Goal: Communication & Community: Answer question/provide support

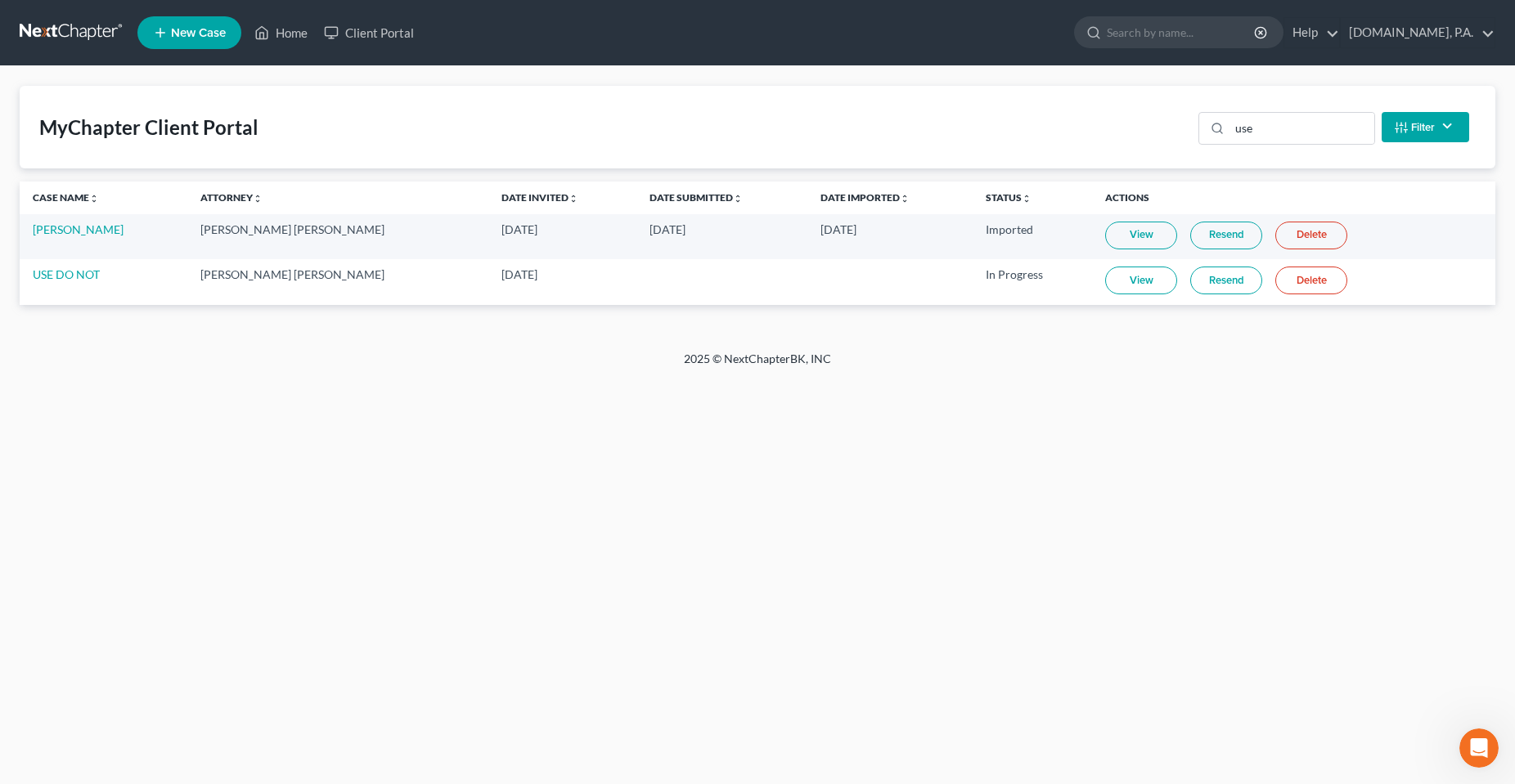
scroll to position [5753, 0]
click at [293, 27] on link "Home" at bounding box center [280, 32] width 69 height 29
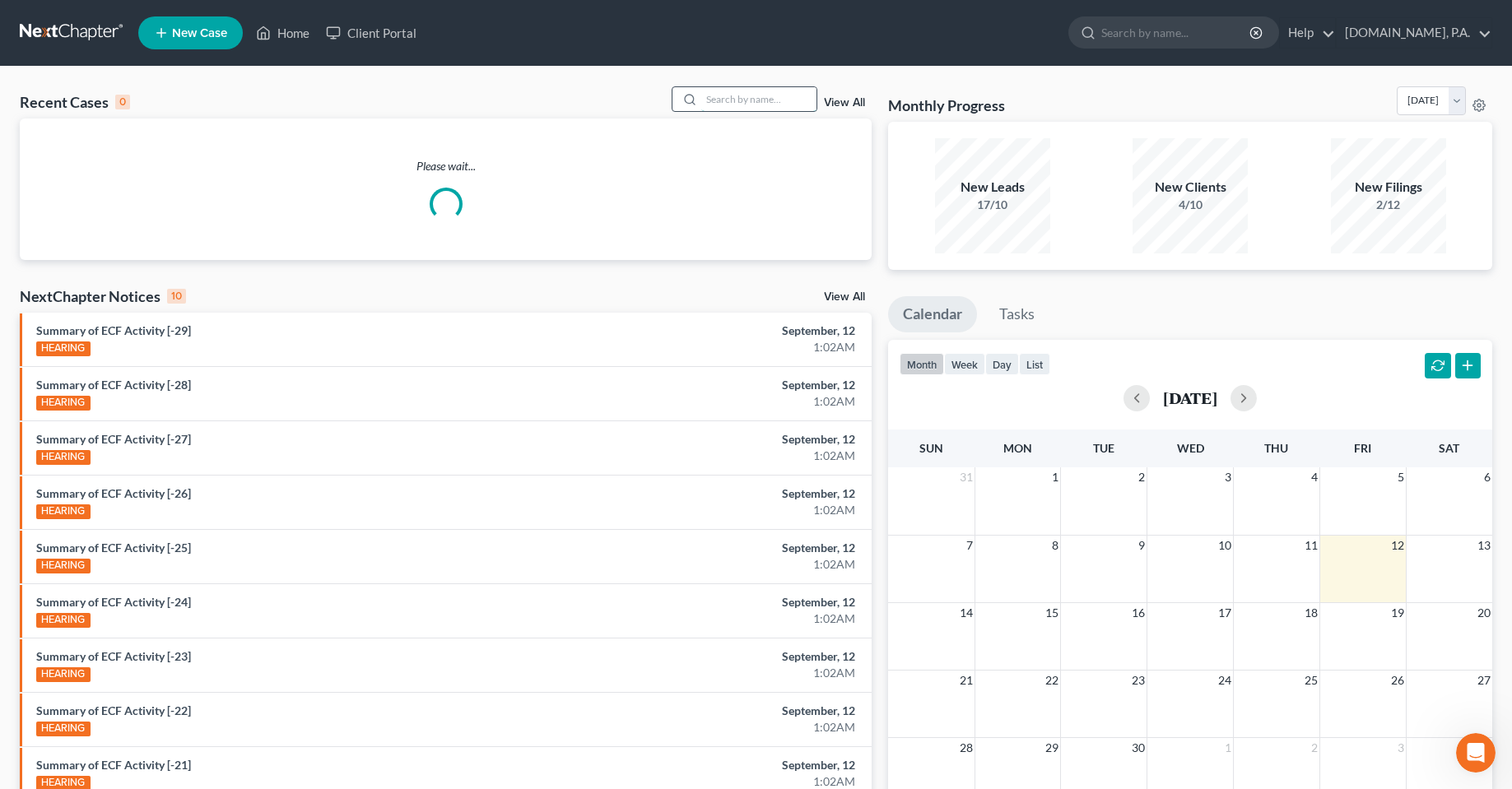
click at [753, 93] on input "search" at bounding box center [758, 99] width 115 height 24
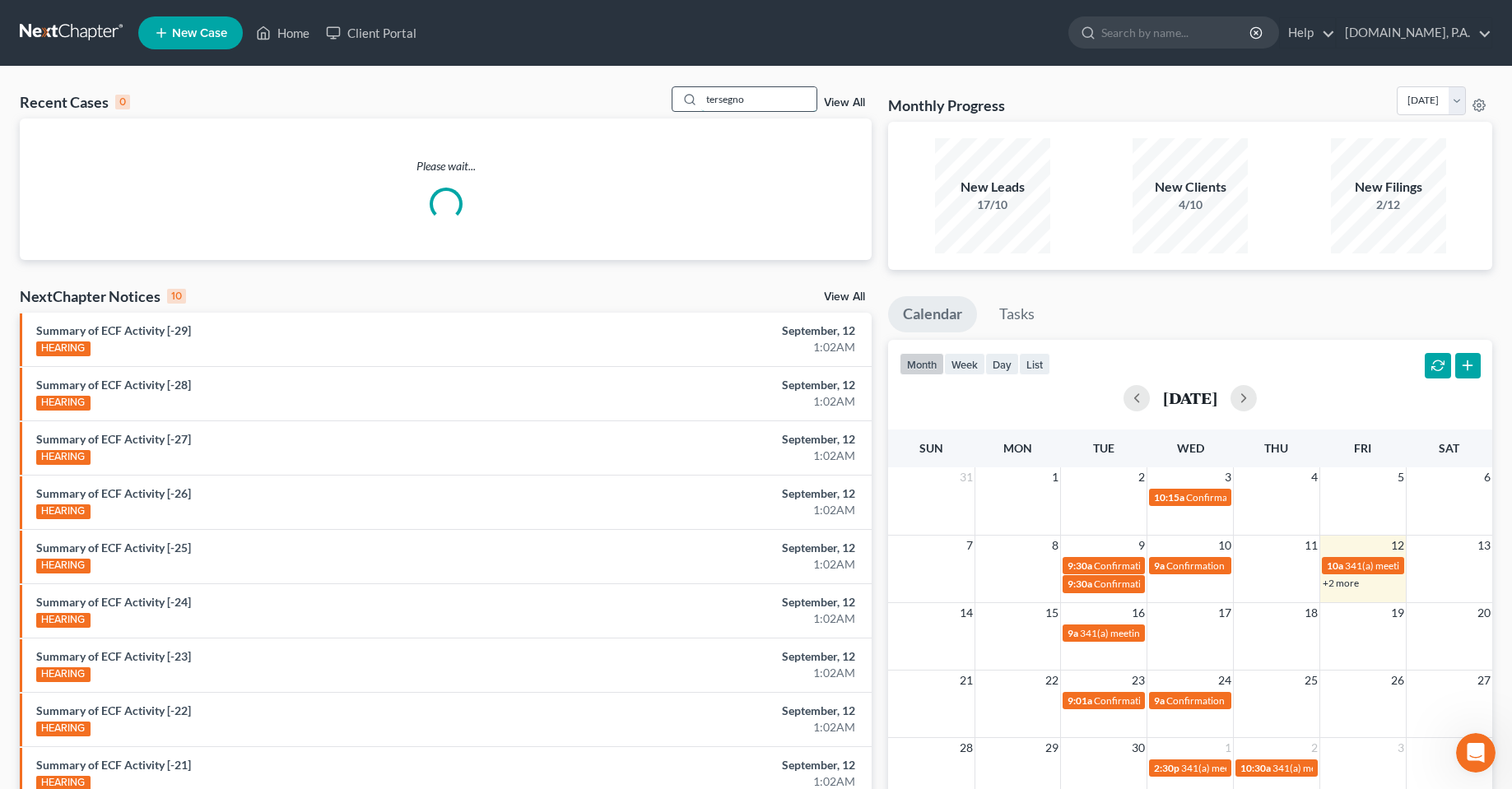
type input "tersegno"
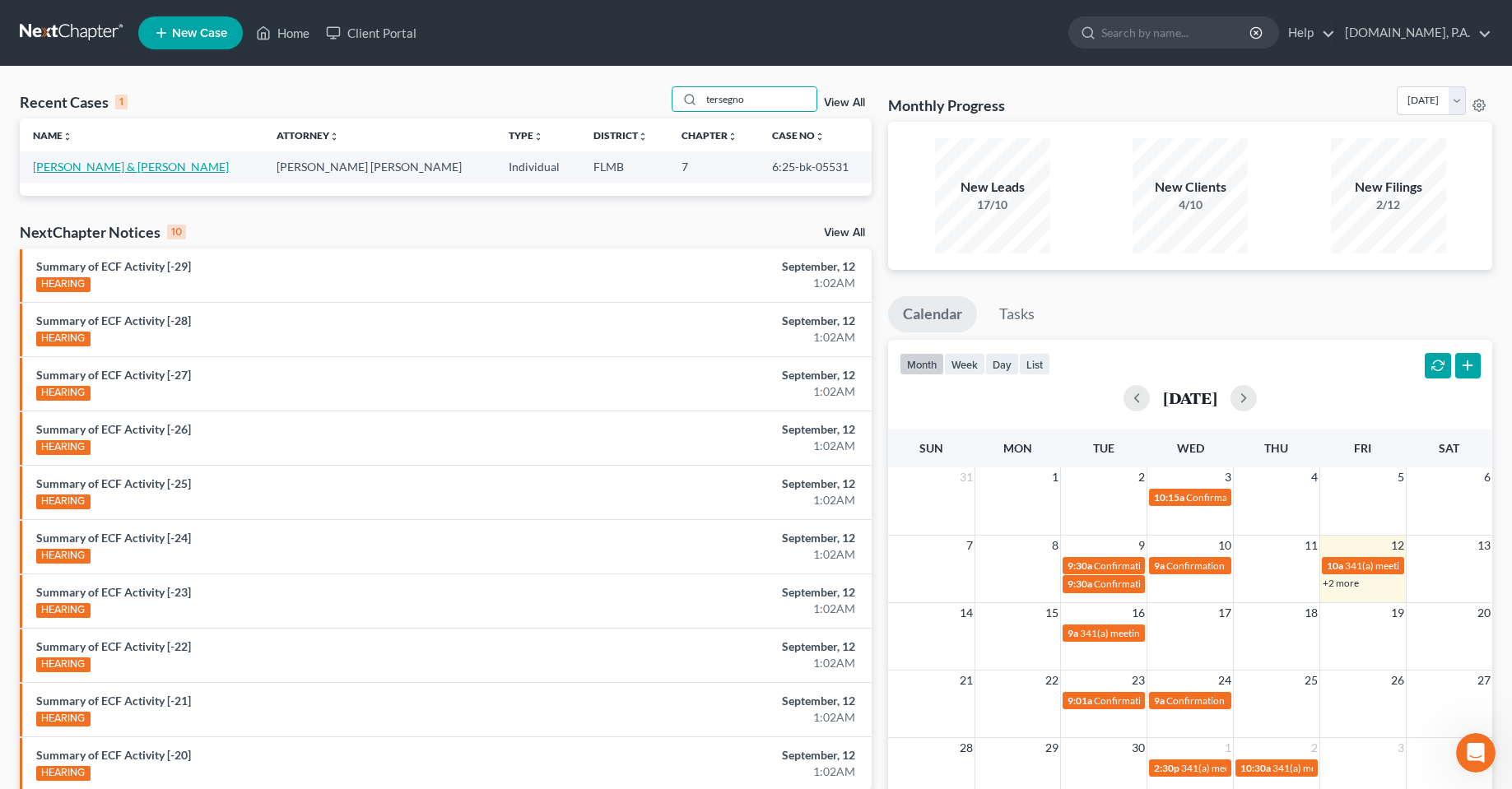
click at [113, 161] on link "[PERSON_NAME] & [PERSON_NAME]" at bounding box center [131, 167] width 196 height 14
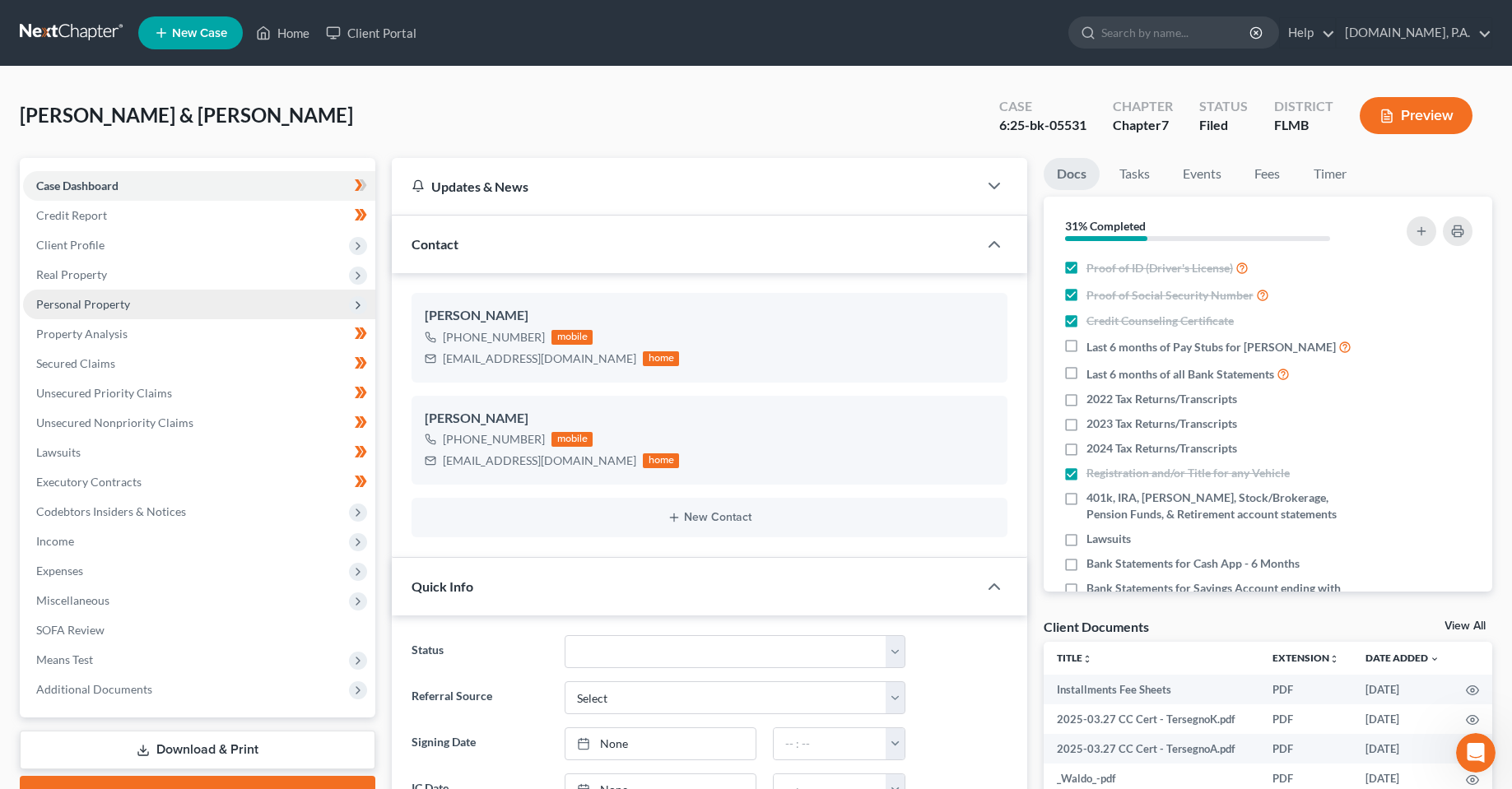
click at [79, 299] on span "Personal Property" at bounding box center [83, 304] width 93 height 14
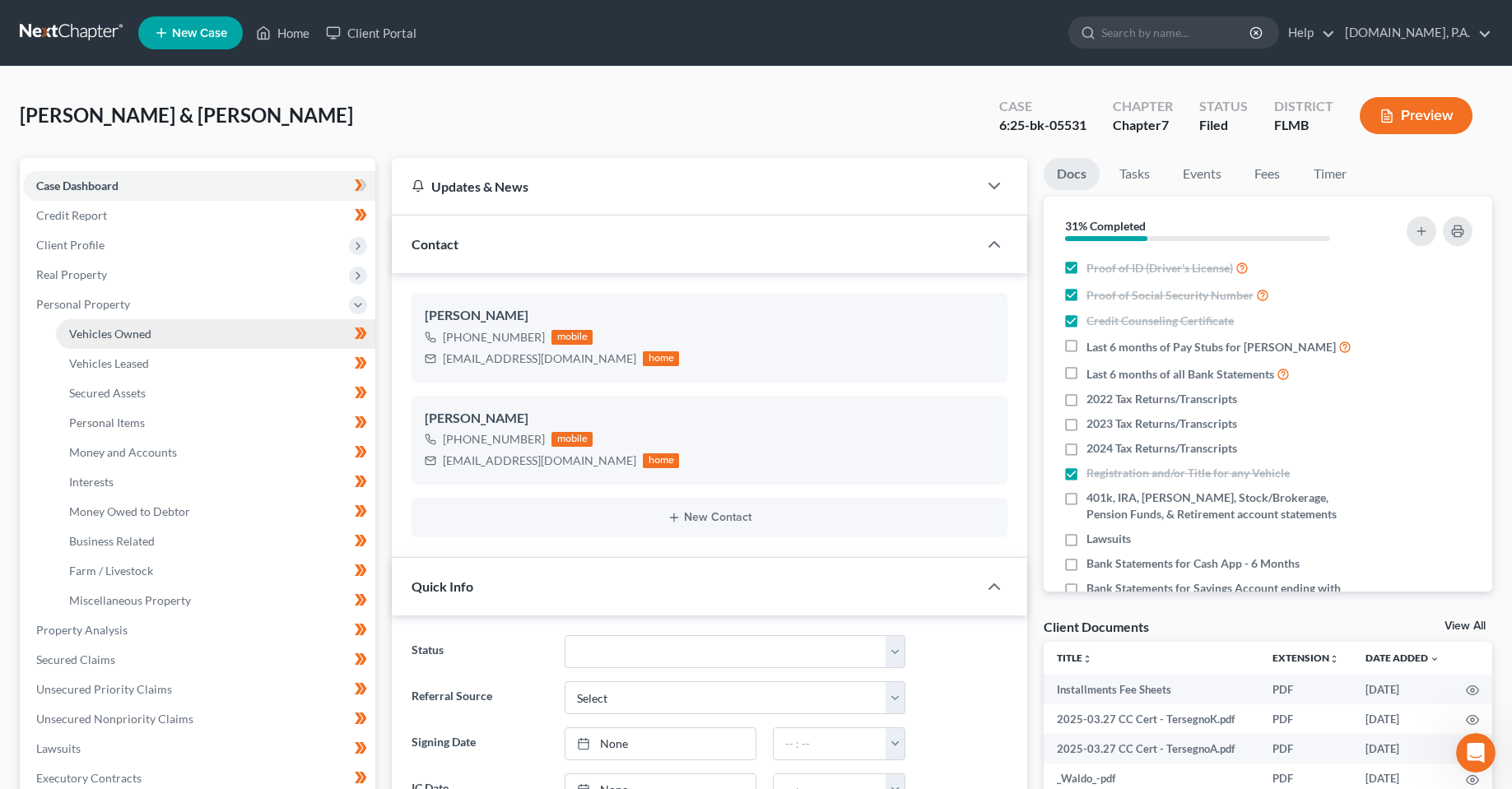
click at [94, 323] on link "Vehicles Owned" at bounding box center [215, 334] width 319 height 30
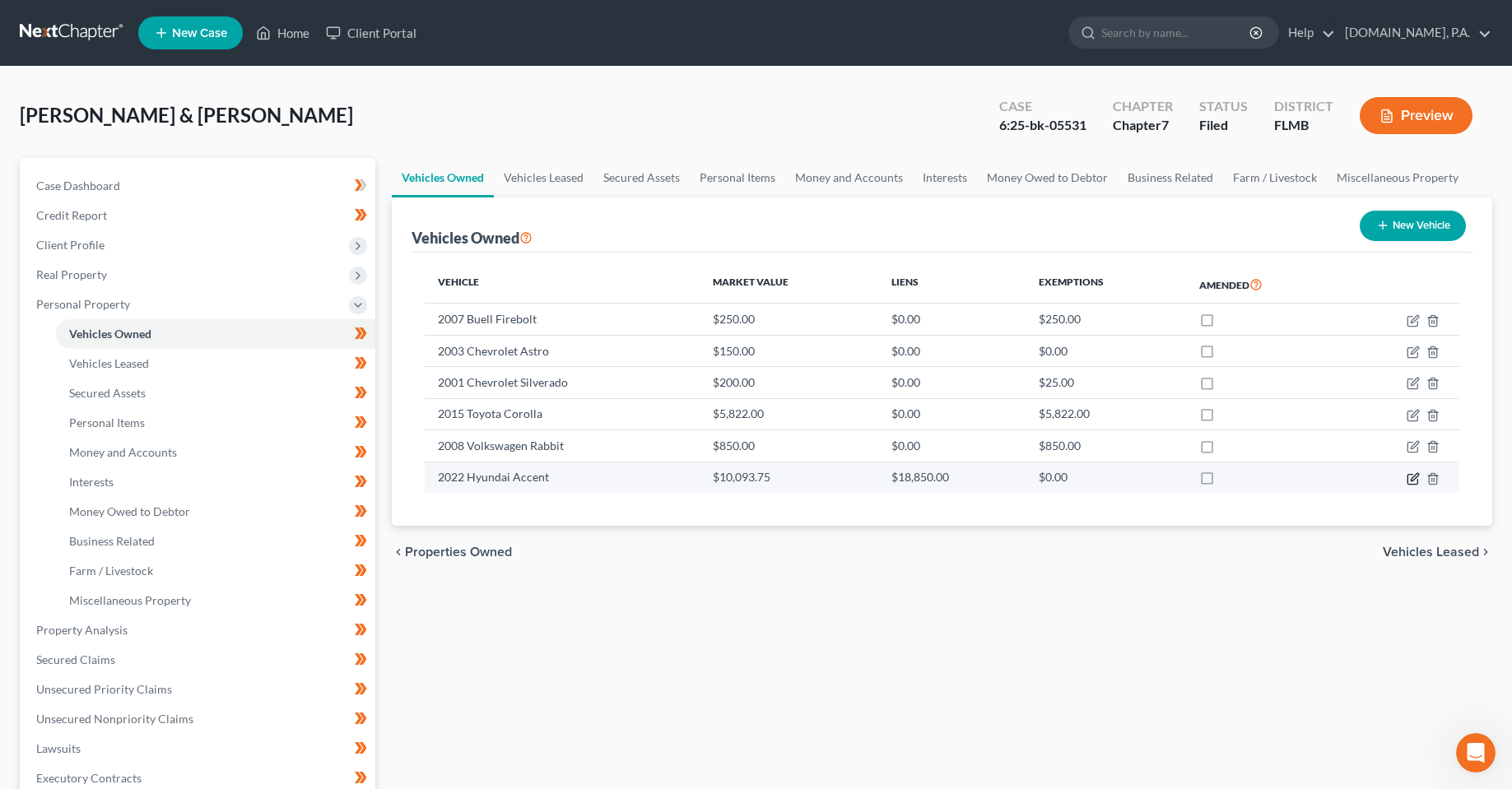
click at [1409, 482] on icon "button" at bounding box center [1413, 479] width 13 height 13
select select "0"
select select "4"
select select "3"
select select "0"
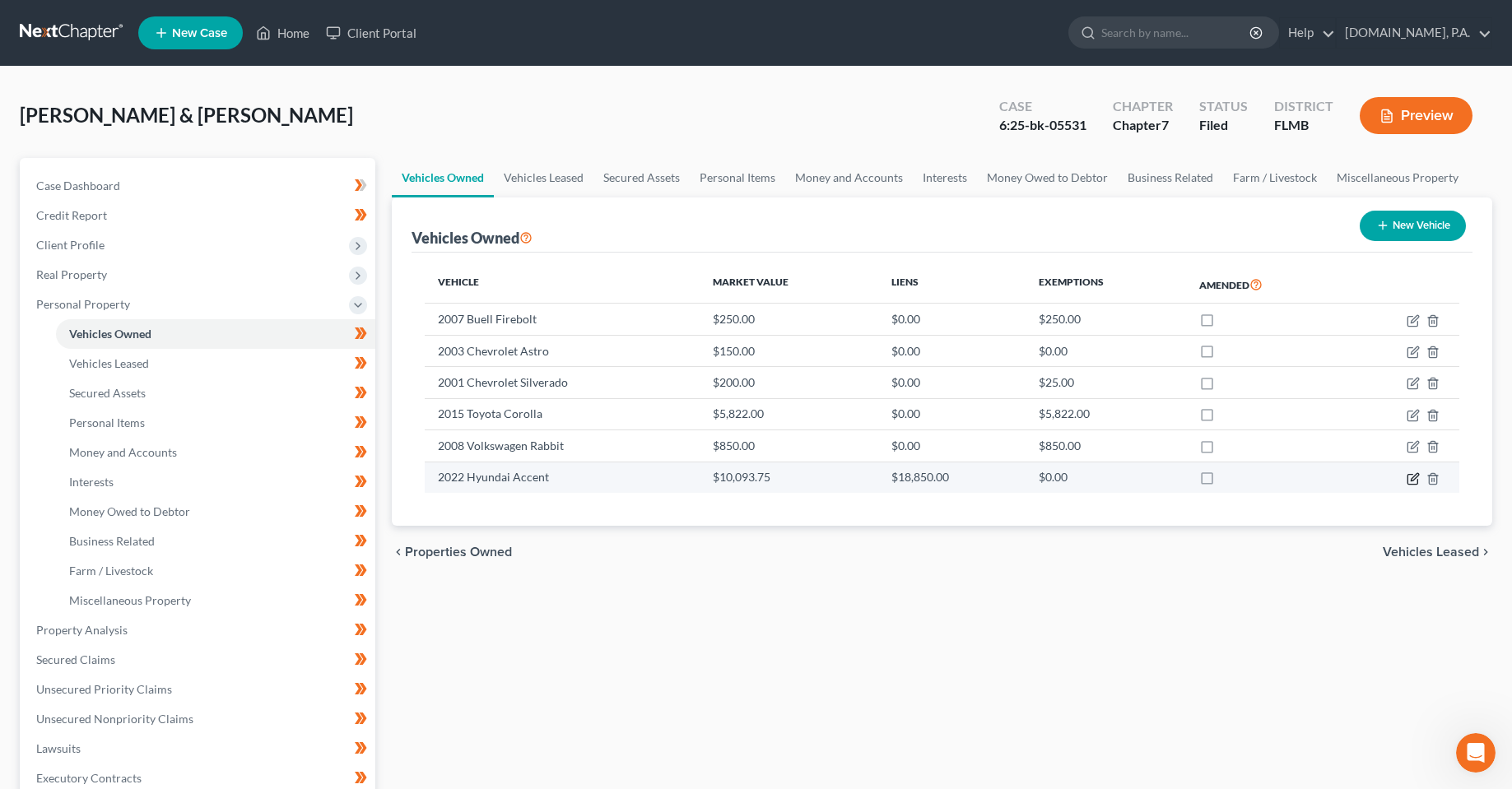
select select "9"
select select "1"
select select "4"
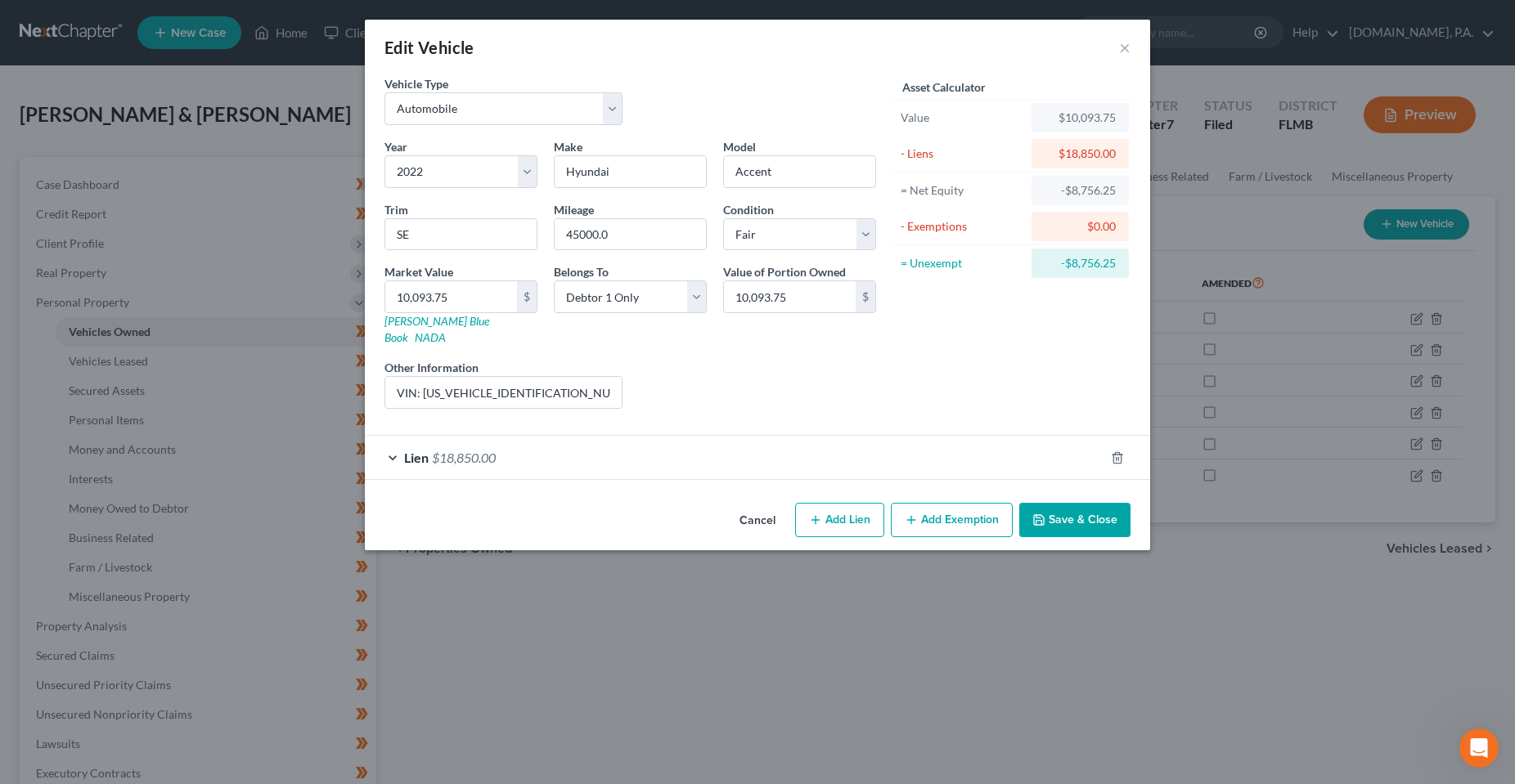
click at [544, 438] on div "Lien $18,850.00" at bounding box center [734, 457] width 740 height 44
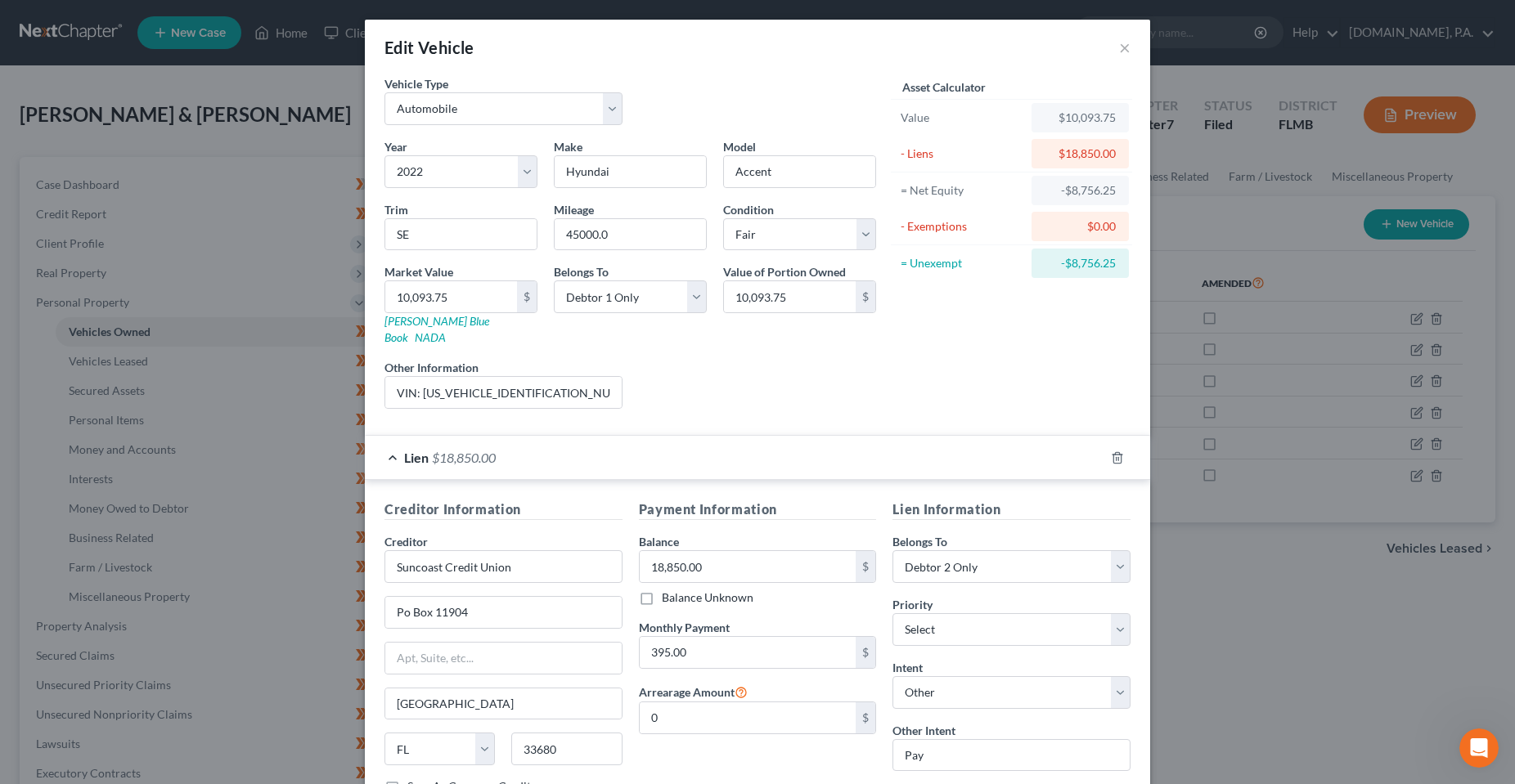
drag, startPoint x: 887, startPoint y: 351, endPoint x: 890, endPoint y: 367, distance: 16.3
click at [887, 351] on div "Asset Calculator Value $10,093.75 - Liens $18,850.00 = Net Equity -$8,756.25 - …" at bounding box center [1011, 248] width 255 height 347
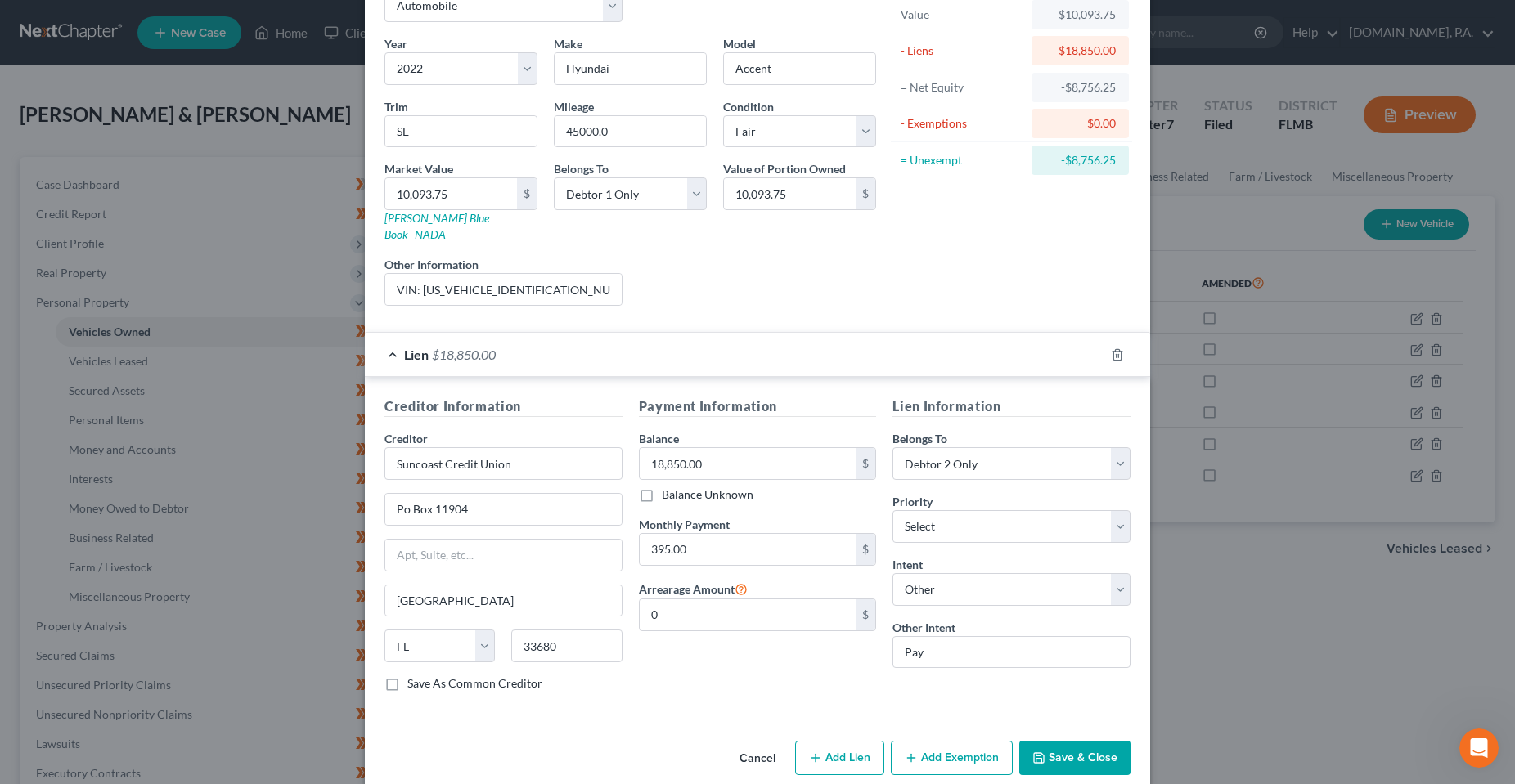
scroll to position [111, 0]
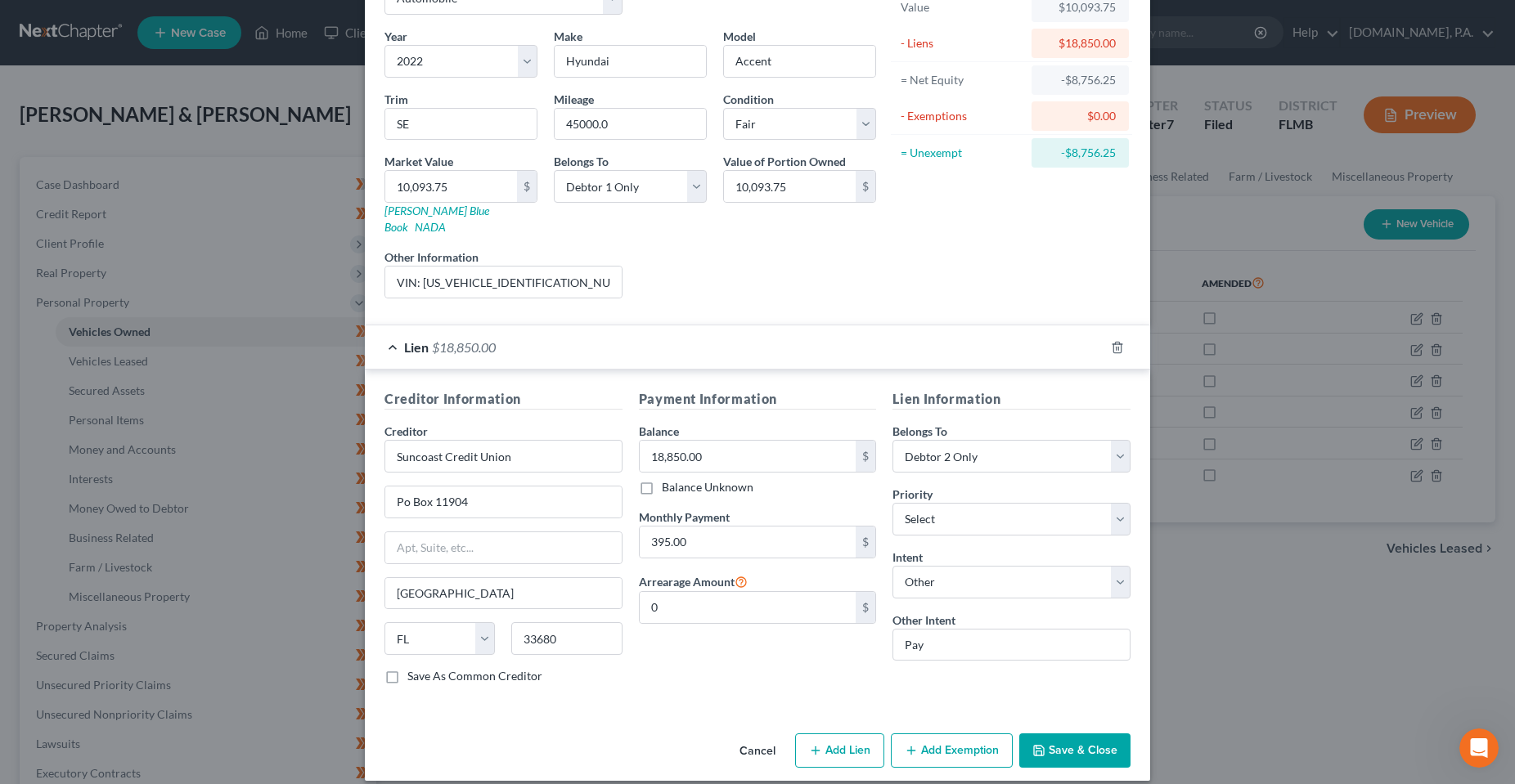
click at [691, 676] on div "Payment Information Balance 18,850.00 $ Balance Unknown Balance Undetermined 18…" at bounding box center [758, 543] width 255 height 309
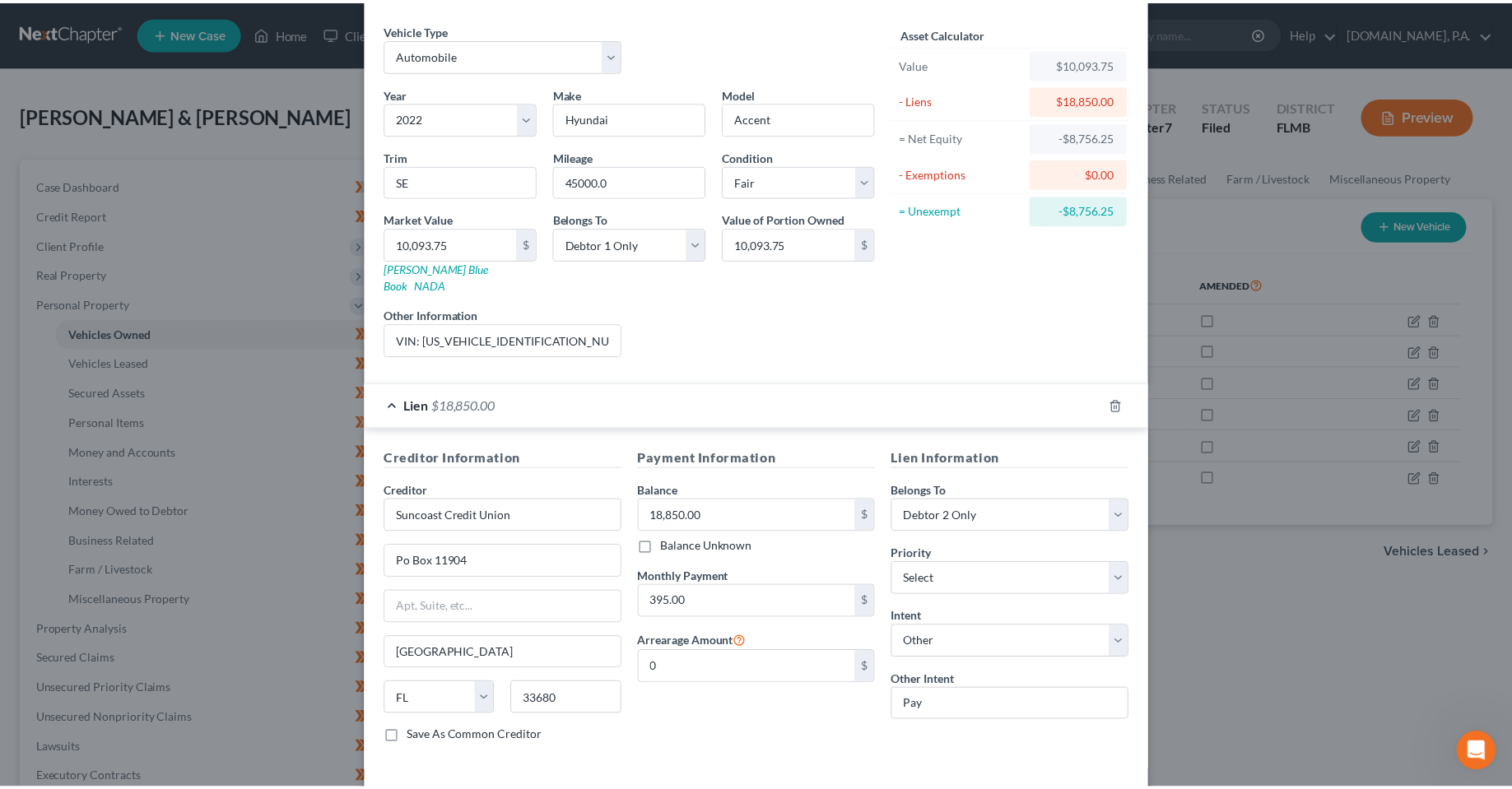
scroll to position [0, 0]
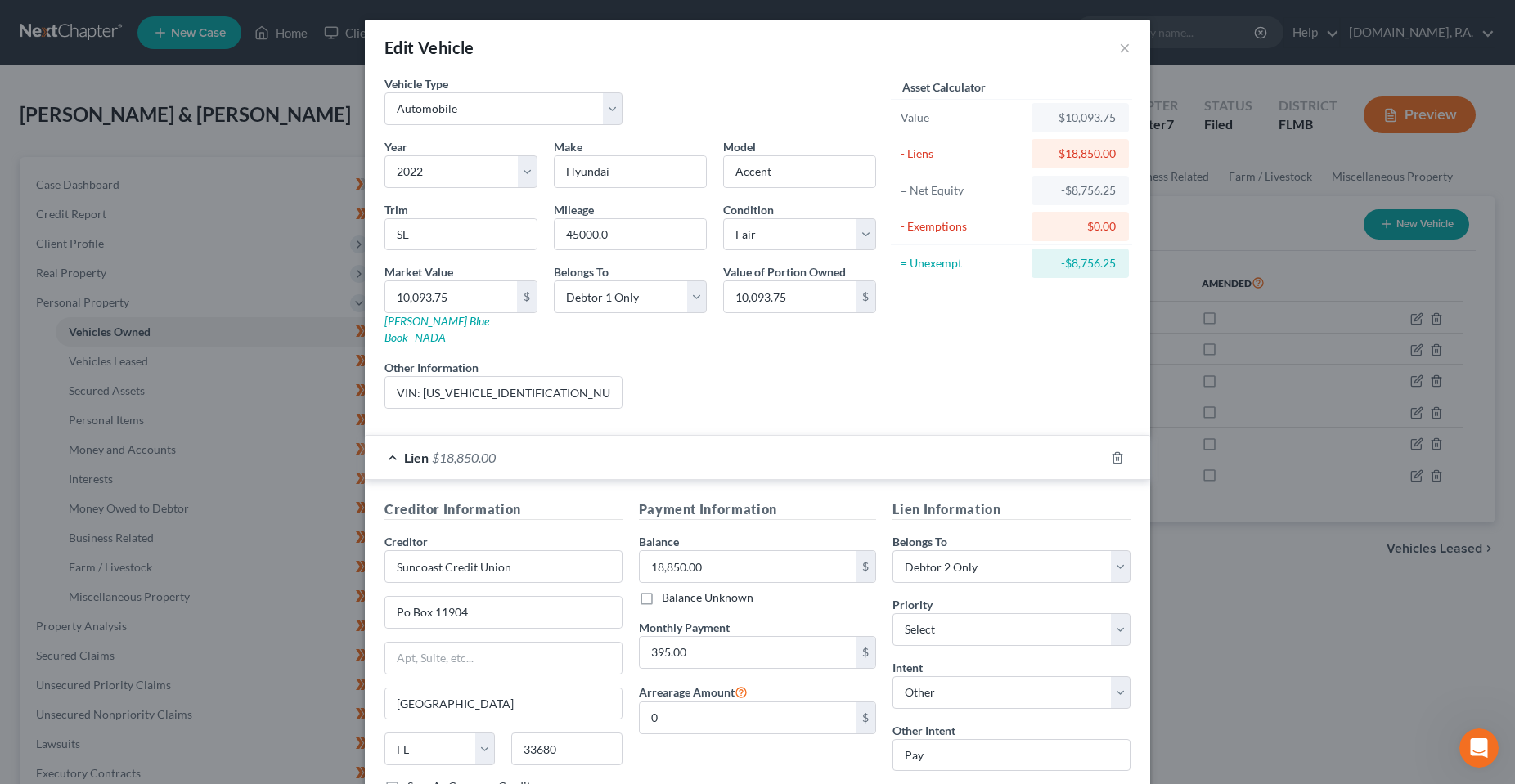
click at [906, 377] on div "Asset Calculator Value $10,093.75 - Liens $18,850.00 = Net Equity -$8,756.25 - …" at bounding box center [1011, 248] width 255 height 347
click at [727, 80] on div "Vehicle Type Select Automobile Truck Trailer Watercraft Aircraft Motor Home Atv…" at bounding box center [630, 106] width 508 height 63
click at [1119, 44] on button "×" at bounding box center [1125, 47] width 11 height 20
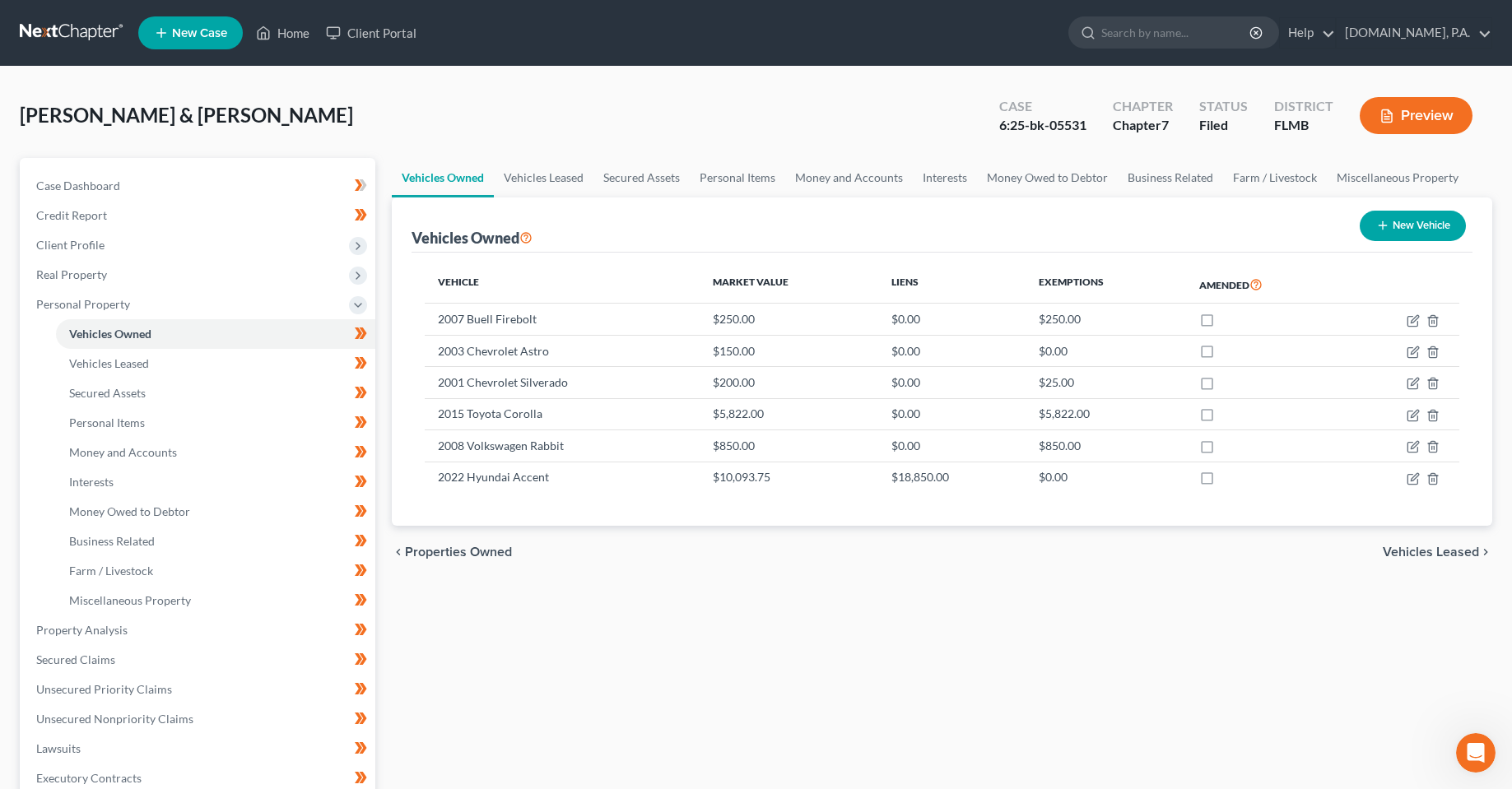
click at [536, 679] on div "Vehicles Owned Vehicles Leased Secured Assets Personal Items Money and Accounts…" at bounding box center [942, 634] width 1117 height 951
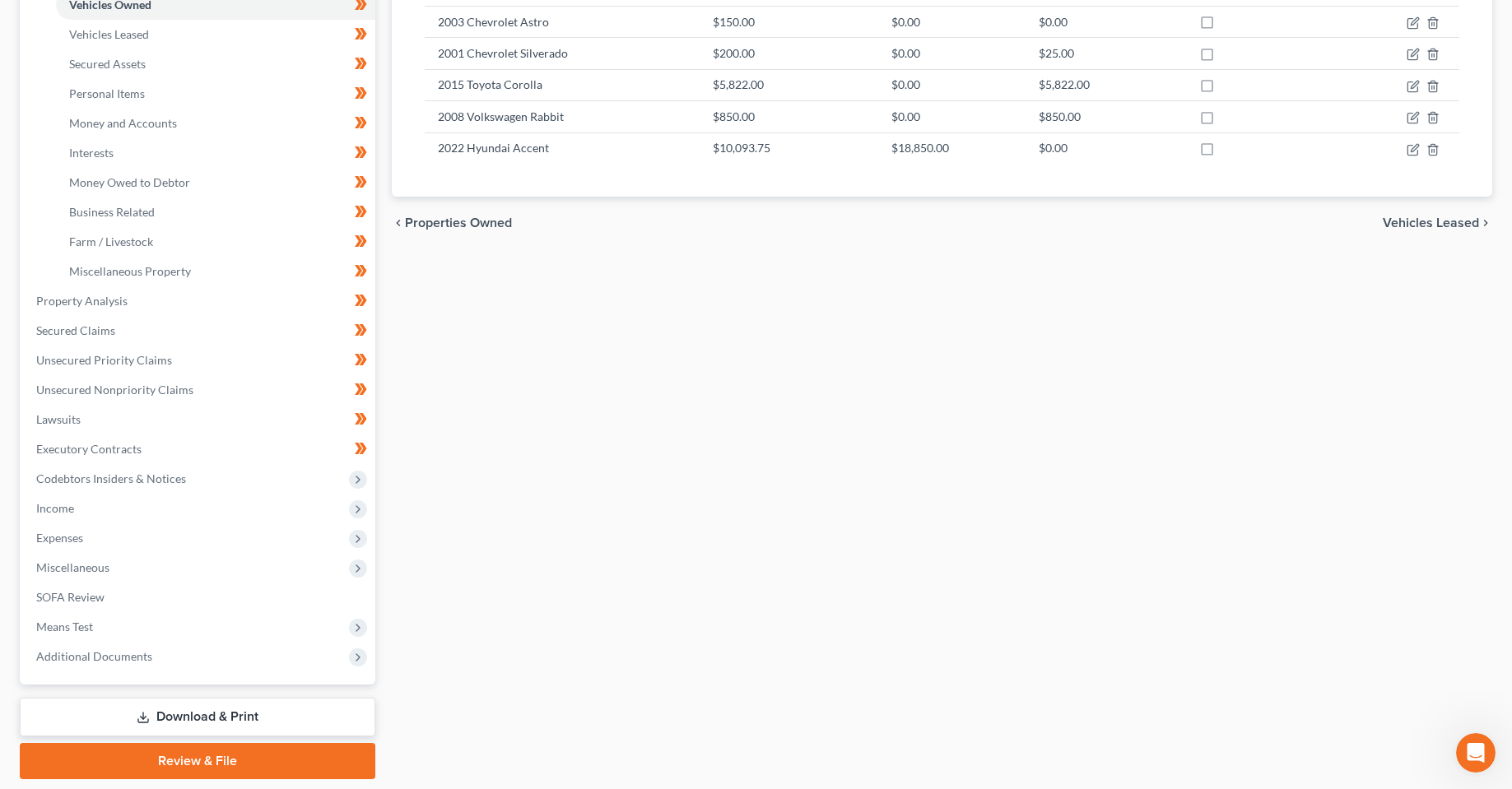
click at [192, 711] on link "Download & Print" at bounding box center [197, 717] width 355 height 39
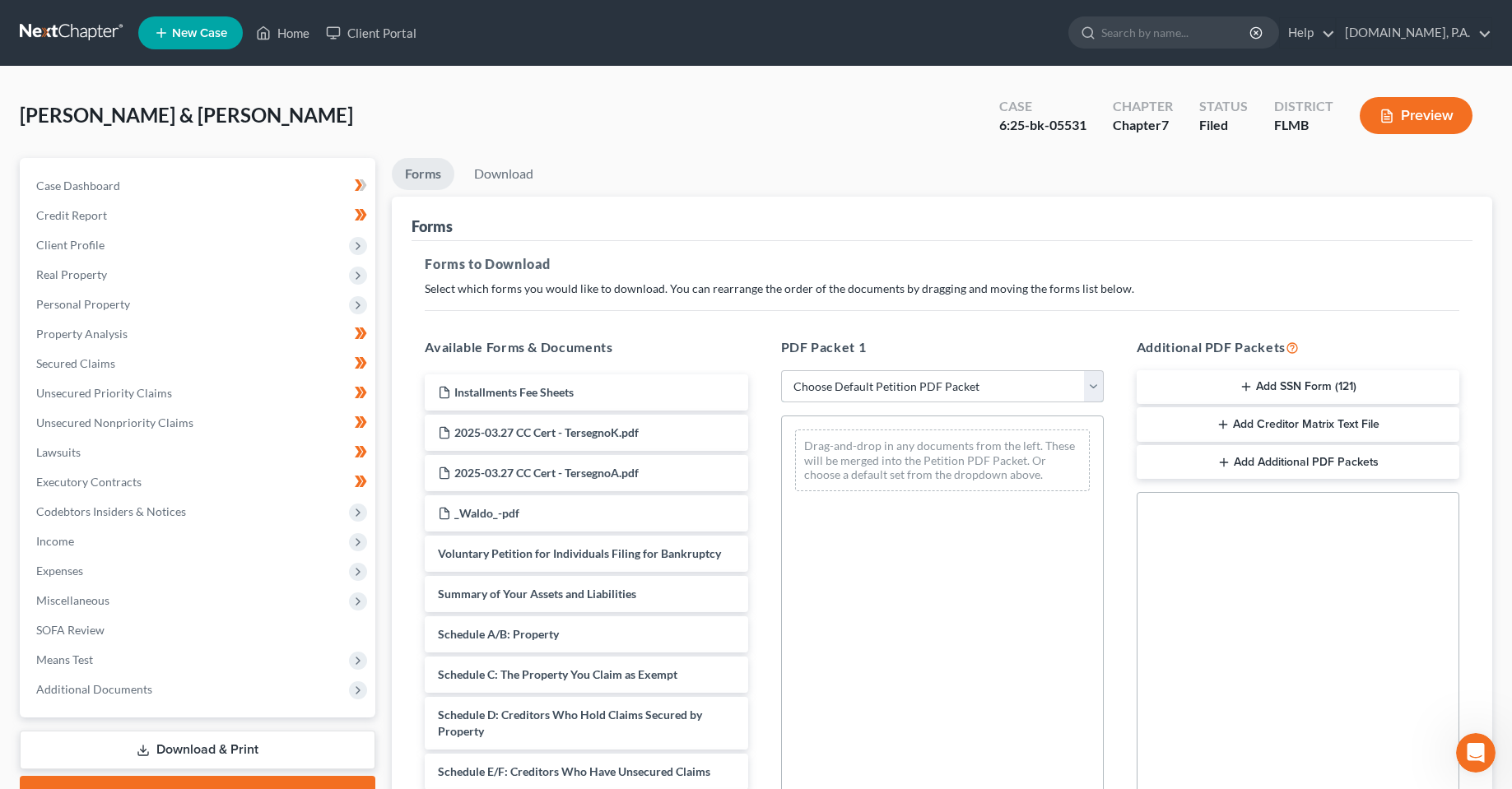
click at [985, 390] on select "Choose Default Petition PDF Packet Complete Bankruptcy Petition (all forms and …" at bounding box center [942, 387] width 323 height 33
click at [954, 276] on div "Forms to Download Select which forms you would like to download. You can rearra…" at bounding box center [941, 572] width 1060 height 661
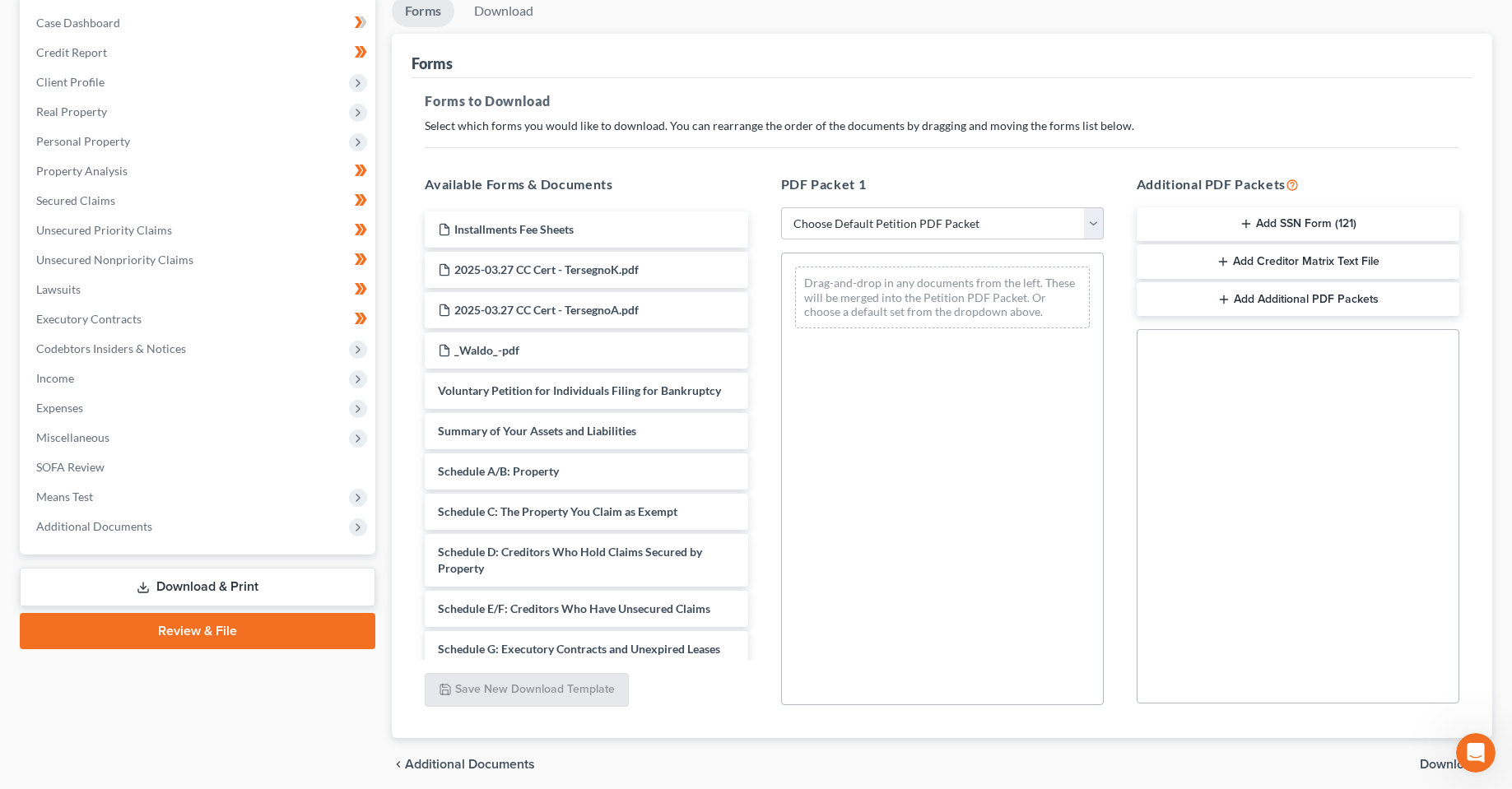
scroll to position [165, 0]
click at [964, 227] on select "Choose Default Petition PDF Packet Complete Bankruptcy Petition (all forms and …" at bounding box center [942, 222] width 323 height 33
click at [921, 233] on select "Choose Default Petition PDF Packet Complete Bankruptcy Petition (all forms and …" at bounding box center [942, 222] width 323 height 33
click at [191, 698] on div "Case Dashboard Payments Invoices Payments Payments Credit Report Client Profile" at bounding box center [197, 392] width 372 height 797
click at [232, 633] on link "Review & File" at bounding box center [197, 630] width 355 height 36
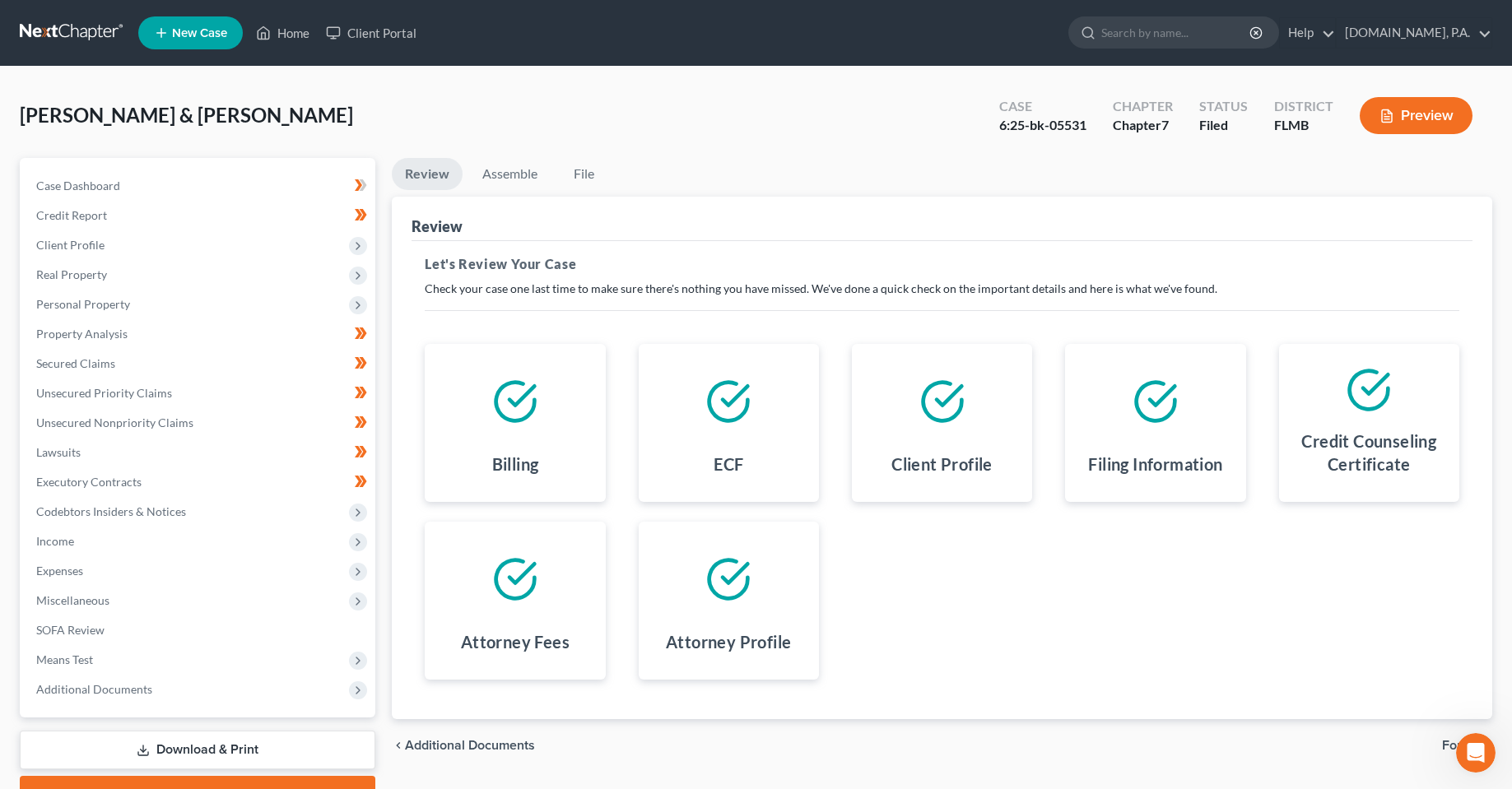
scroll to position [86, 0]
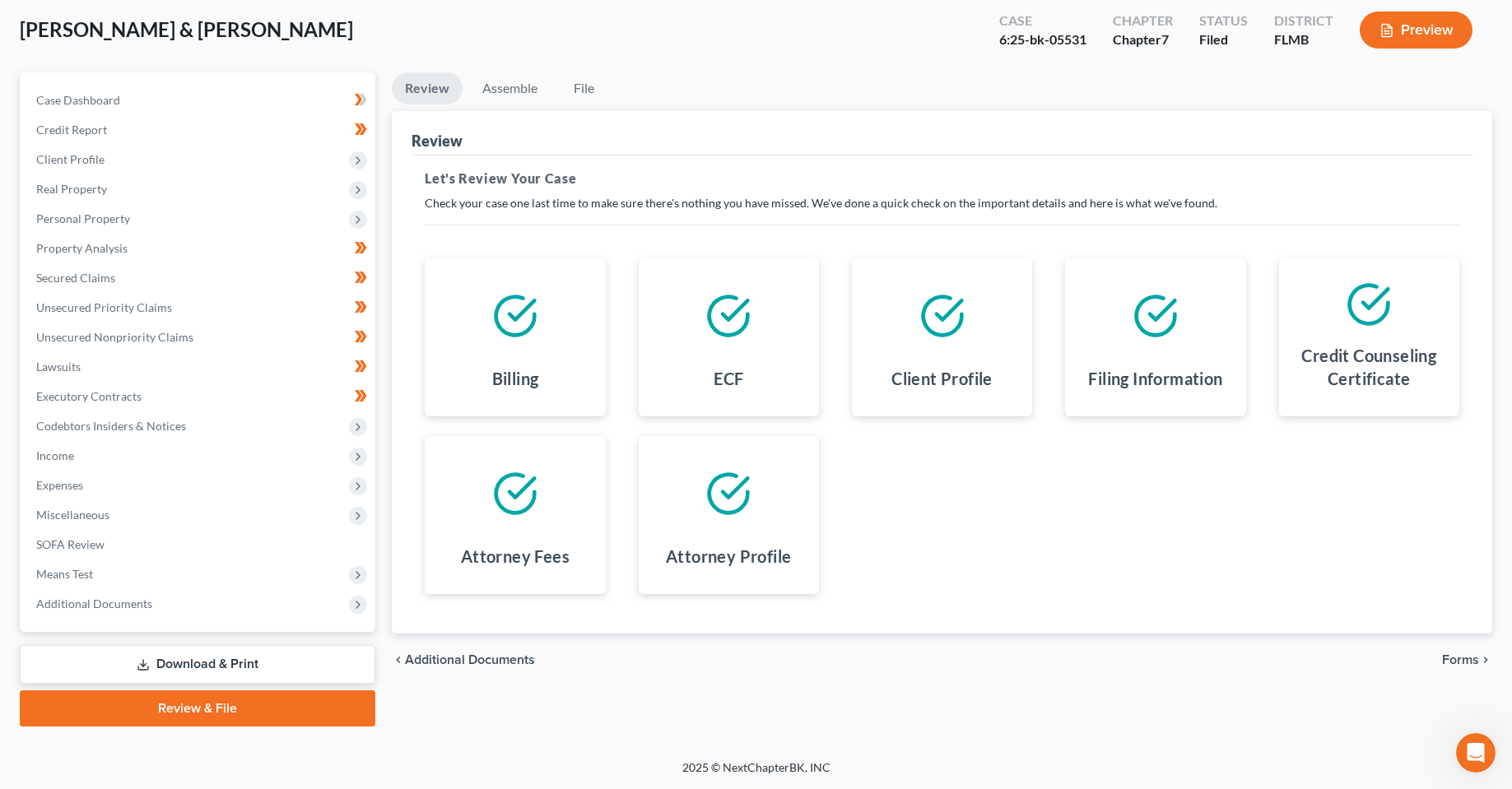
click at [1463, 664] on span "Forms" at bounding box center [1460, 660] width 37 height 13
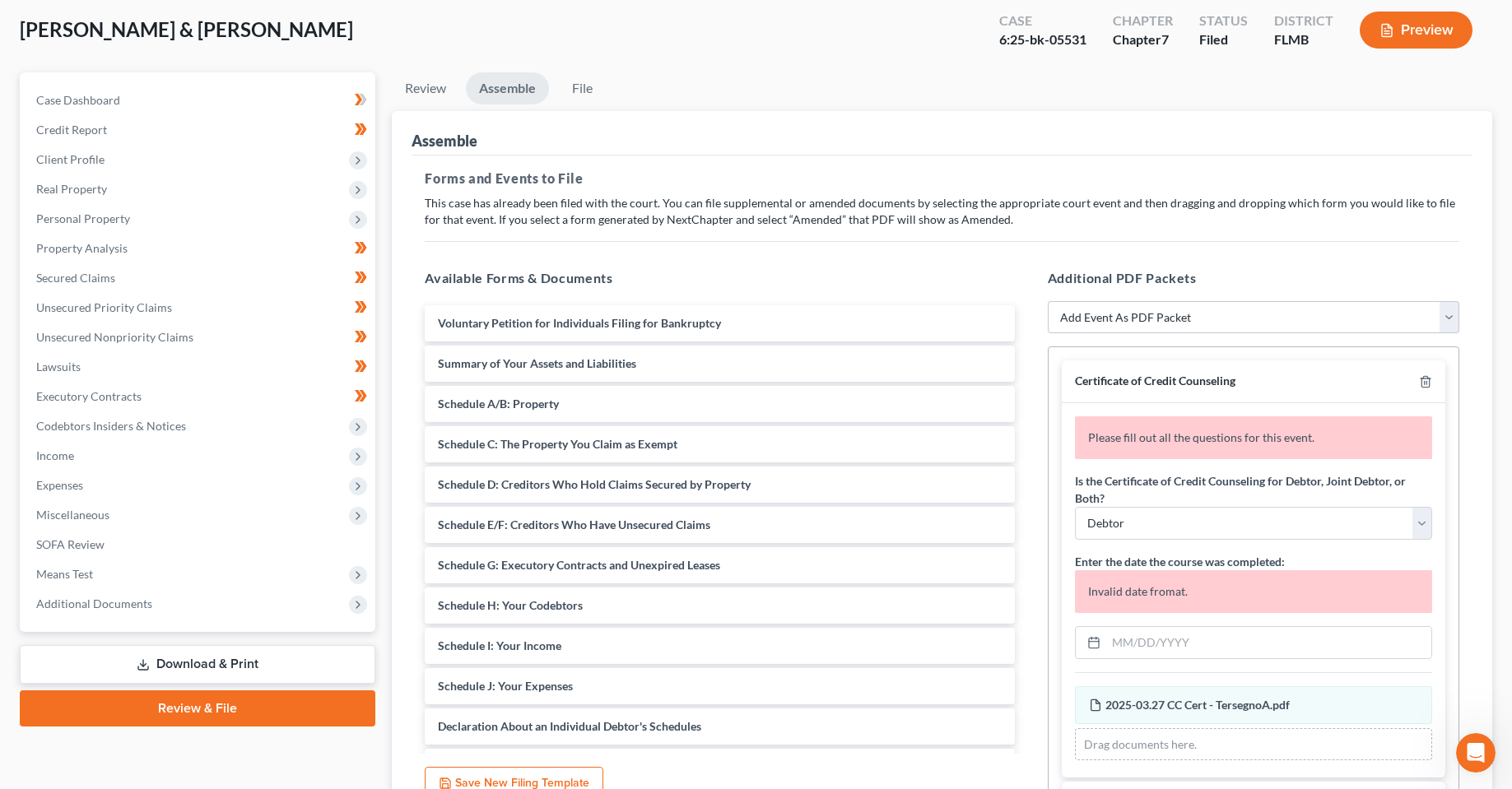
scroll to position [0, 0]
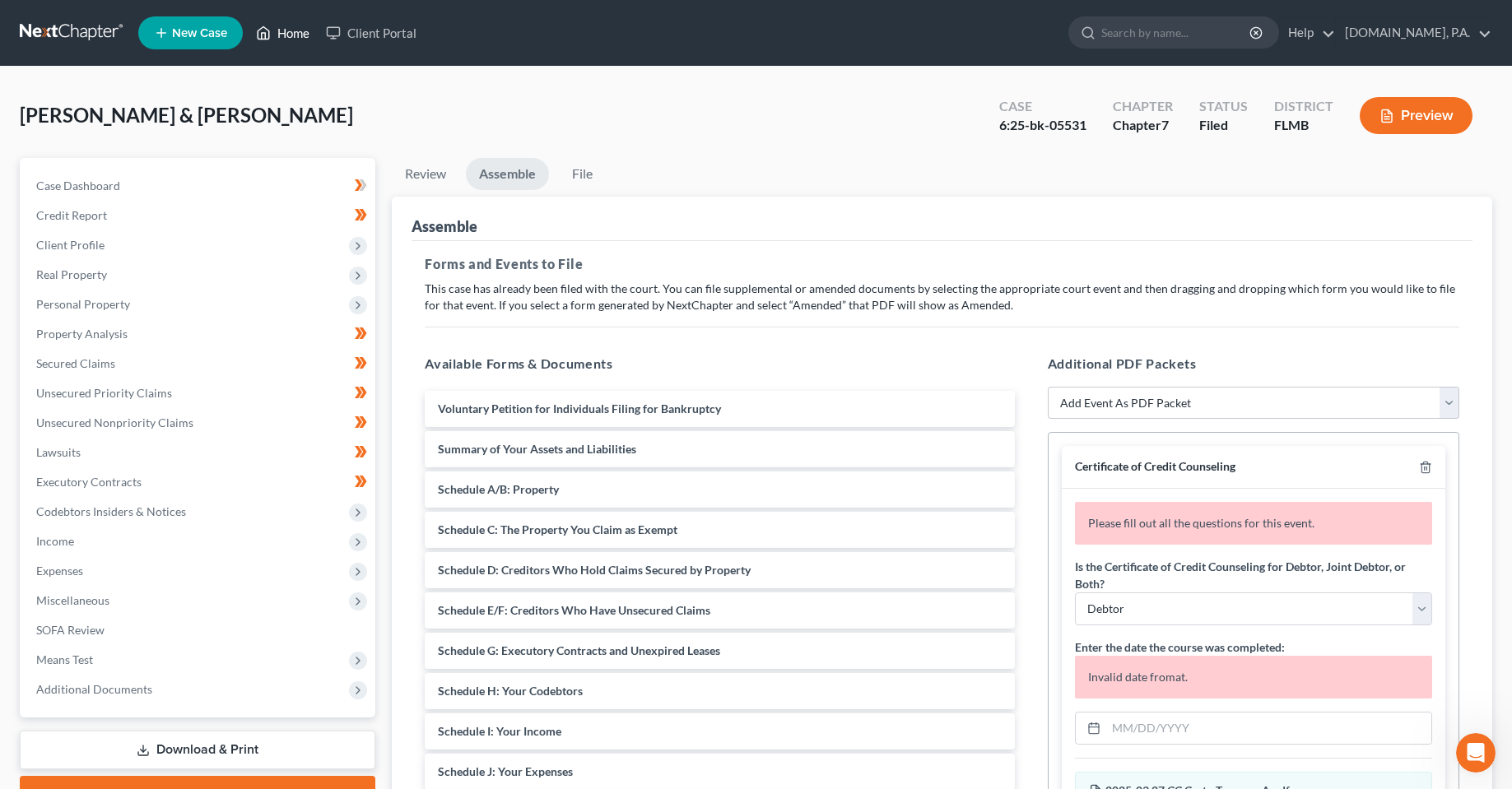
click at [278, 32] on link "Home" at bounding box center [282, 32] width 70 height 30
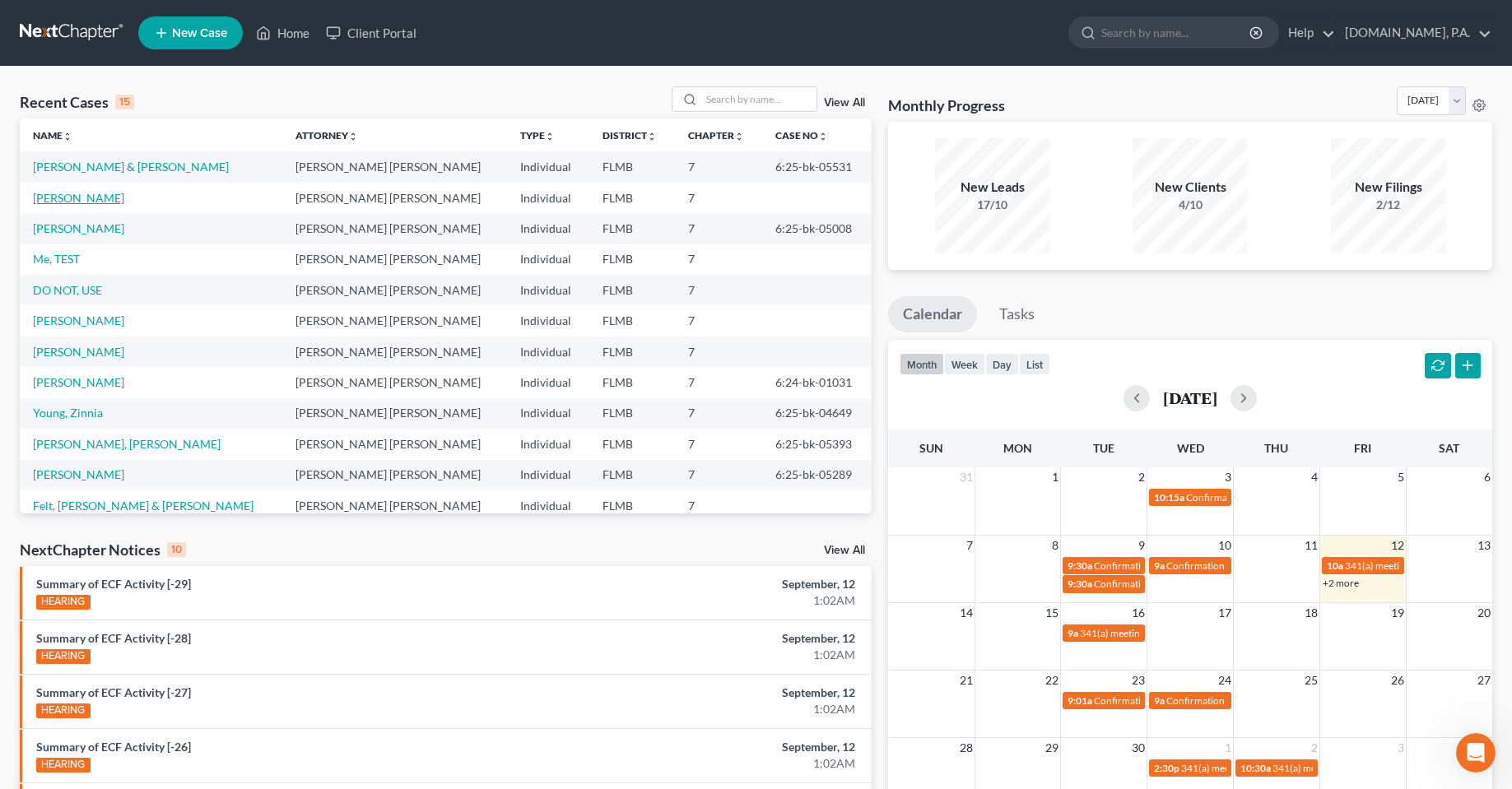
click at [65, 202] on link "[PERSON_NAME]" at bounding box center [79, 197] width 91 height 14
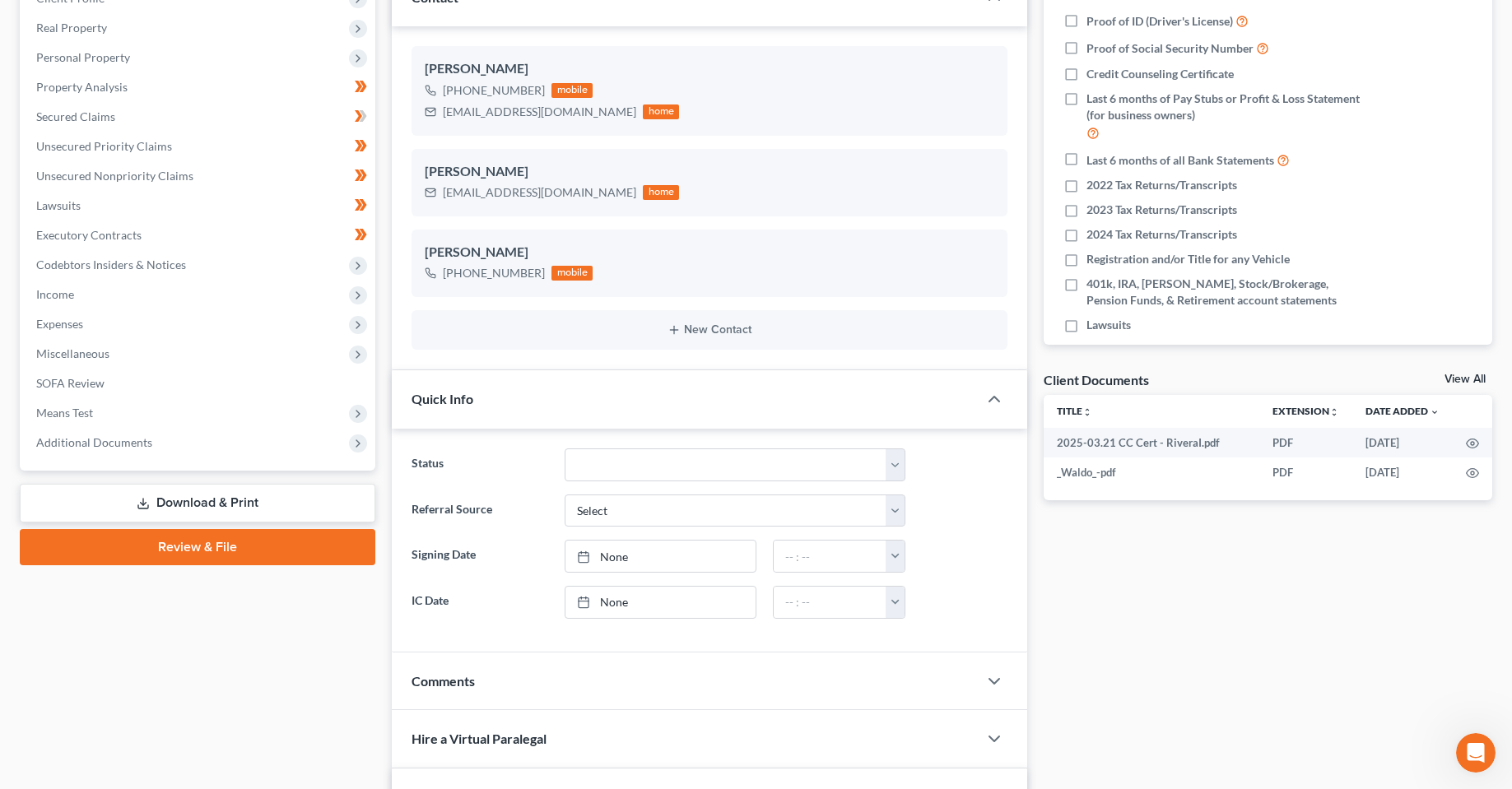
click at [245, 570] on div "Case Dashboard Payments Invoices Payments Payments Credit Report Client Profile" at bounding box center [197, 519] width 372 height 1216
click at [238, 553] on link "Review & File" at bounding box center [197, 547] width 355 height 36
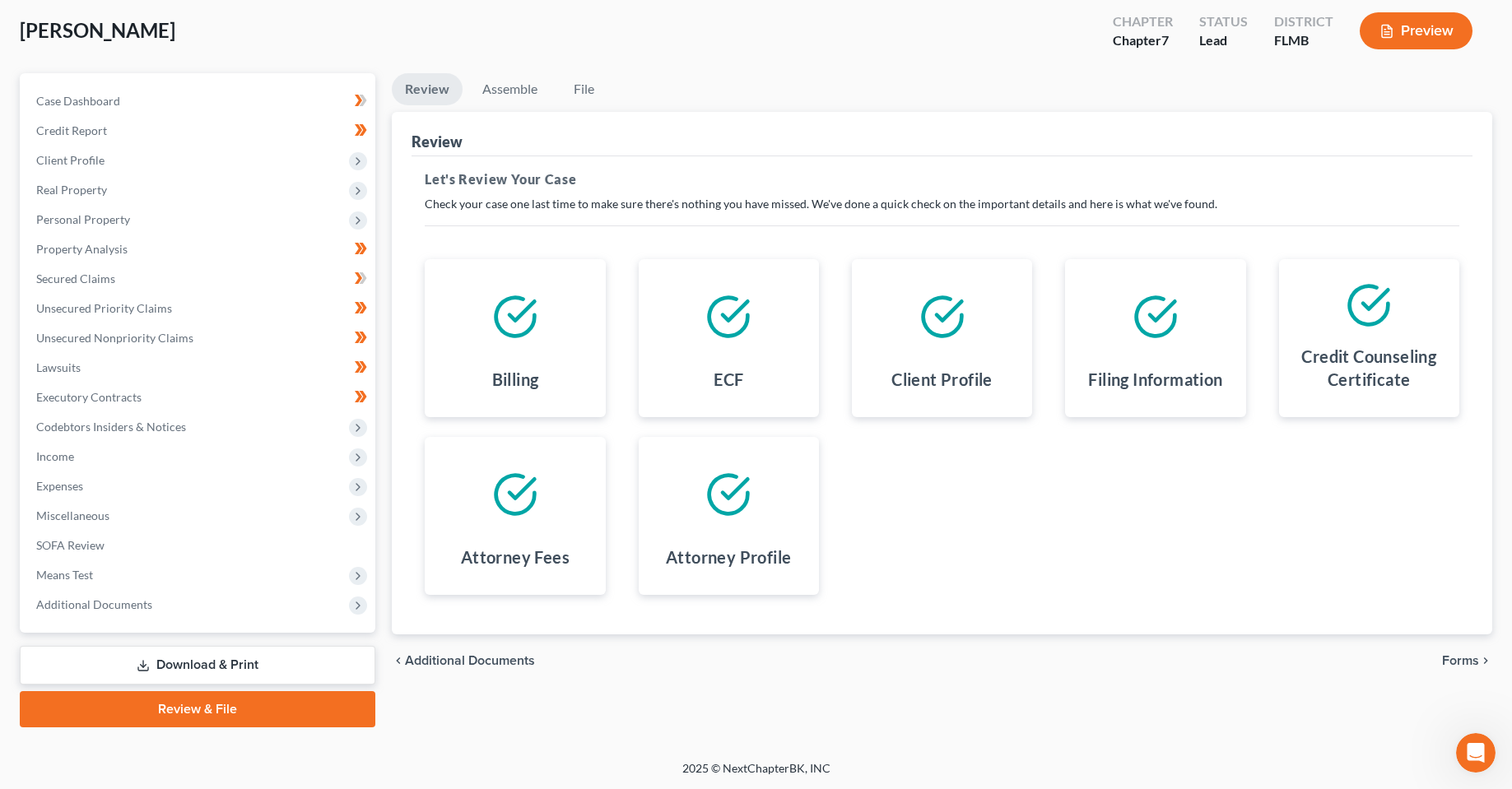
scroll to position [86, 0]
click at [1457, 679] on div "chevron_left Additional Documents Forms chevron_right" at bounding box center [941, 659] width 1100 height 52
click at [1457, 659] on span "Forms" at bounding box center [1460, 660] width 37 height 13
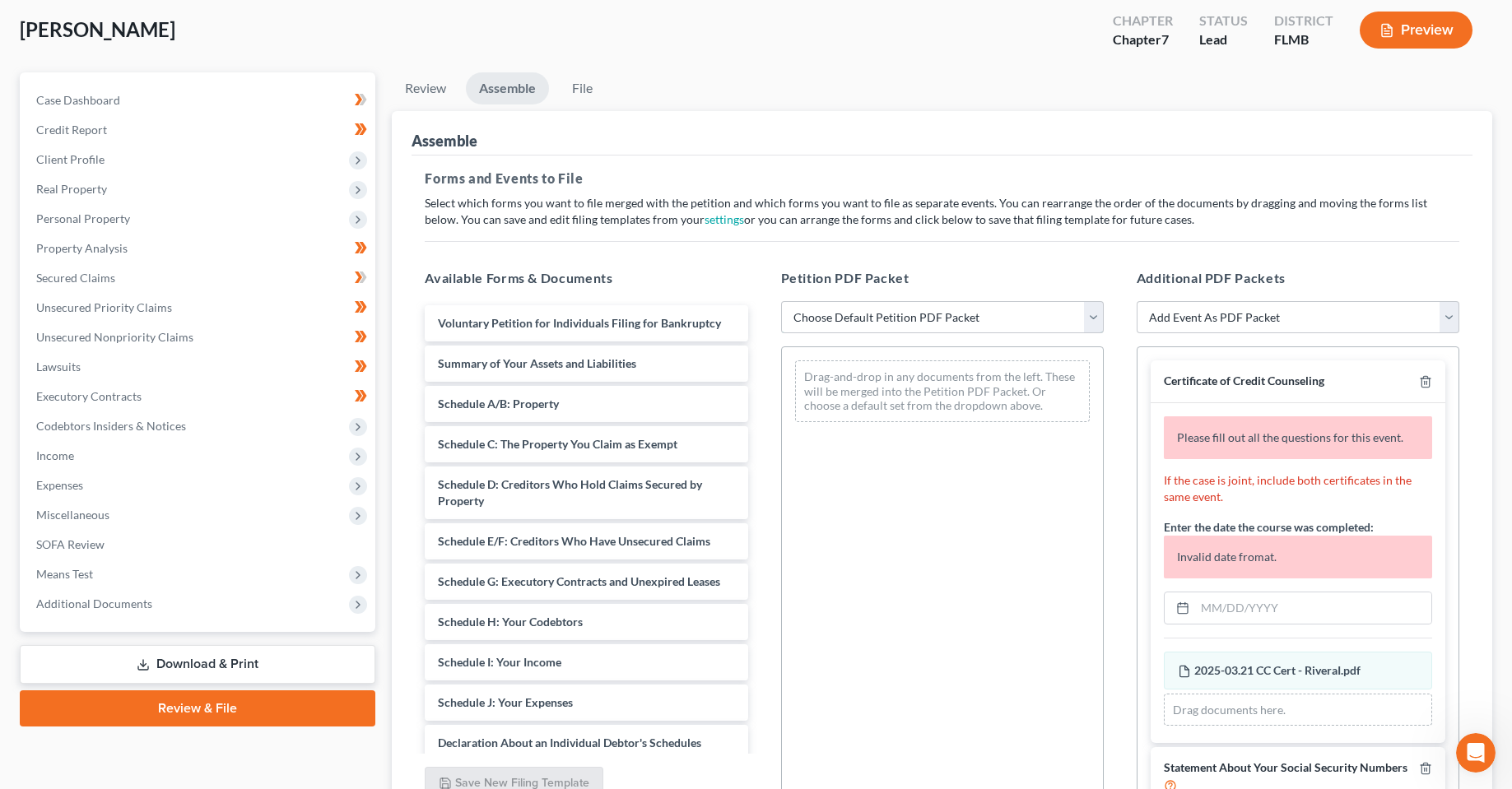
click at [885, 314] on select "Choose Default Petition PDF Packet Complete Bankruptcy Petition (all forms and …" at bounding box center [942, 317] width 323 height 33
drag, startPoint x: 648, startPoint y: 45, endPoint x: 678, endPoint y: 0, distance: 54.1
click at [648, 45] on div "[PERSON_NAME] Upgraded Chapter Chapter 7 Status Lead District FLMB Preview" at bounding box center [756, 36] width 1472 height 71
click at [362, 26] on div "[PERSON_NAME] Upgraded Chapter Chapter 7 Status Lead District FLMB Preview" at bounding box center [756, 36] width 1472 height 71
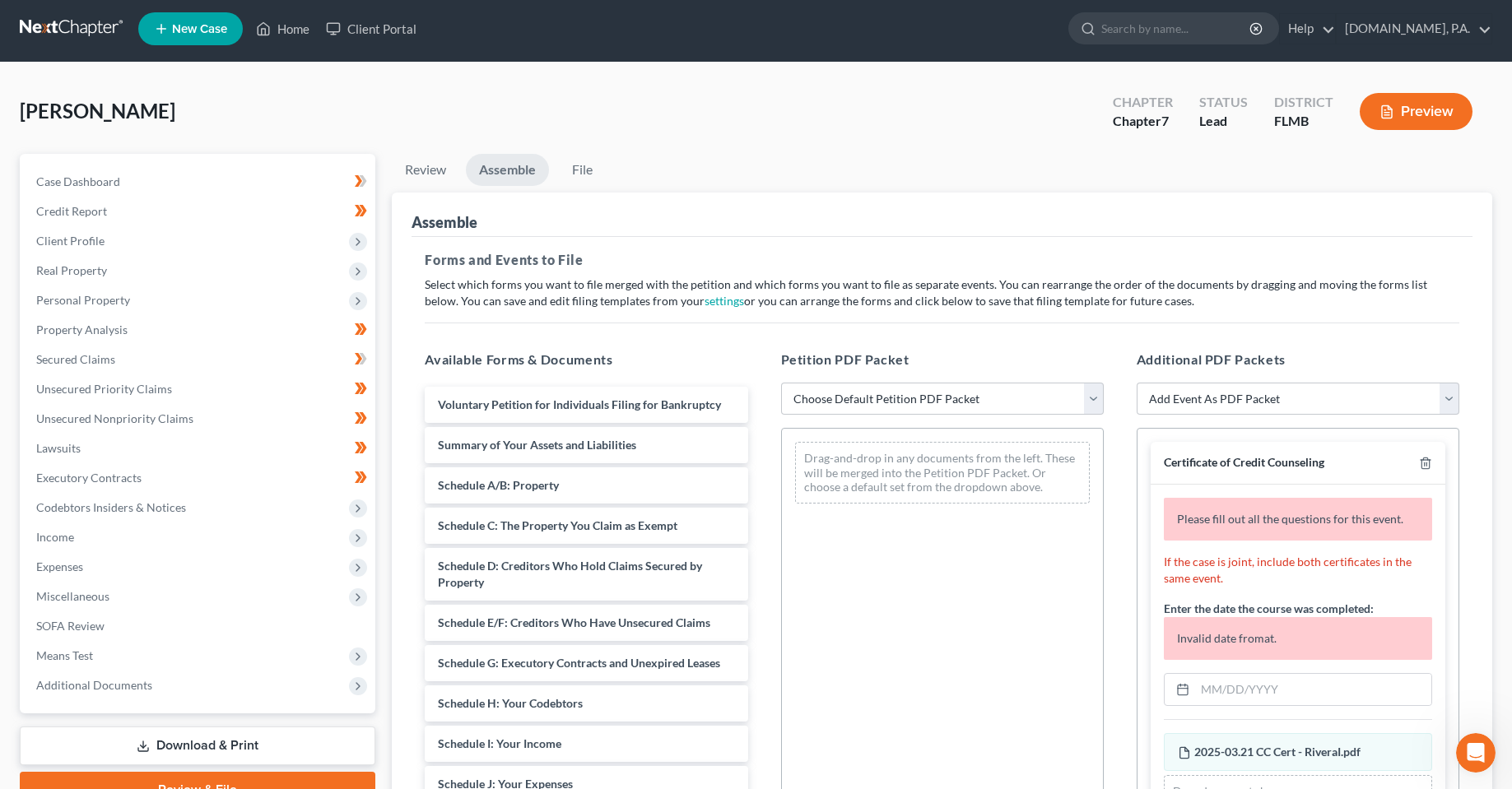
scroll to position [0, 0]
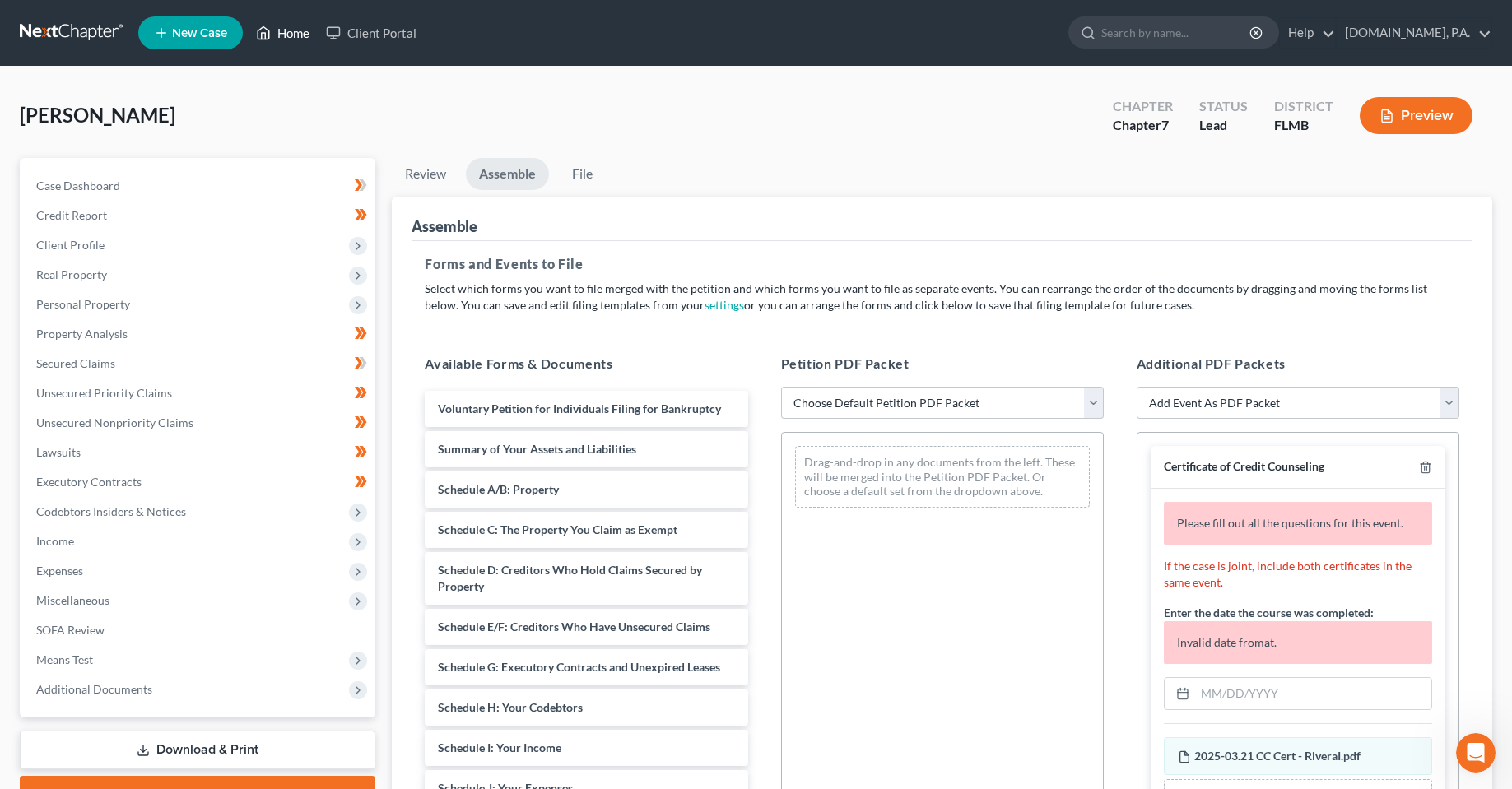
click at [292, 33] on link "Home" at bounding box center [282, 32] width 70 height 30
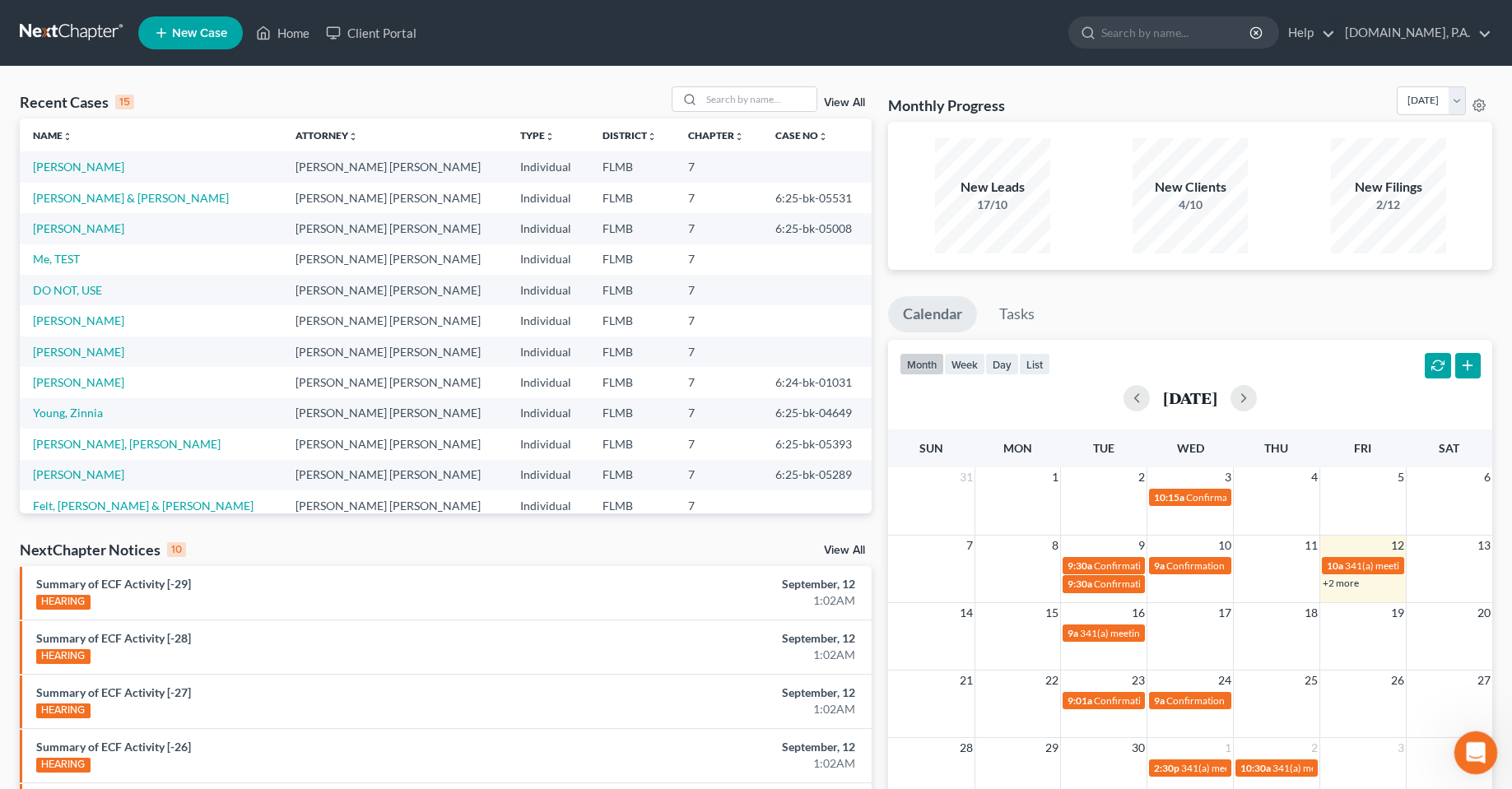
click at [1477, 759] on icon "Open Intercom Messenger" at bounding box center [1473, 751] width 28 height 28
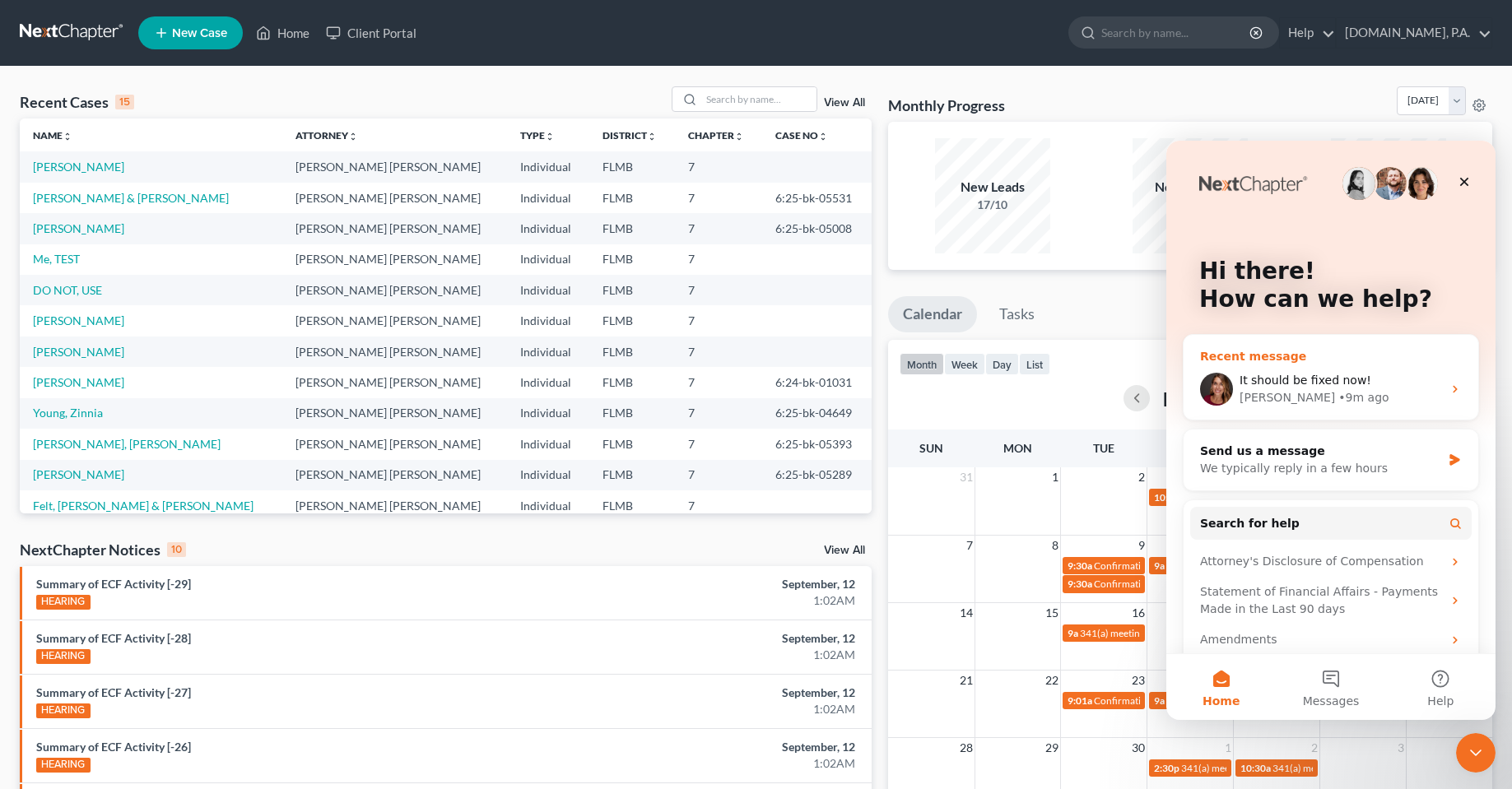
click at [1297, 372] on div "It should be fixed now! [PERSON_NAME] • 9m ago" at bounding box center [1330, 390] width 294 height 61
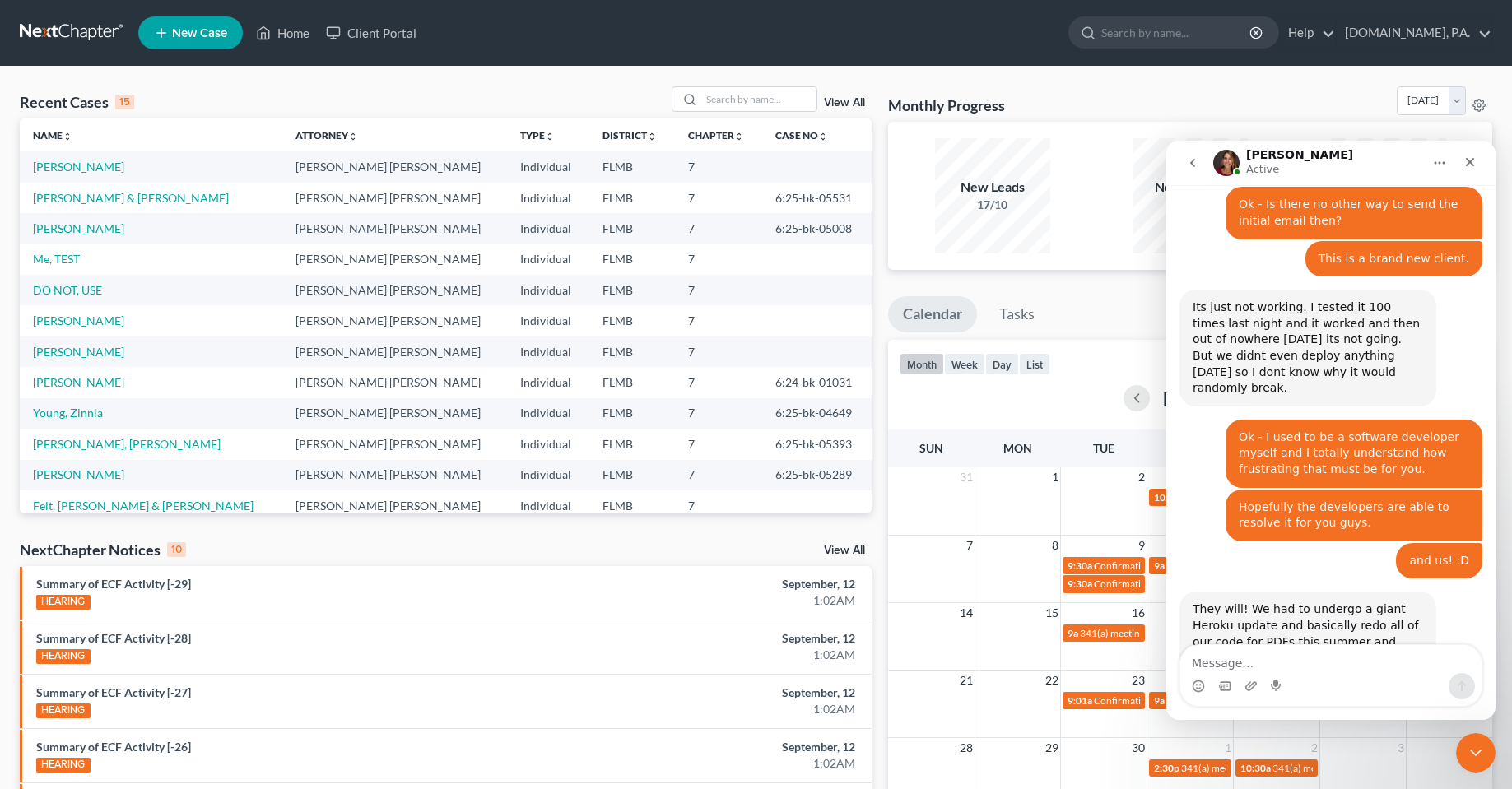
scroll to position [5756, 0]
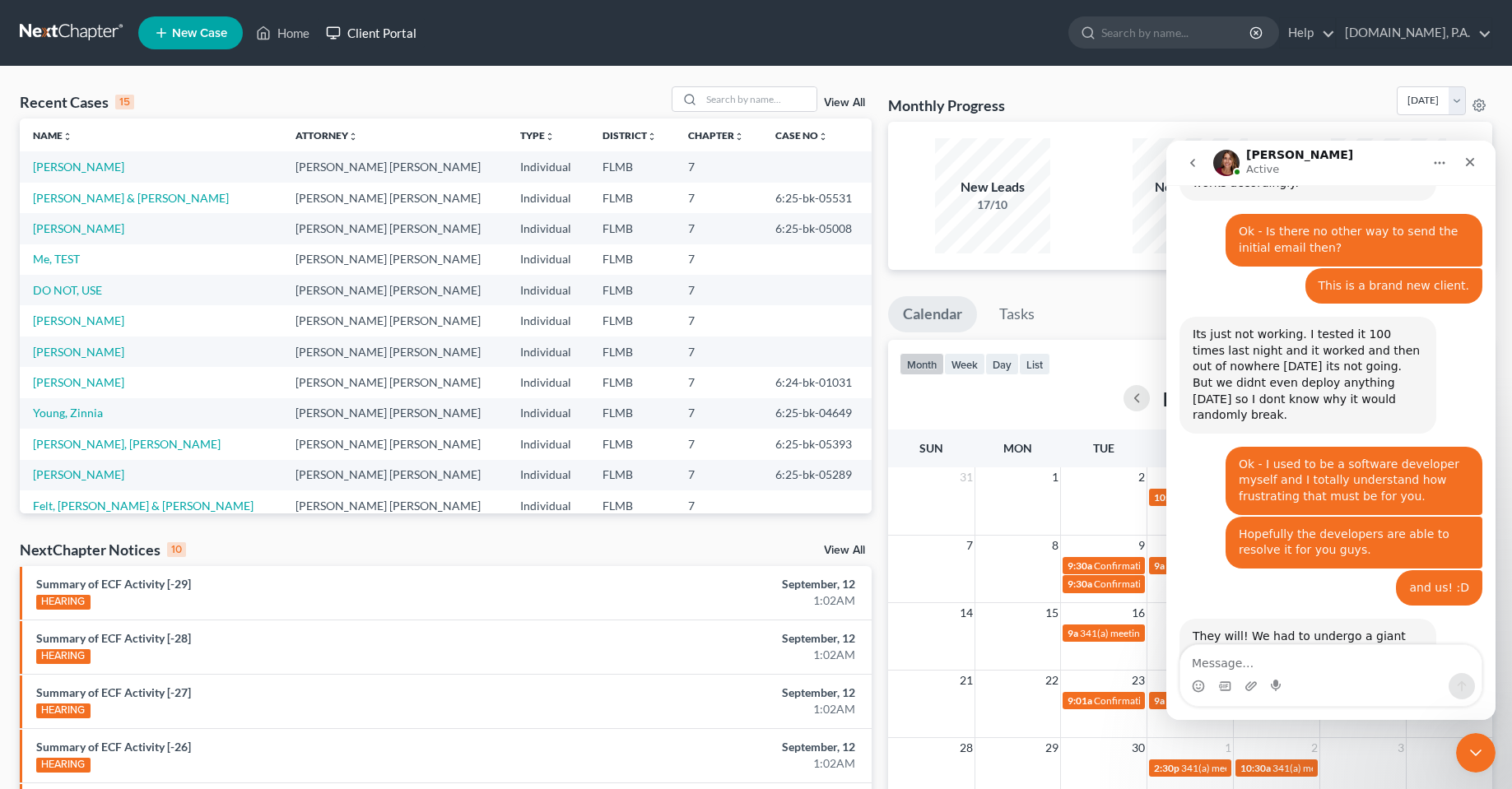
drag, startPoint x: 544, startPoint y: 102, endPoint x: 371, endPoint y: 45, distance: 182.1
click at [543, 102] on div "Recent Cases 15 View All" at bounding box center [446, 103] width 852 height 32
click at [364, 42] on link "Client Portal" at bounding box center [371, 32] width 107 height 30
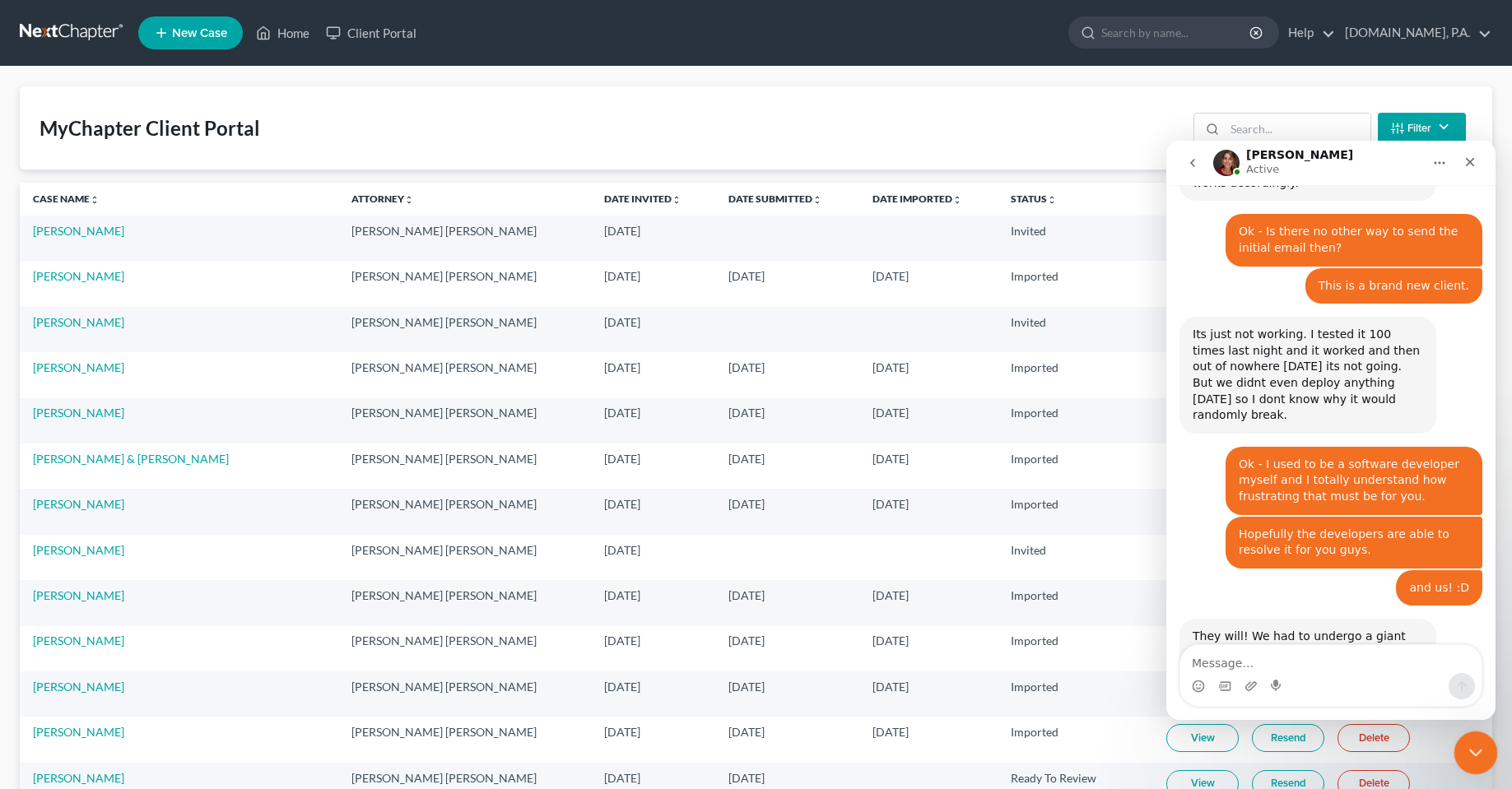
drag, startPoint x: 1462, startPoint y: 753, endPoint x: 2787, endPoint y: 1458, distance: 1500.9
click at [1459, 754] on div "Close Intercom Messenger" at bounding box center [1472, 750] width 39 height 39
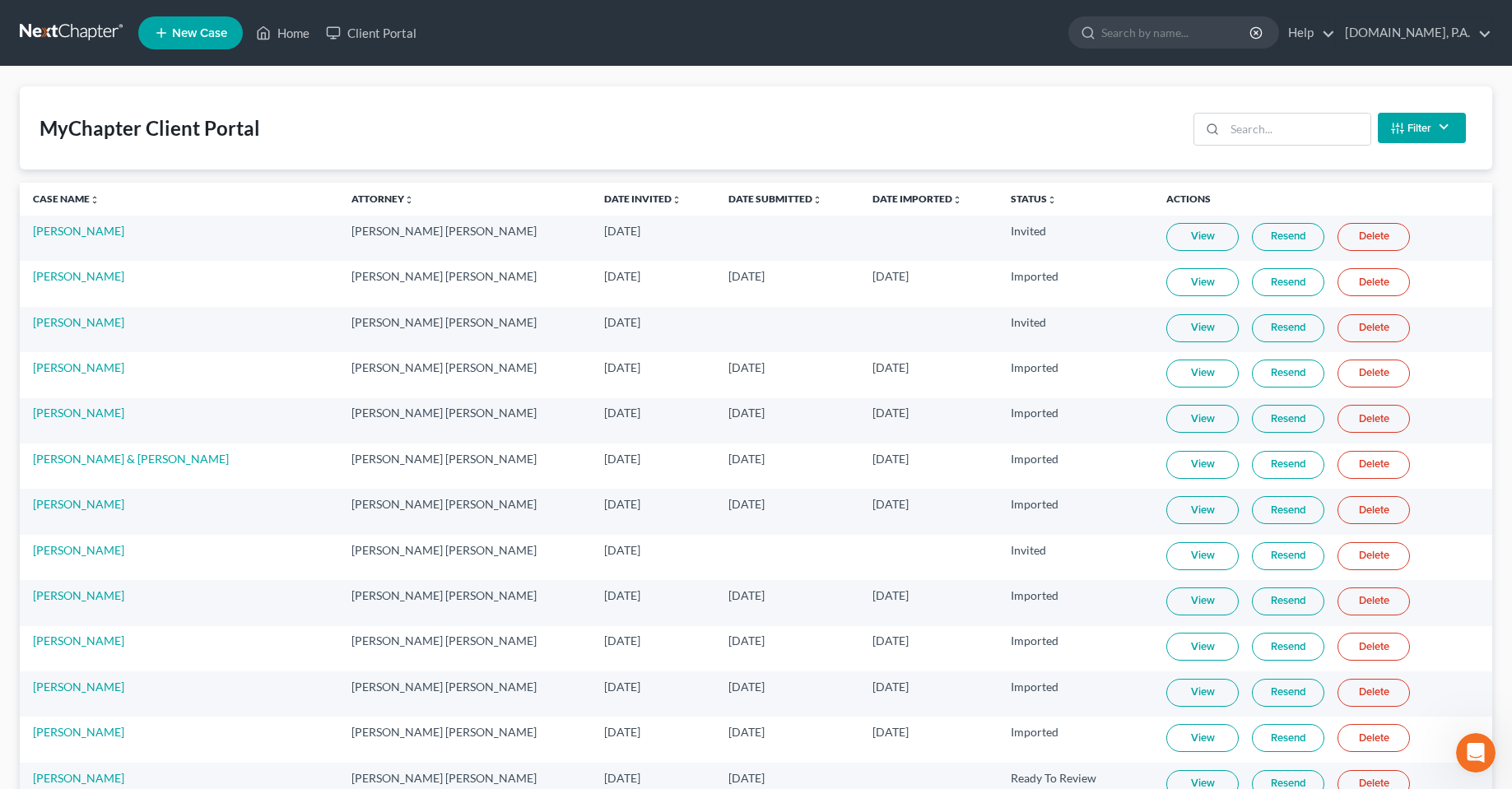
click at [1249, 147] on div "Filter Status Filter... Invited In Progress Ready To Review Reviewed Imported S…" at bounding box center [1330, 128] width 286 height 44
click at [1250, 134] on input "search" at bounding box center [1297, 129] width 146 height 31
click at [1466, 751] on icon "Open Intercom Messenger" at bounding box center [1473, 751] width 28 height 28
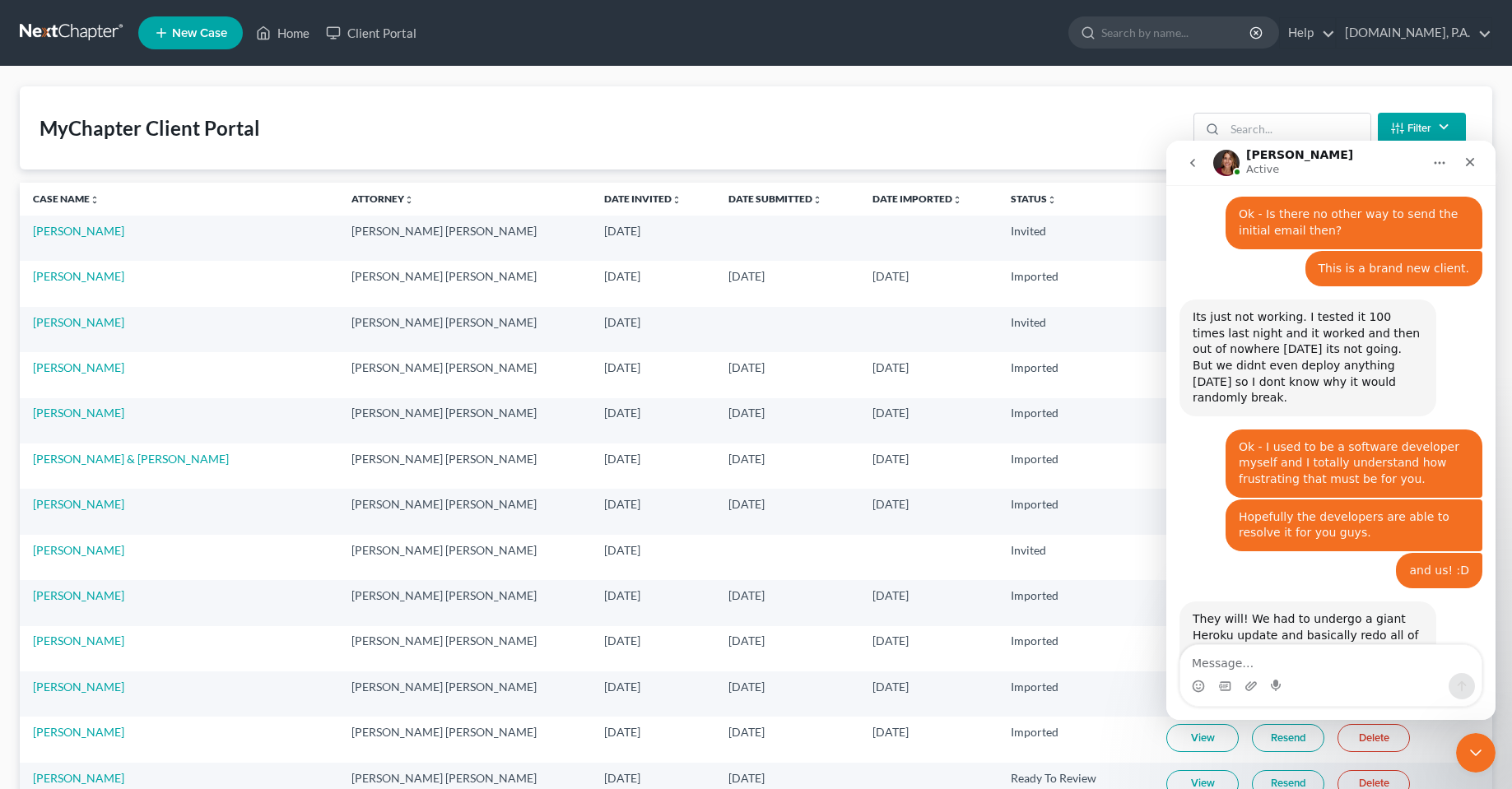
click at [1300, 656] on textarea "Message…" at bounding box center [1331, 658] width 301 height 28
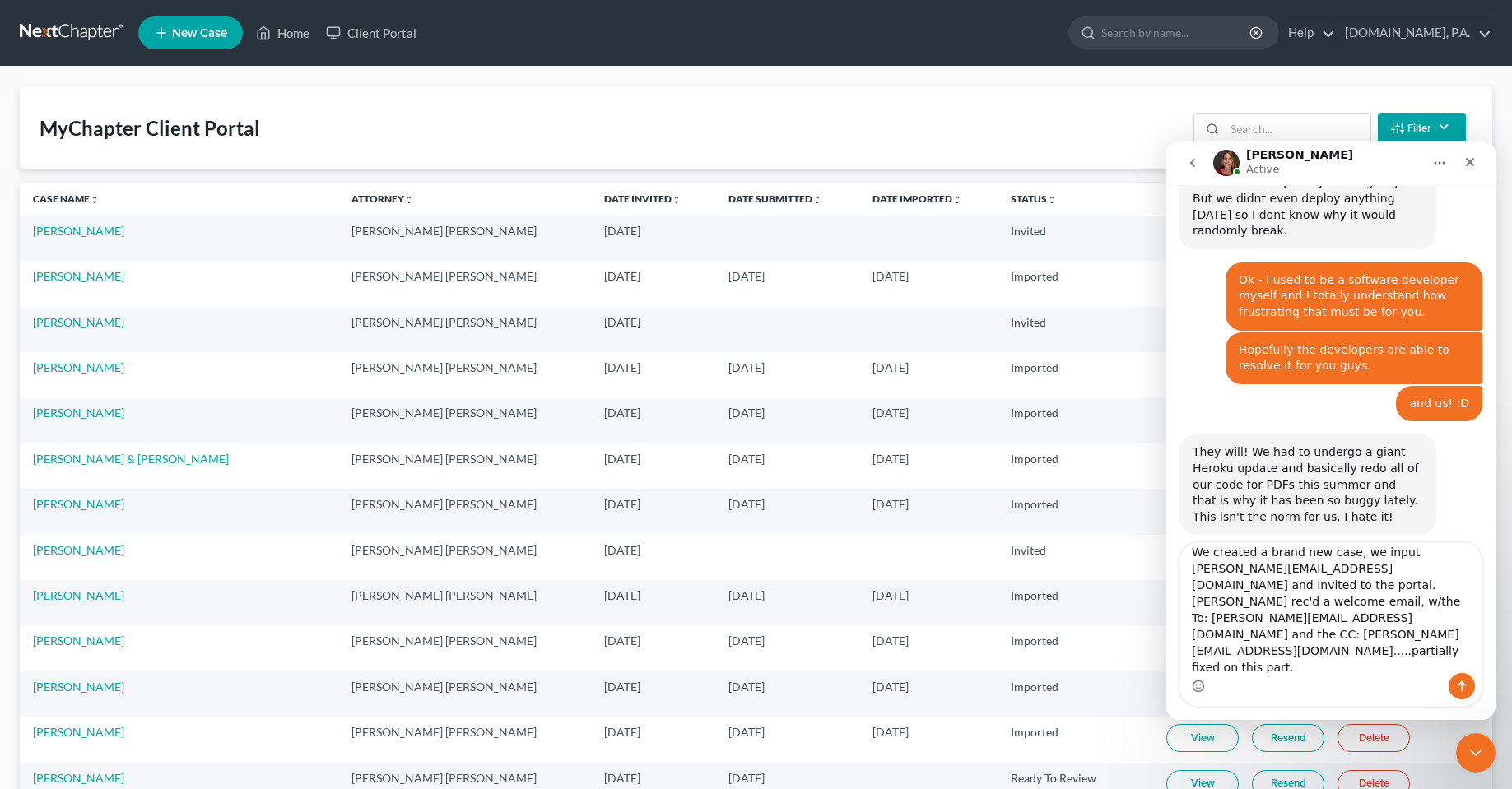
scroll to position [57, 0]
drag, startPoint x: 1305, startPoint y: 550, endPoint x: 1331, endPoint y: 600, distance: 56.4
click at [1331, 600] on textarea "Ok - we tested it and it has been slightly fixed.... We created a brand new cas…" at bounding box center [1331, 608] width 301 height 130
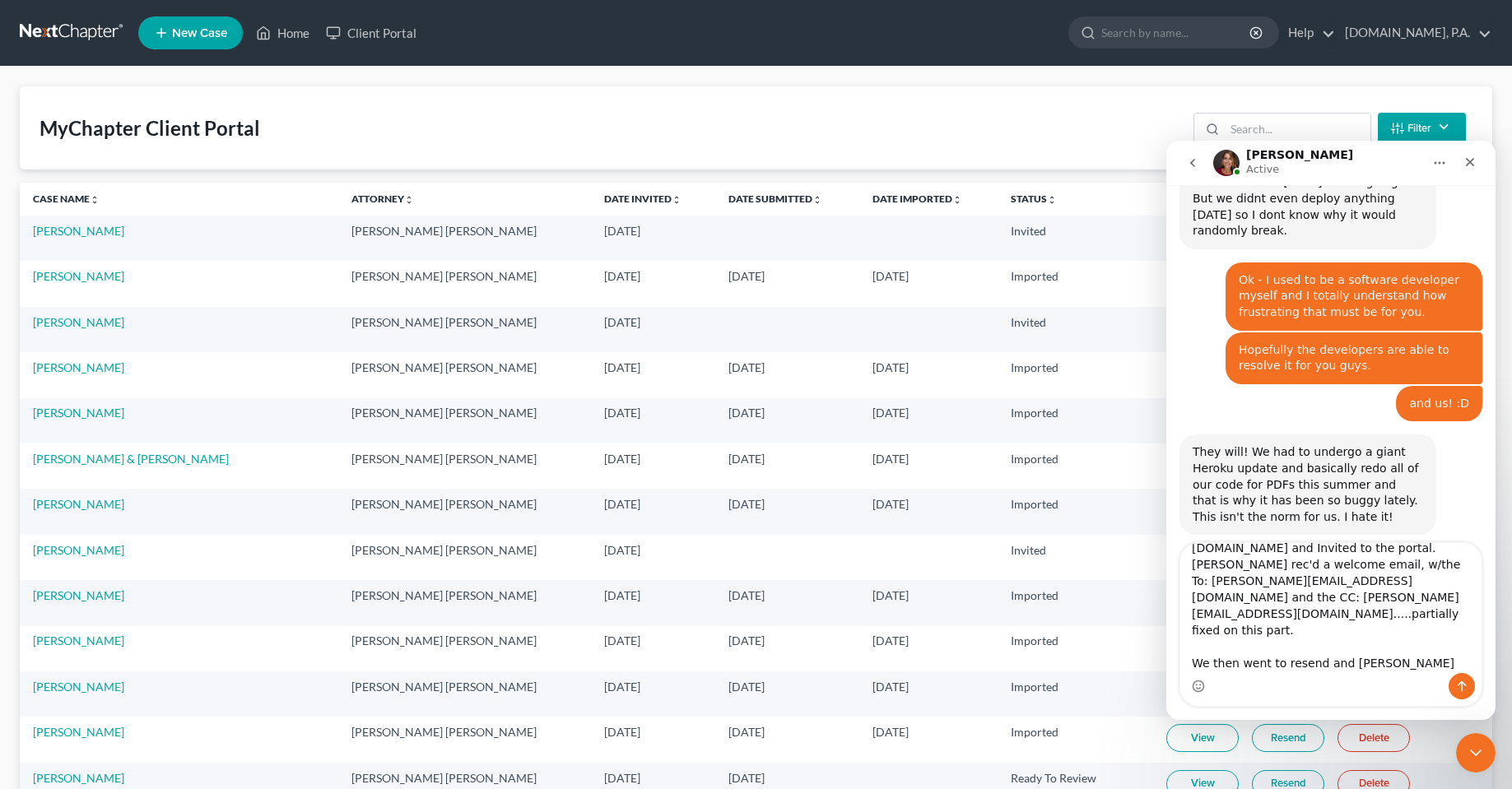
click at [1358, 654] on textarea "Ok - we tested it and it has been slightly fixed.... We created a brand new cas…" at bounding box center [1331, 608] width 301 height 130
click at [1348, 663] on textarea "Ok - we tested it and it has been slightly fixed.... We created a brand new cas…" at bounding box center [1331, 608] width 301 height 130
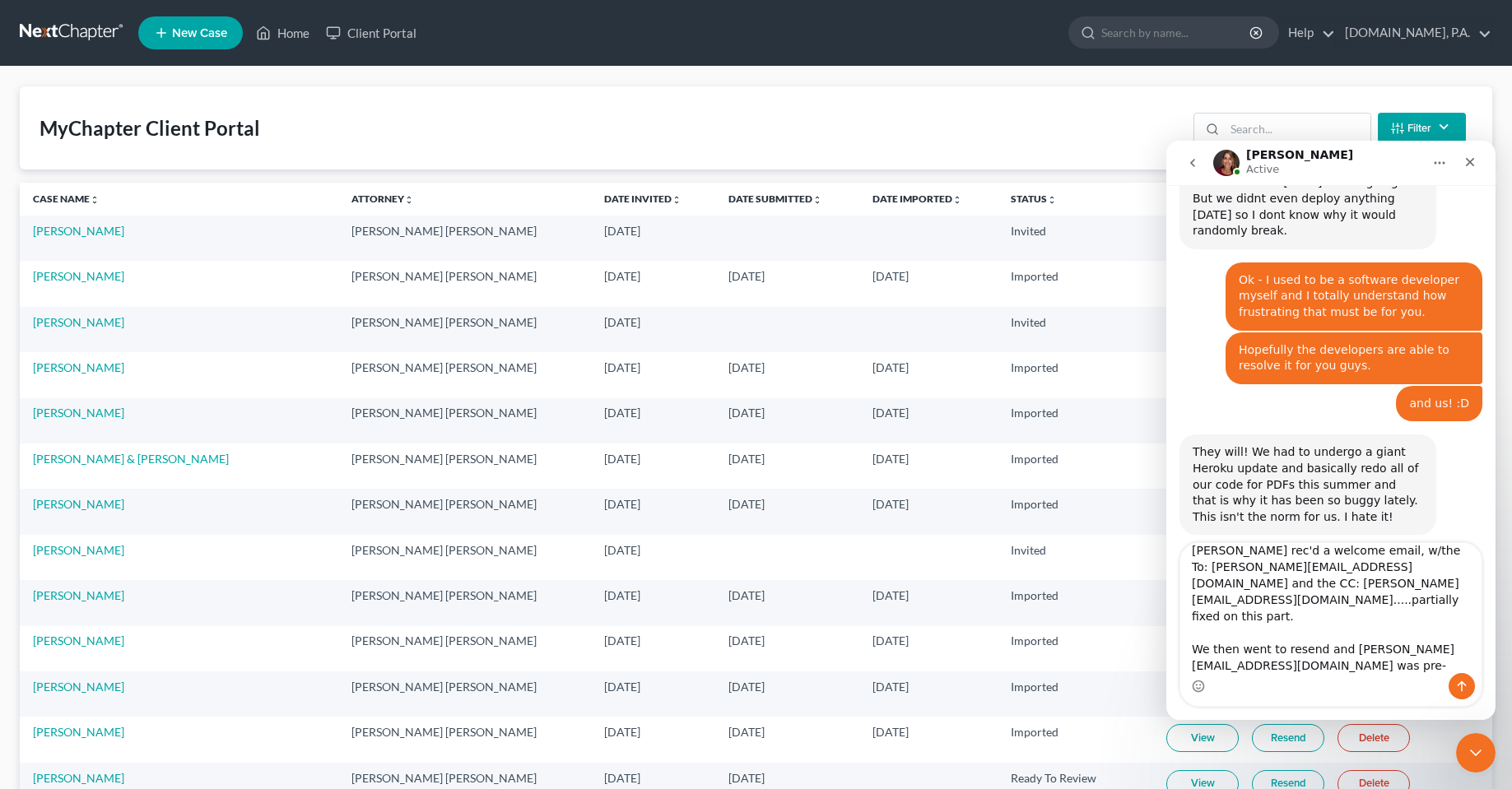
click at [1447, 618] on textarea "Ok - we tested it and it has been slightly fixed.... We created a brand new cas…" at bounding box center [1331, 608] width 301 height 130
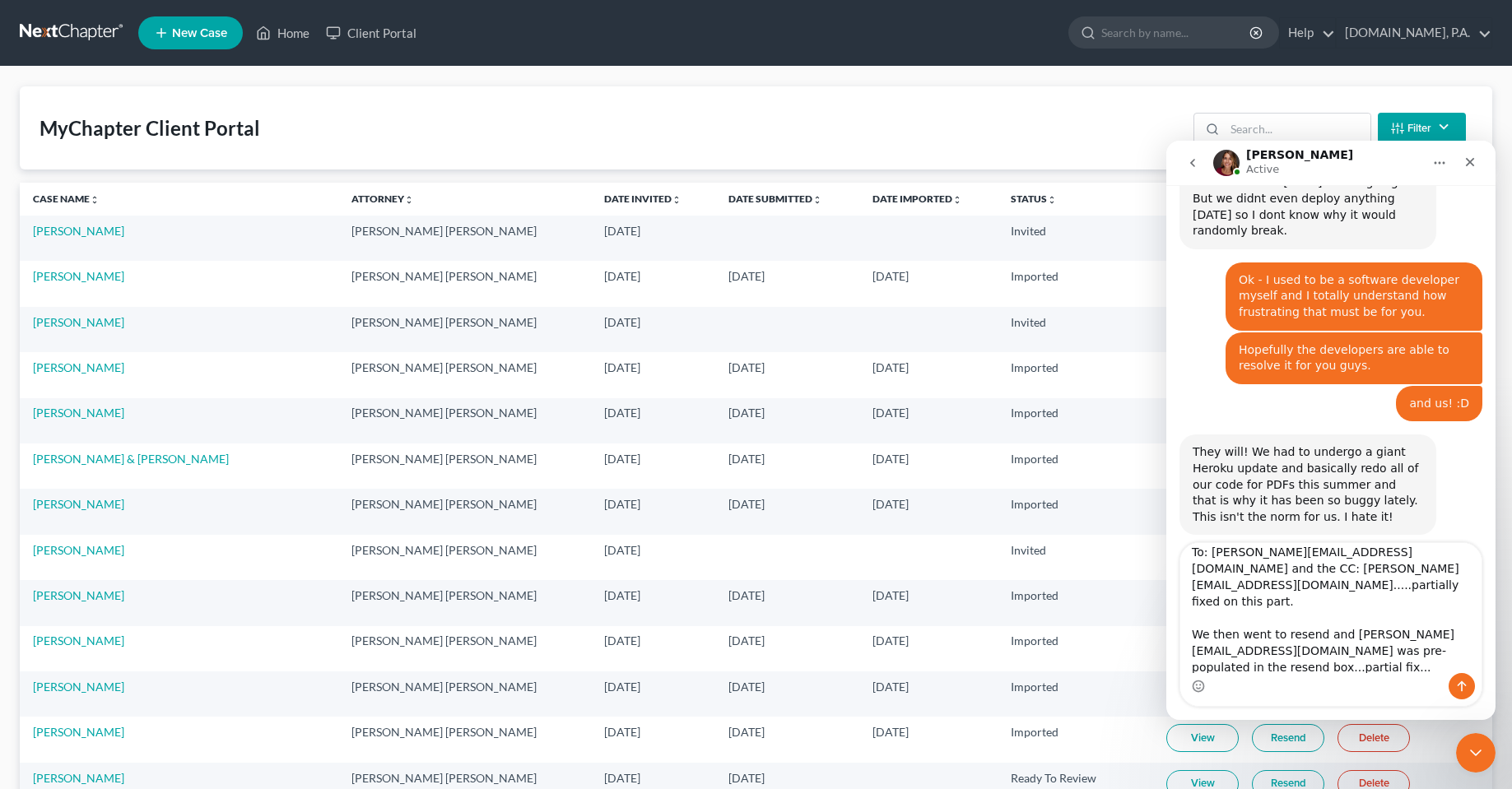
scroll to position [129, 0]
click at [1417, 668] on textarea "Ok - we tested it and it has been slightly fixed.... We created a brand new cas…" at bounding box center [1331, 608] width 301 height 130
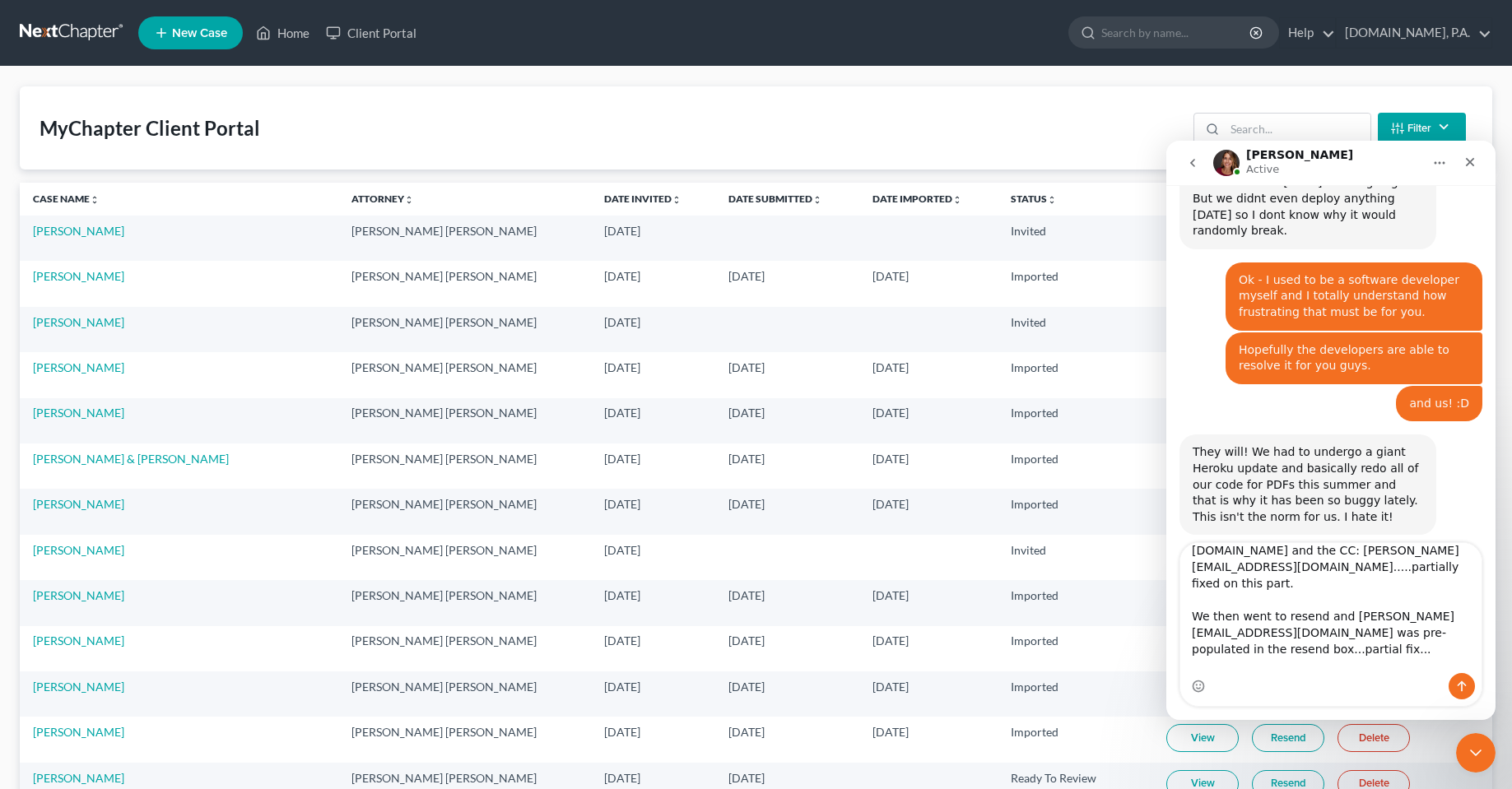
scroll to position [159, 0]
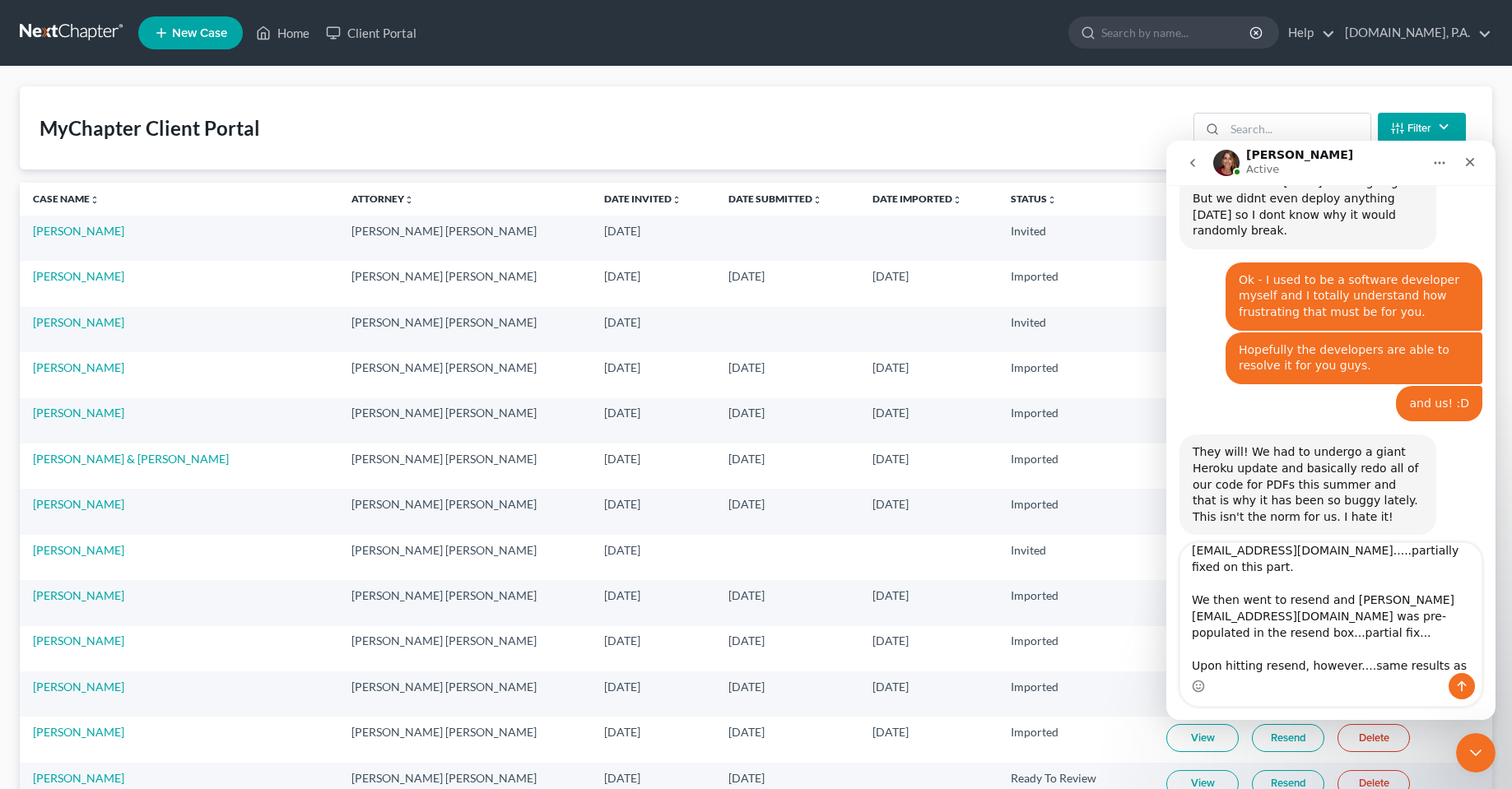
type textarea "Ok - we tested it and it has been slightly fixed.... We created a brand new cas…"
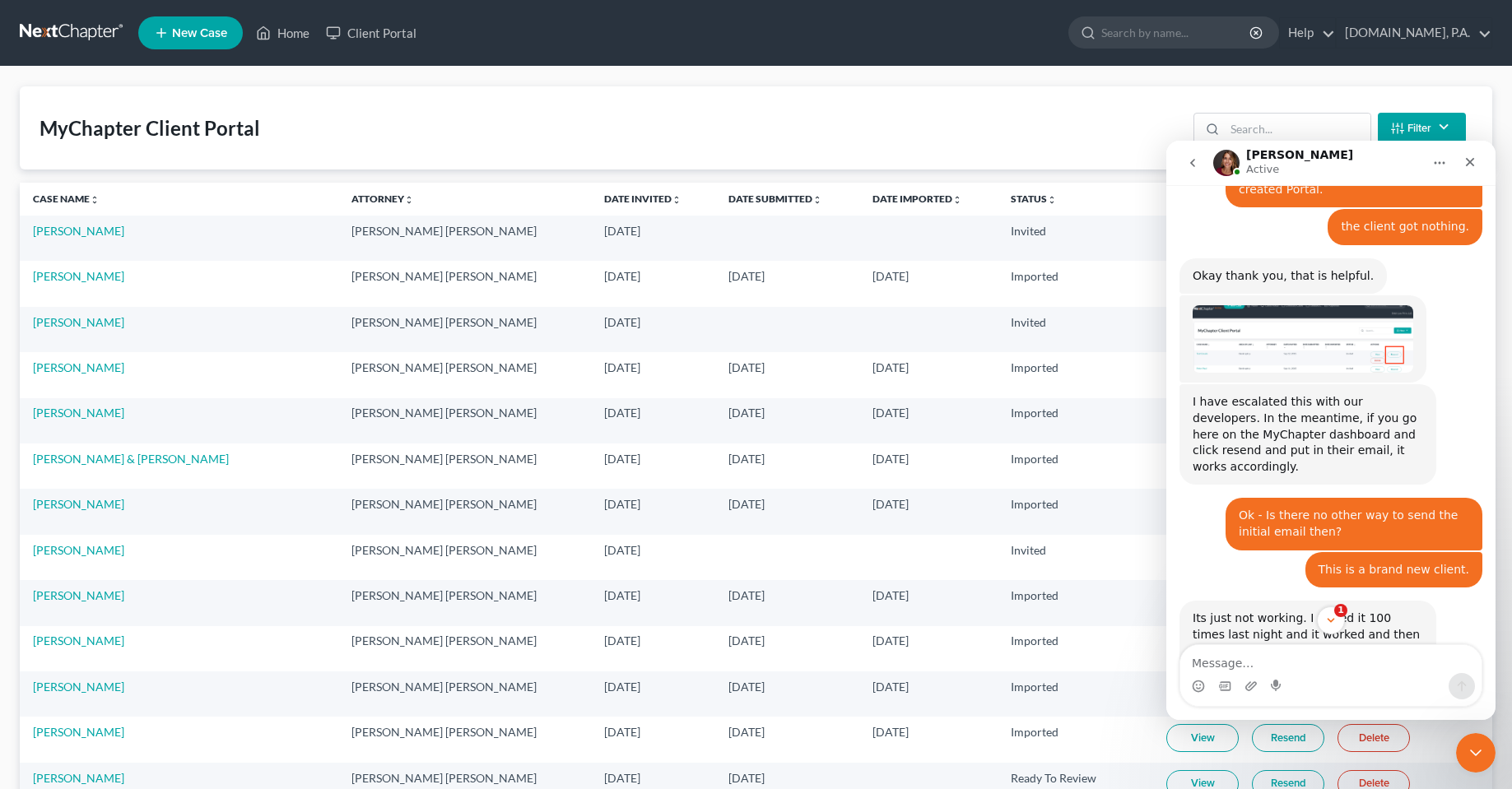
scroll to position [5501, 0]
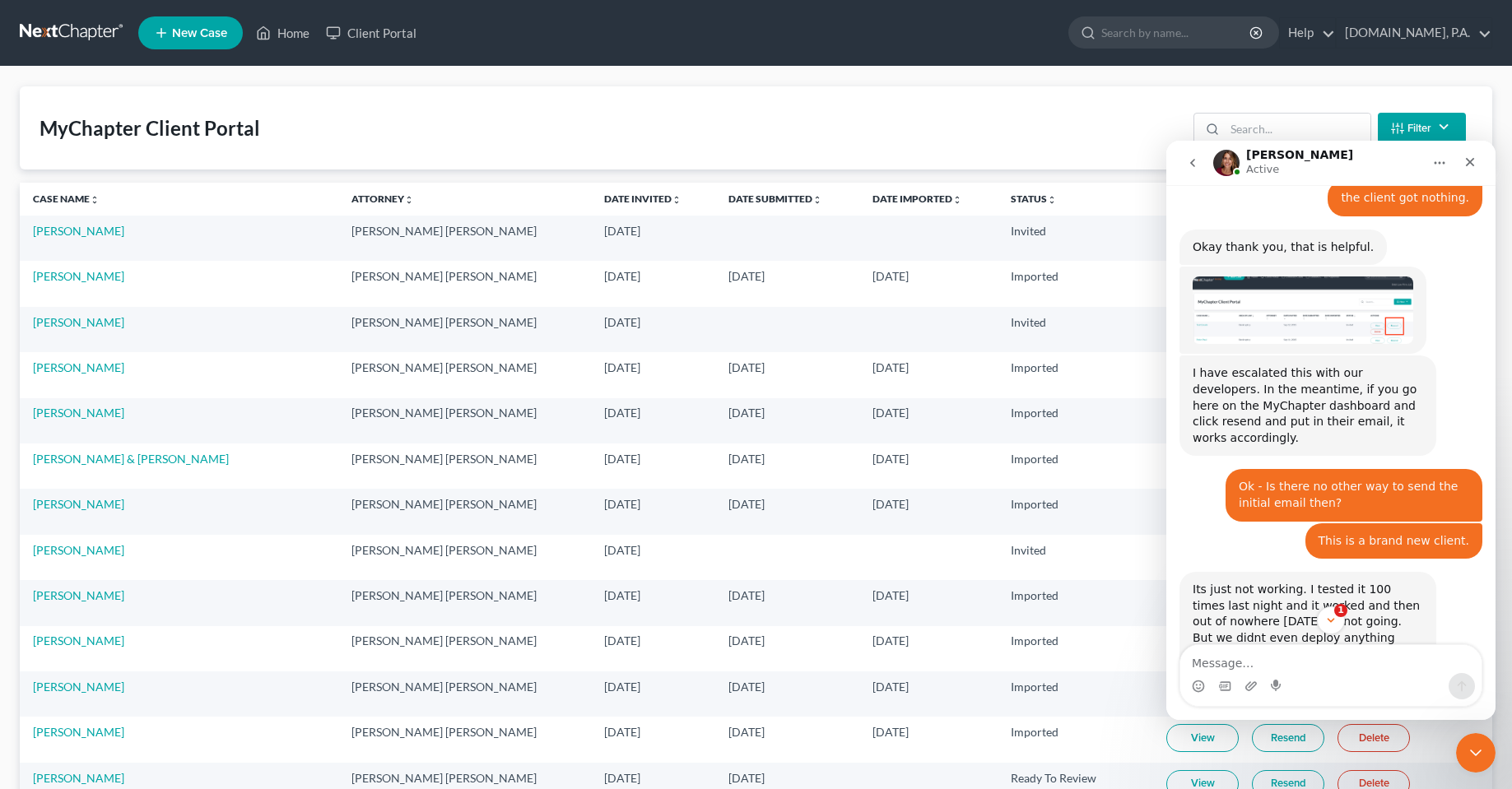
drag, startPoint x: 1344, startPoint y: 439, endPoint x: 1414, endPoint y: 468, distance: 75.8
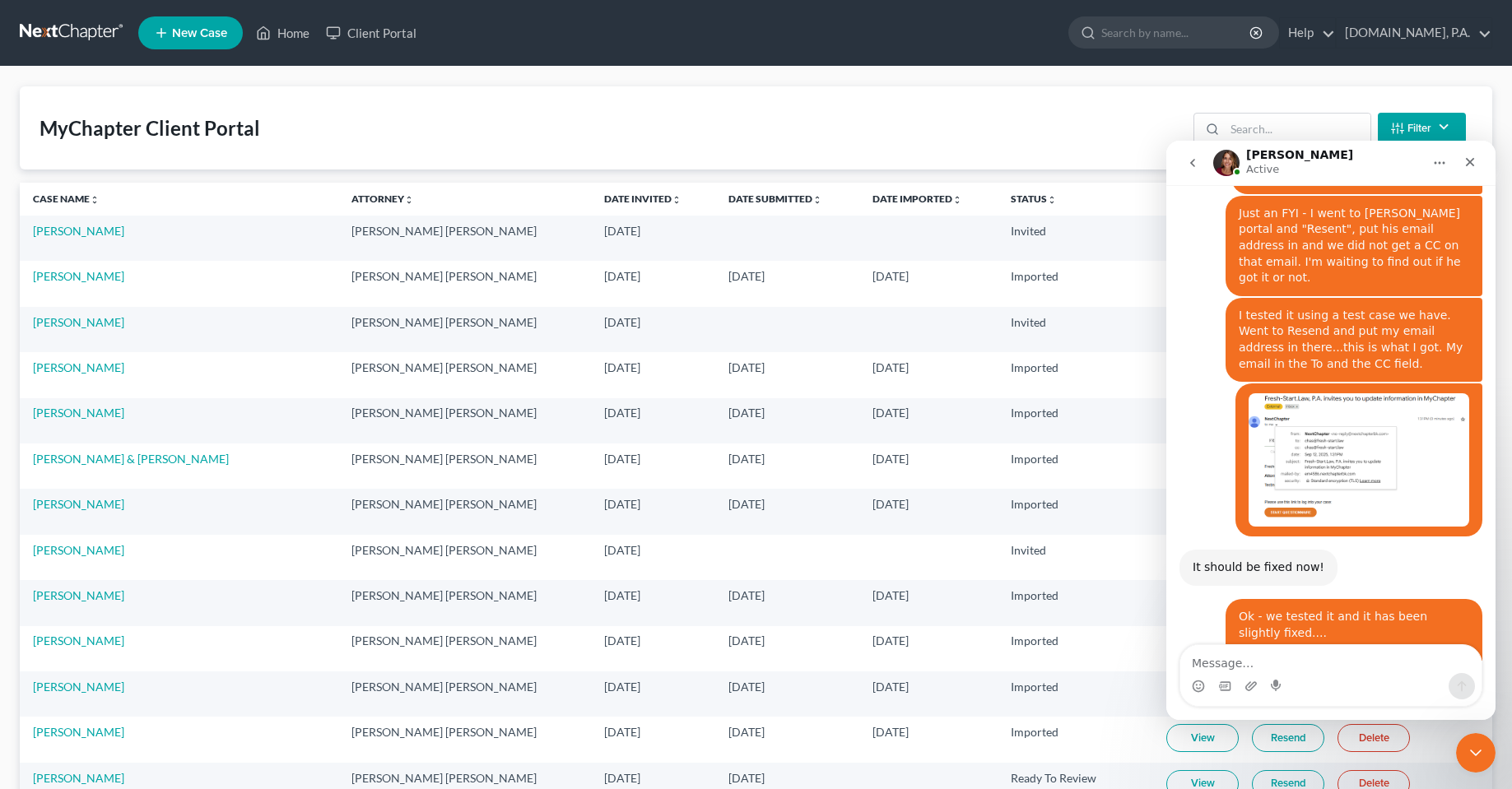
scroll to position [6335, 0]
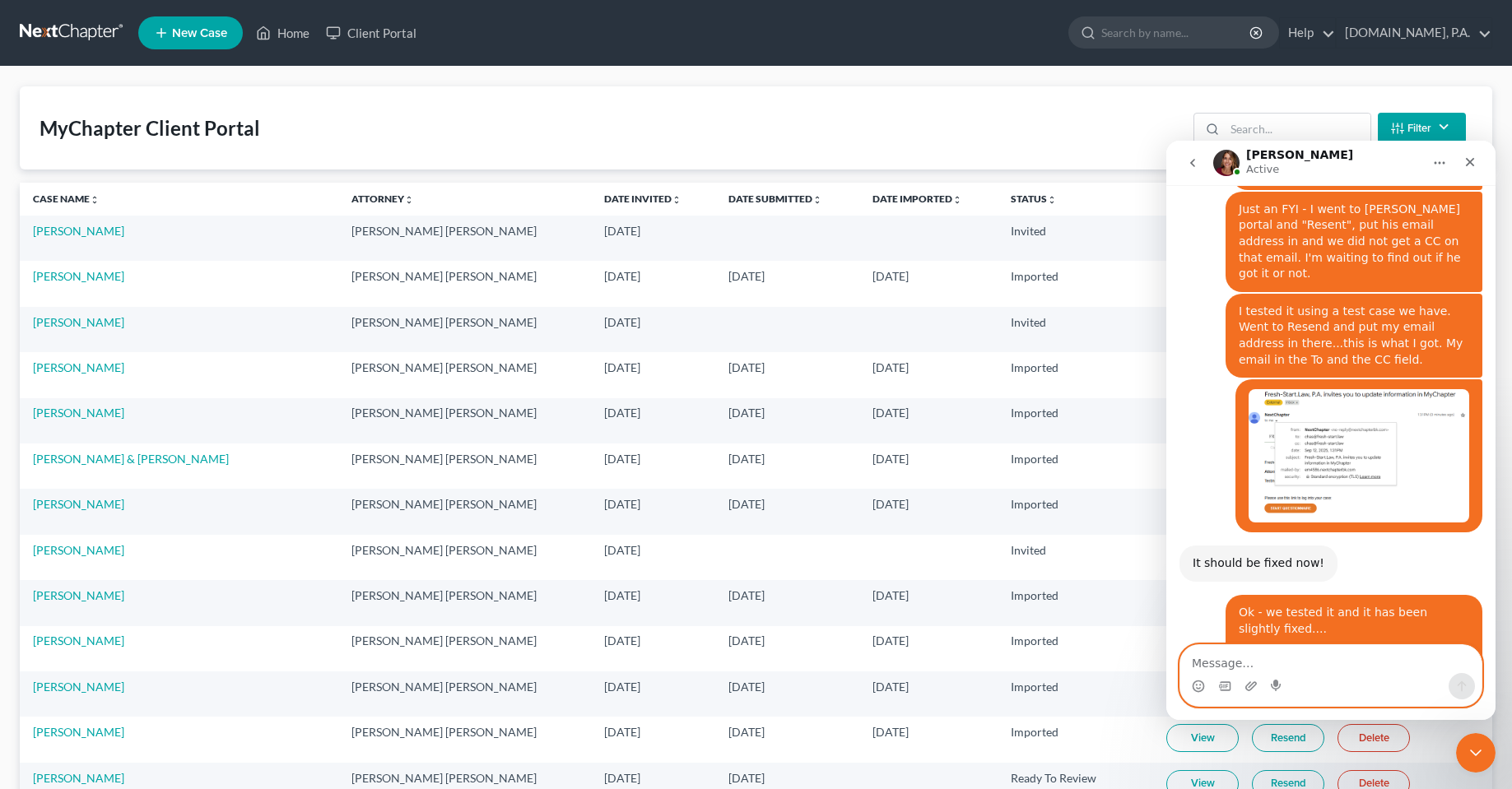
click at [1320, 649] on textarea "Message…" at bounding box center [1331, 658] width 301 height 28
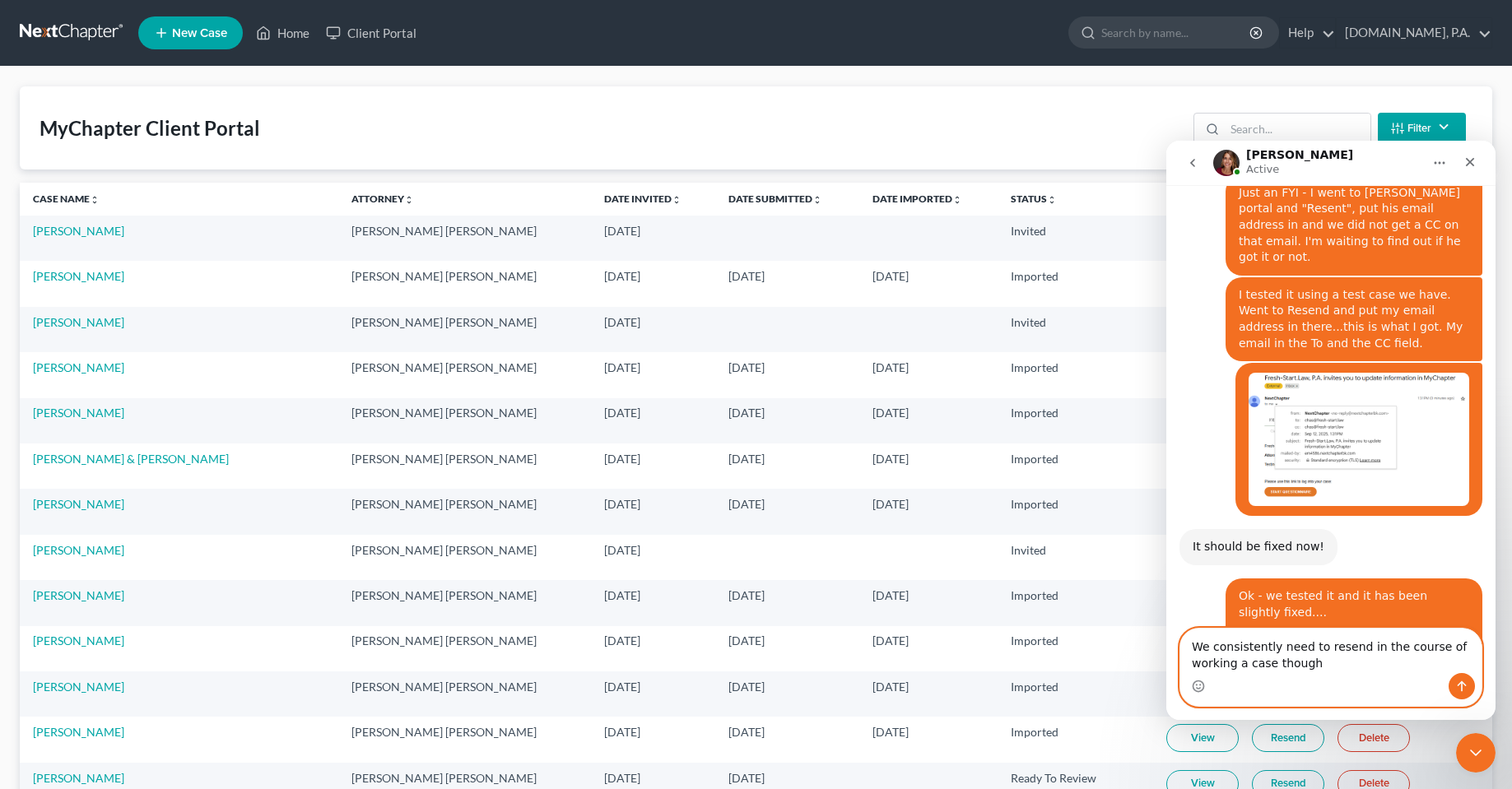
type textarea "We consistently need to resend in the course of working a case though."
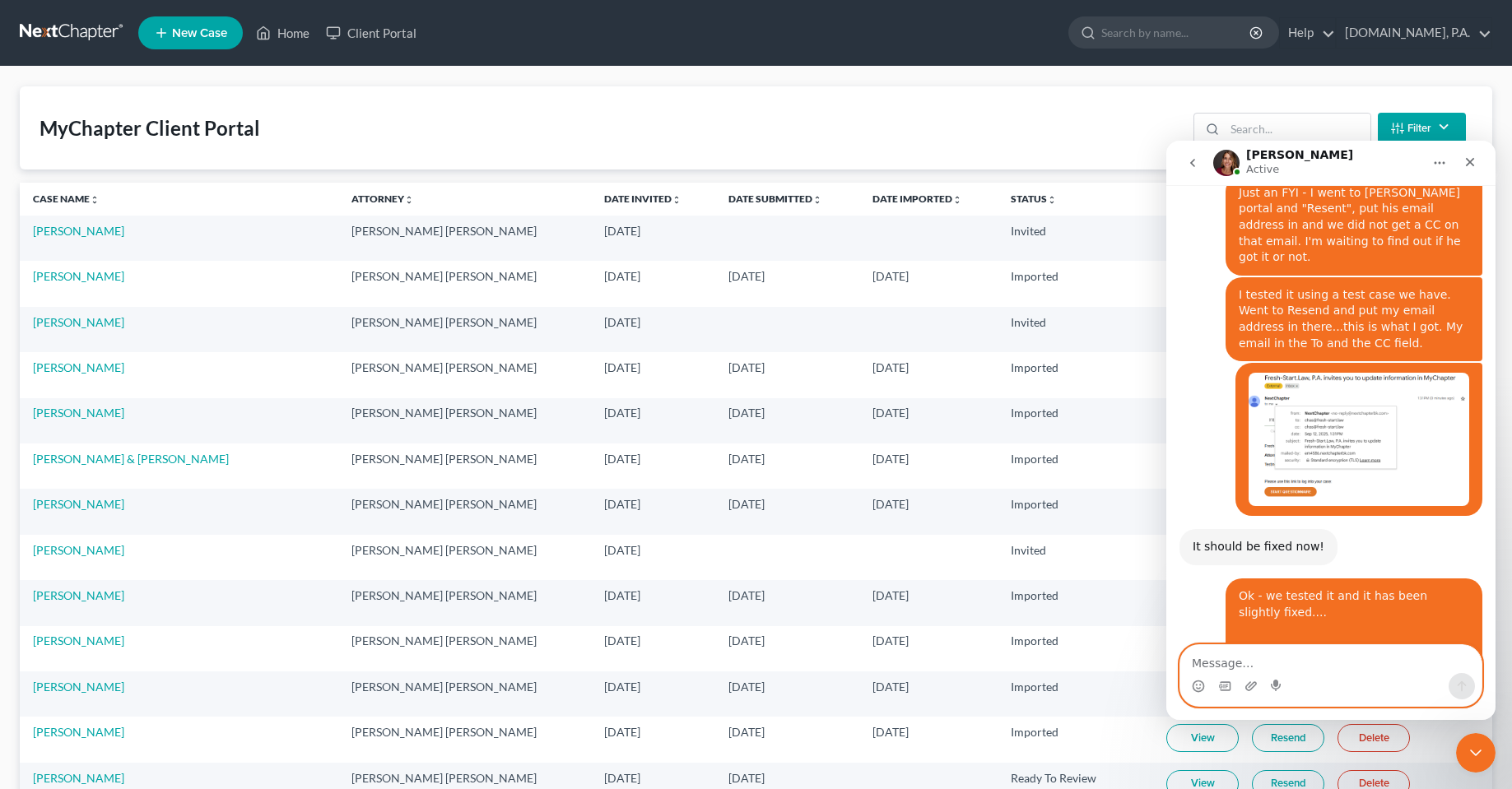
scroll to position [6374, 0]
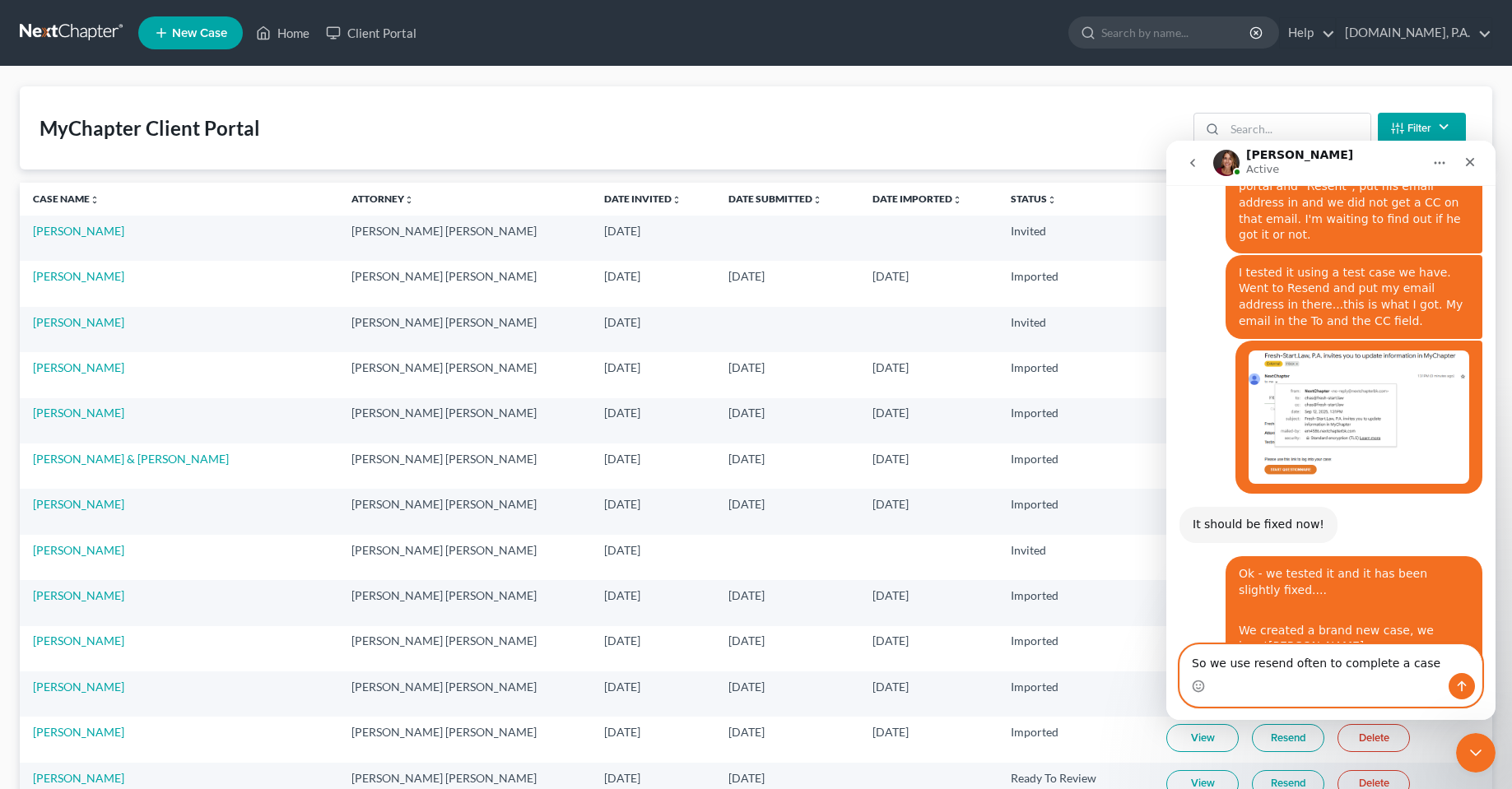
type textarea "So we use resend often to complete a case."
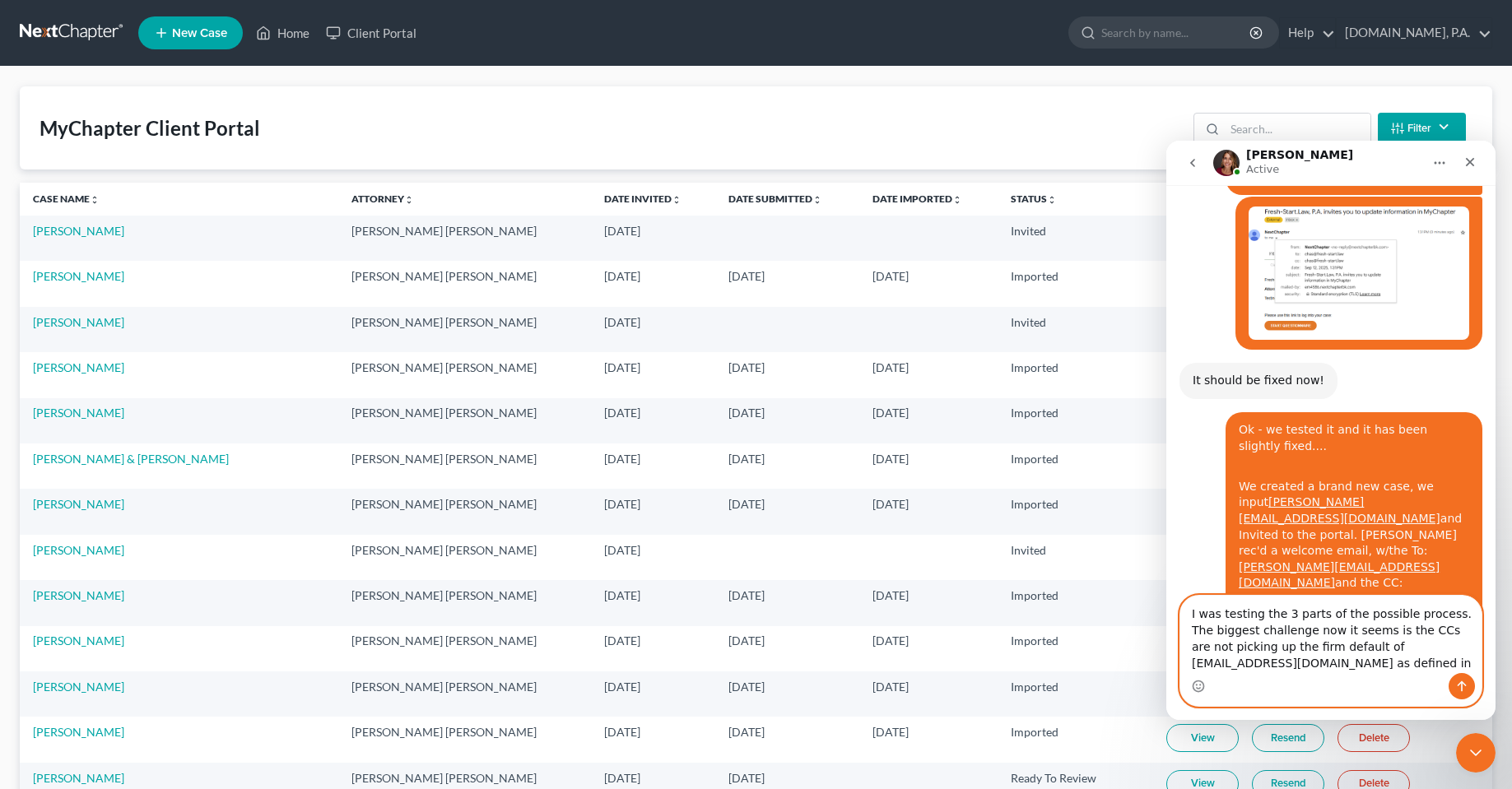
scroll to position [6524, 0]
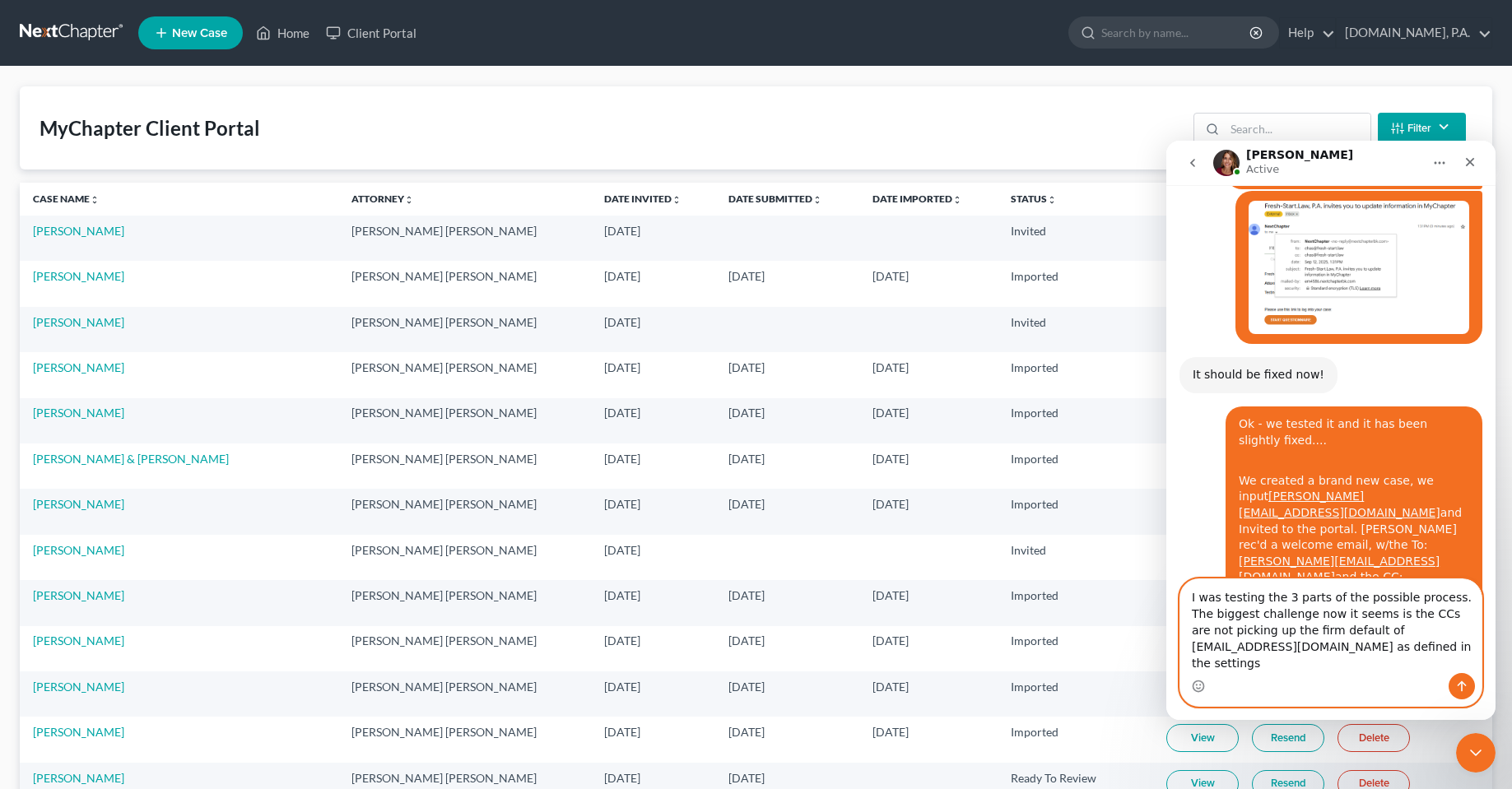
type textarea "I was testing the 3 parts of the possible process. The biggest challenge now it…"
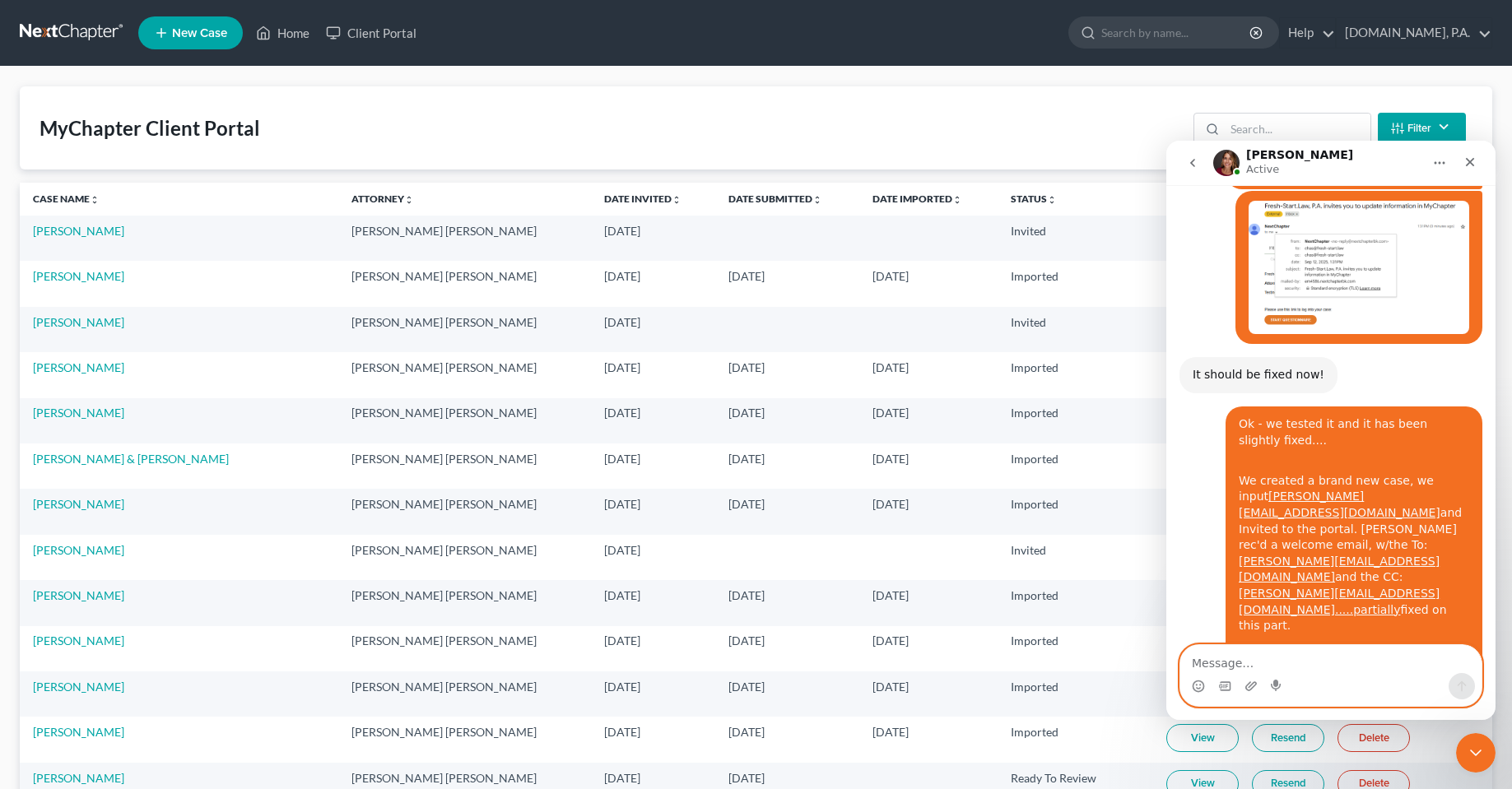
scroll to position [6576, 0]
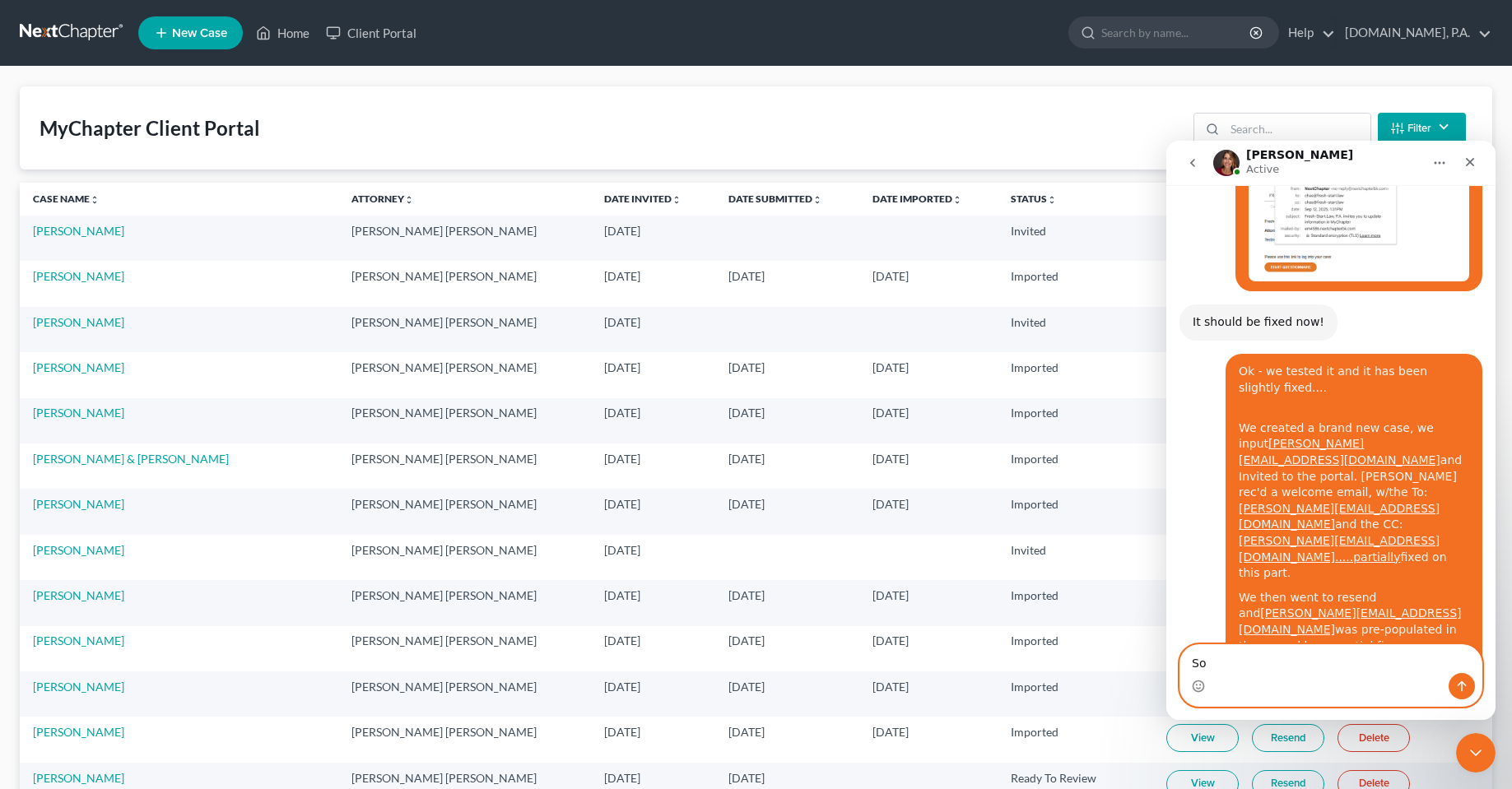
type textarea "S"
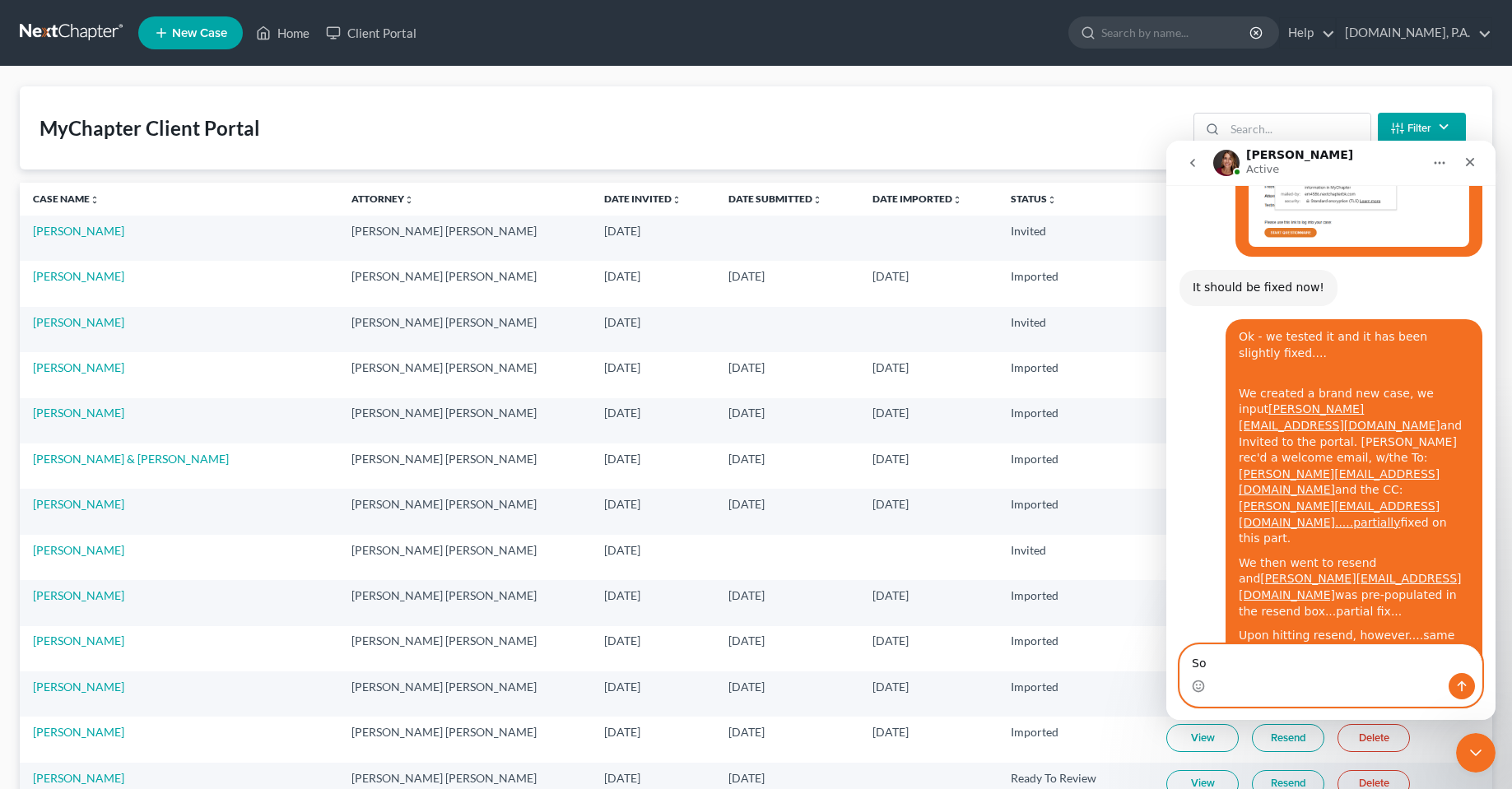
type textarea "S"
type textarea "No ma'am. I was testing the product for you."
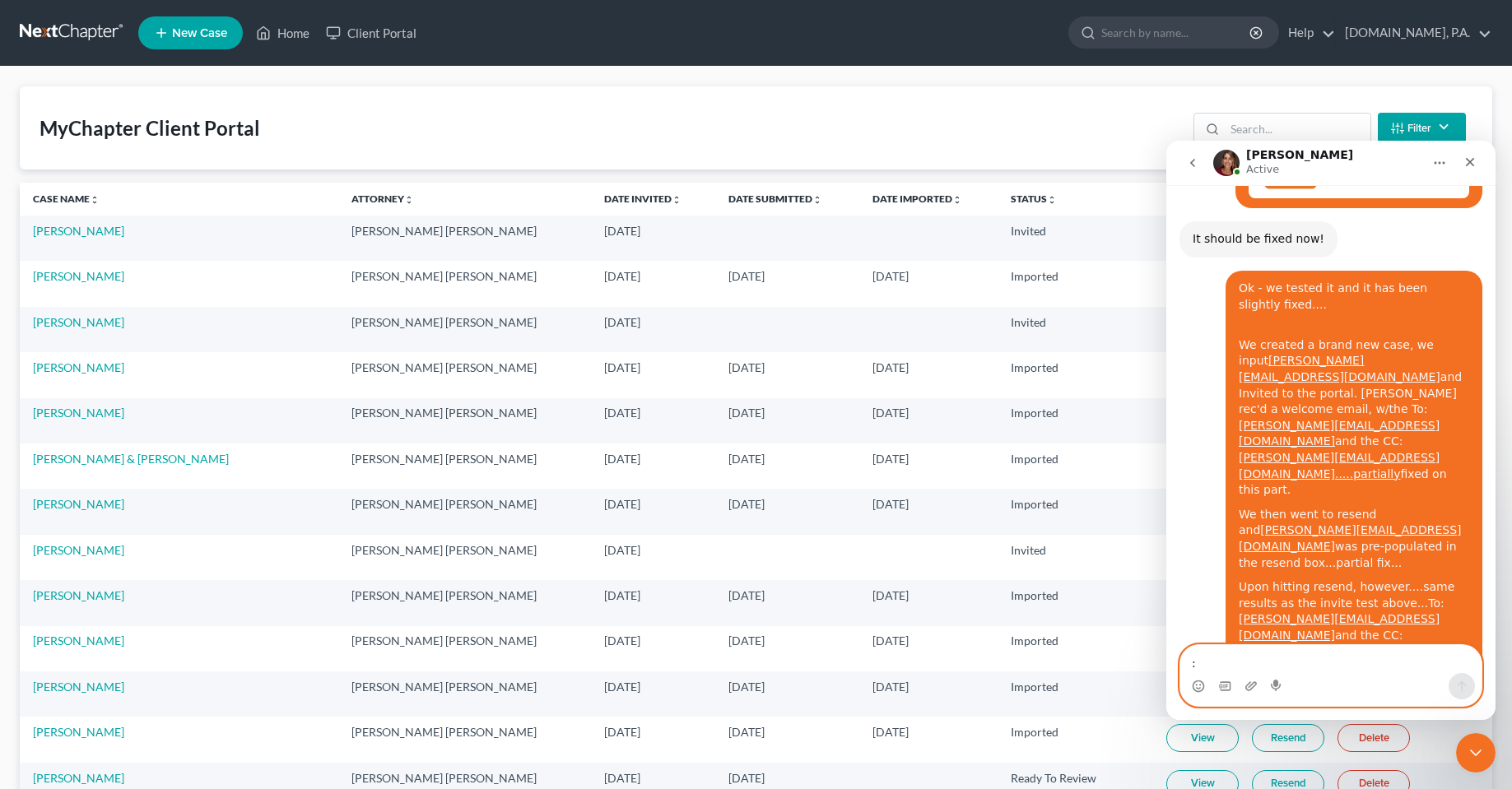
type textarea ":)"
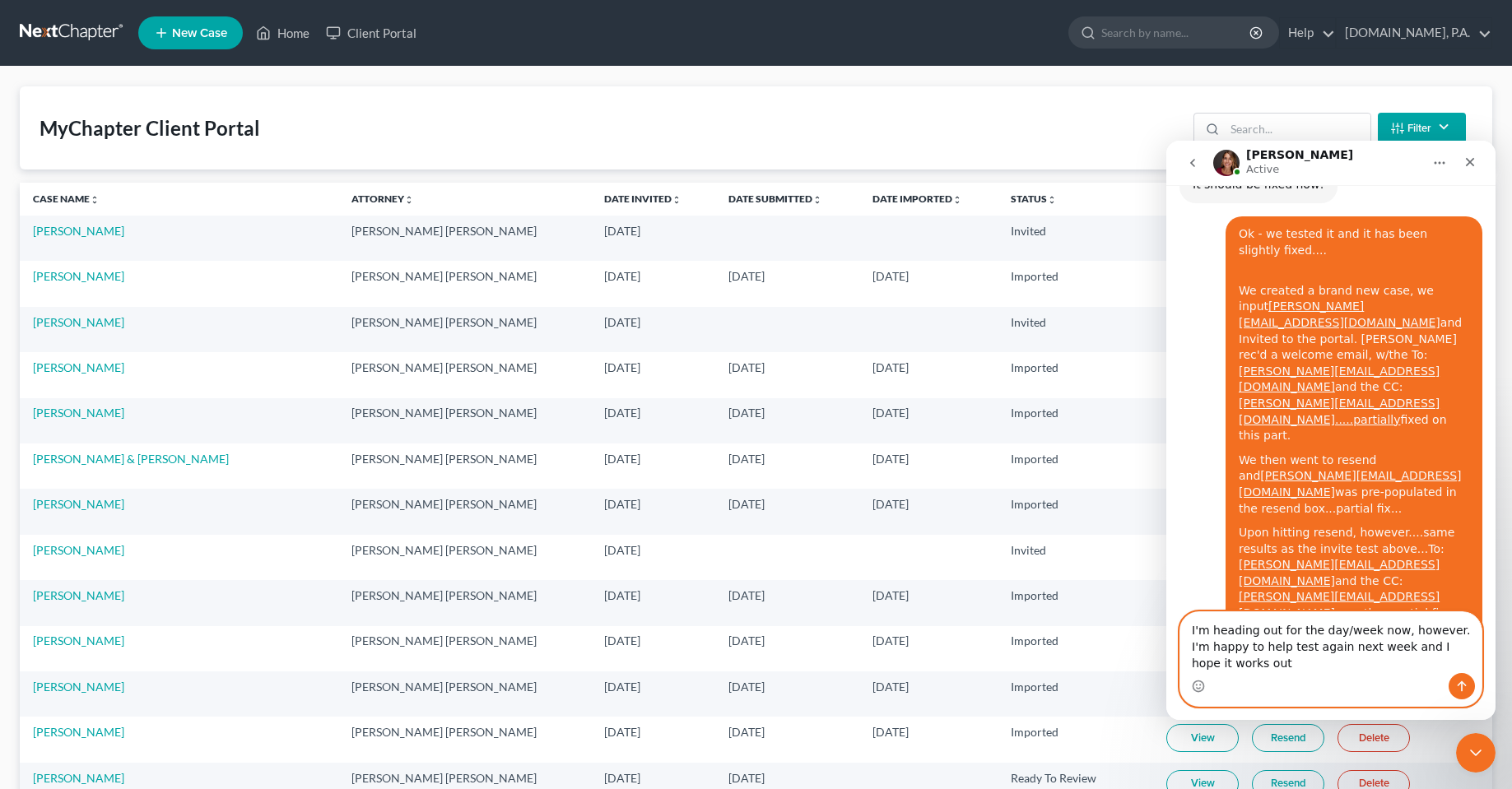
scroll to position [6730, 0]
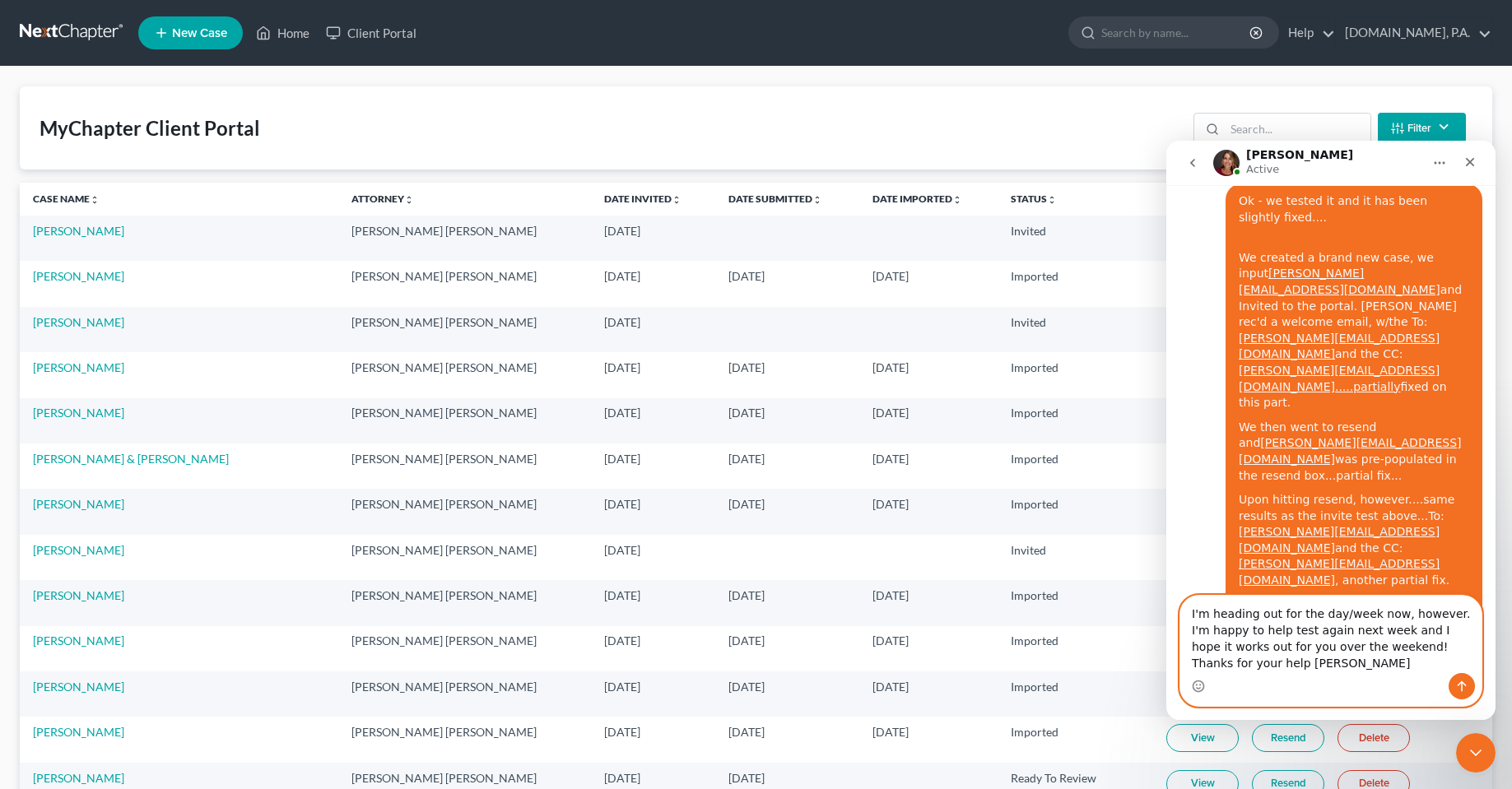
type textarea "I'm heading out for the day/week now, however. I'm happy to help test again nex…"
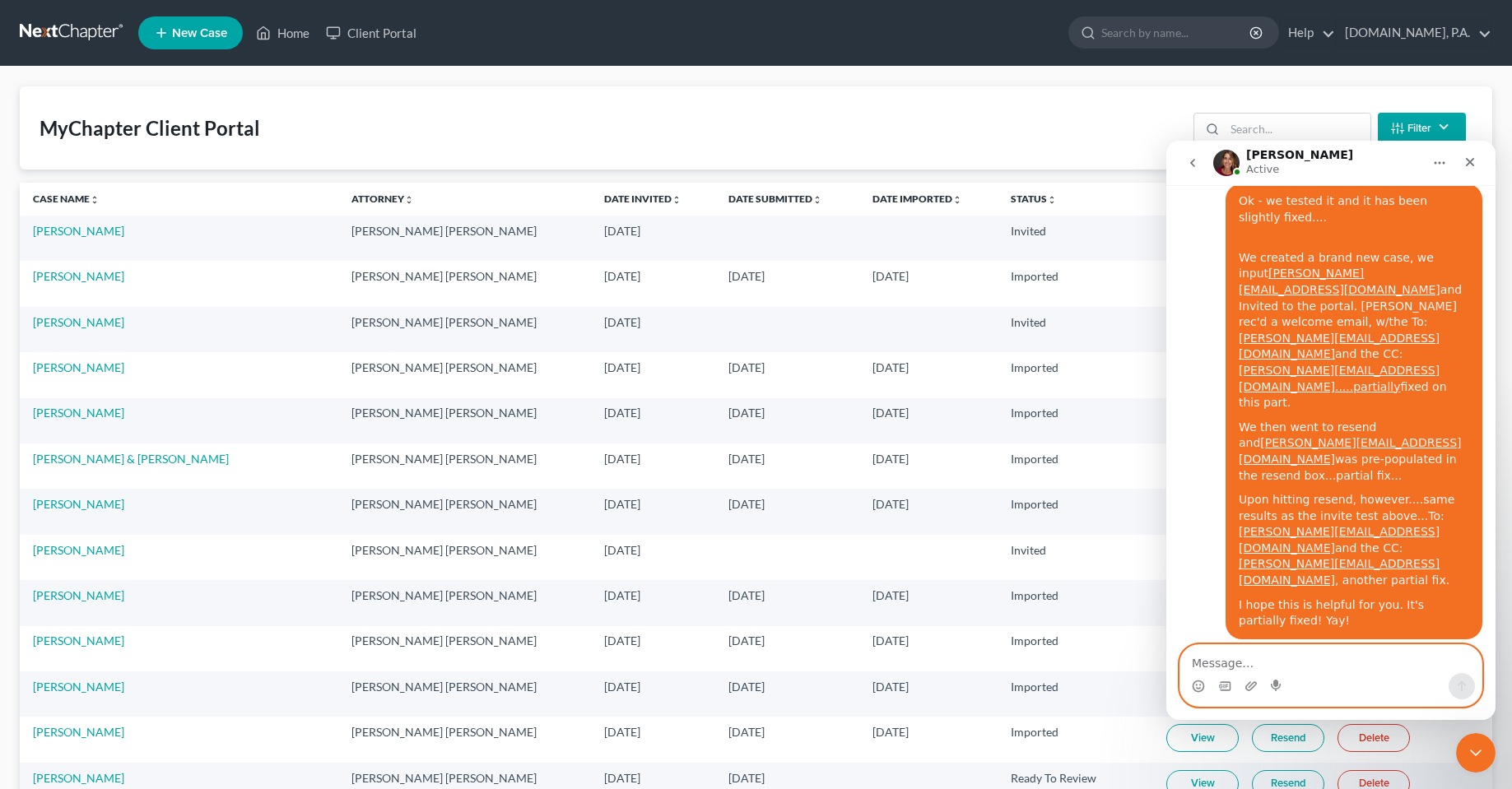
scroll to position [6783, 0]
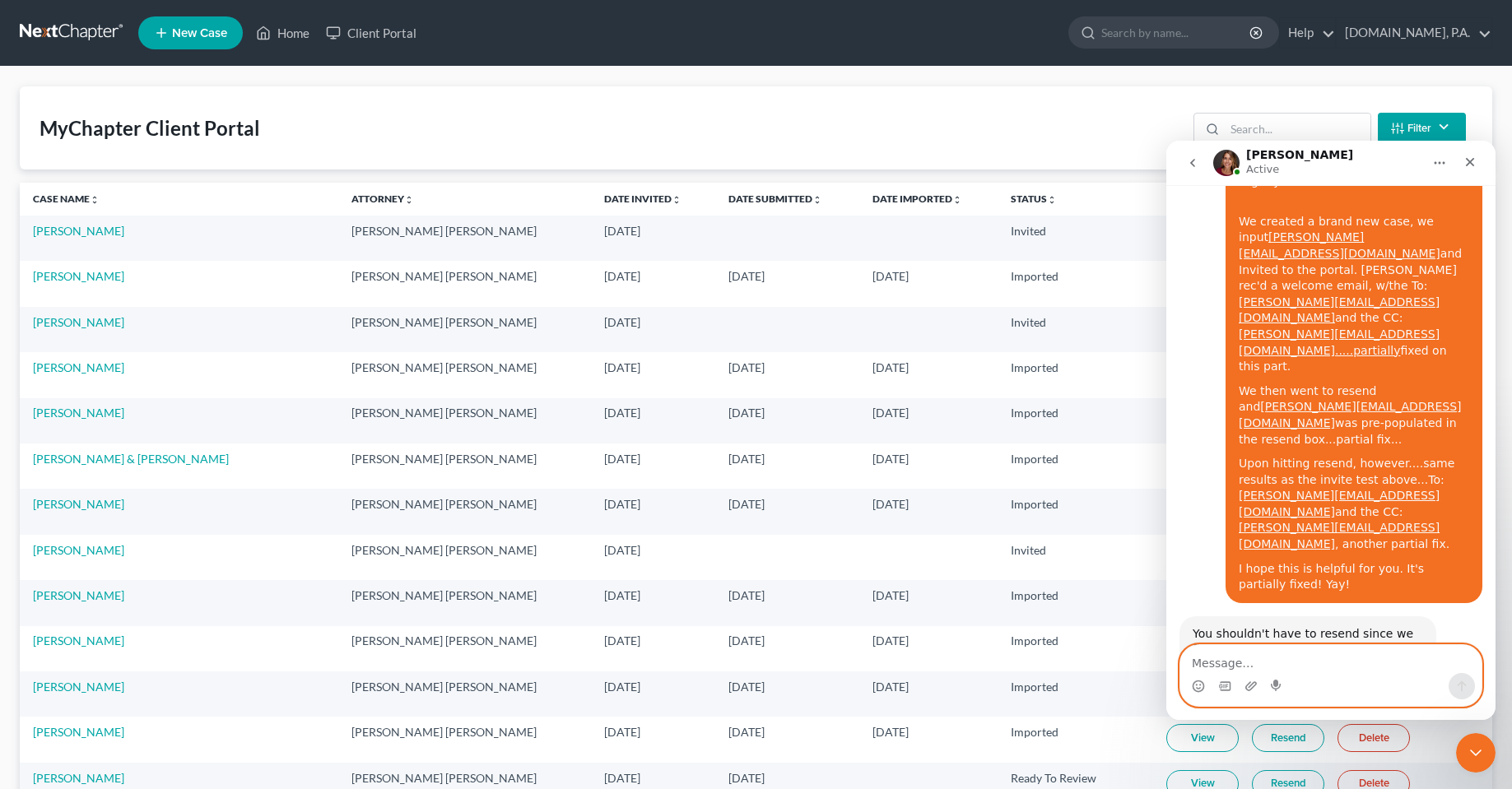
click at [1396, 651] on textarea "Message…" at bounding box center [1331, 658] width 301 height 28
click at [1361, 648] on textarea "Message…" at bounding box center [1331, 658] width 301 height 28
click at [1304, 175] on div "[PERSON_NAME] Active" at bounding box center [1317, 163] width 209 height 29
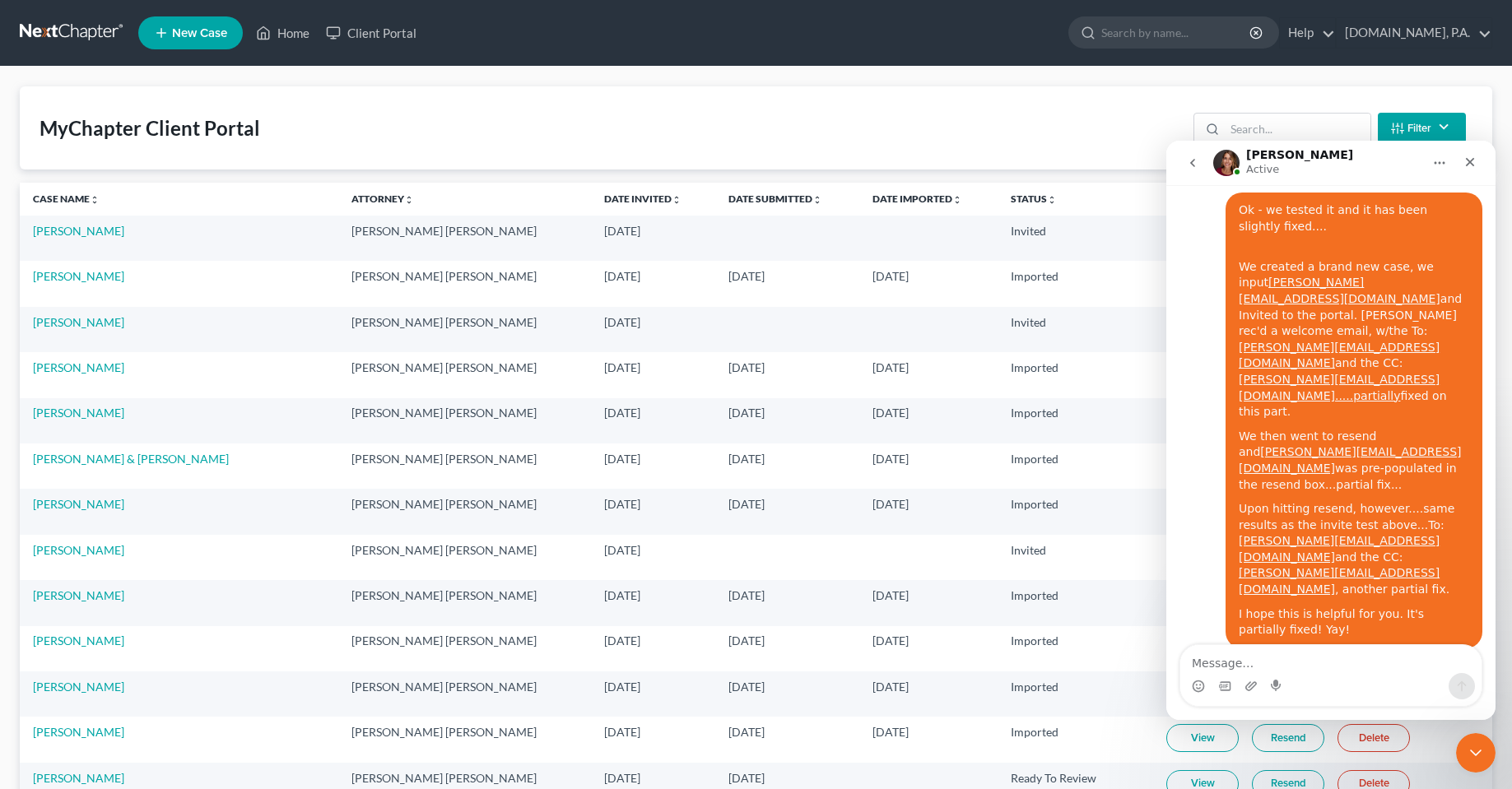
scroll to position [6701, 0]
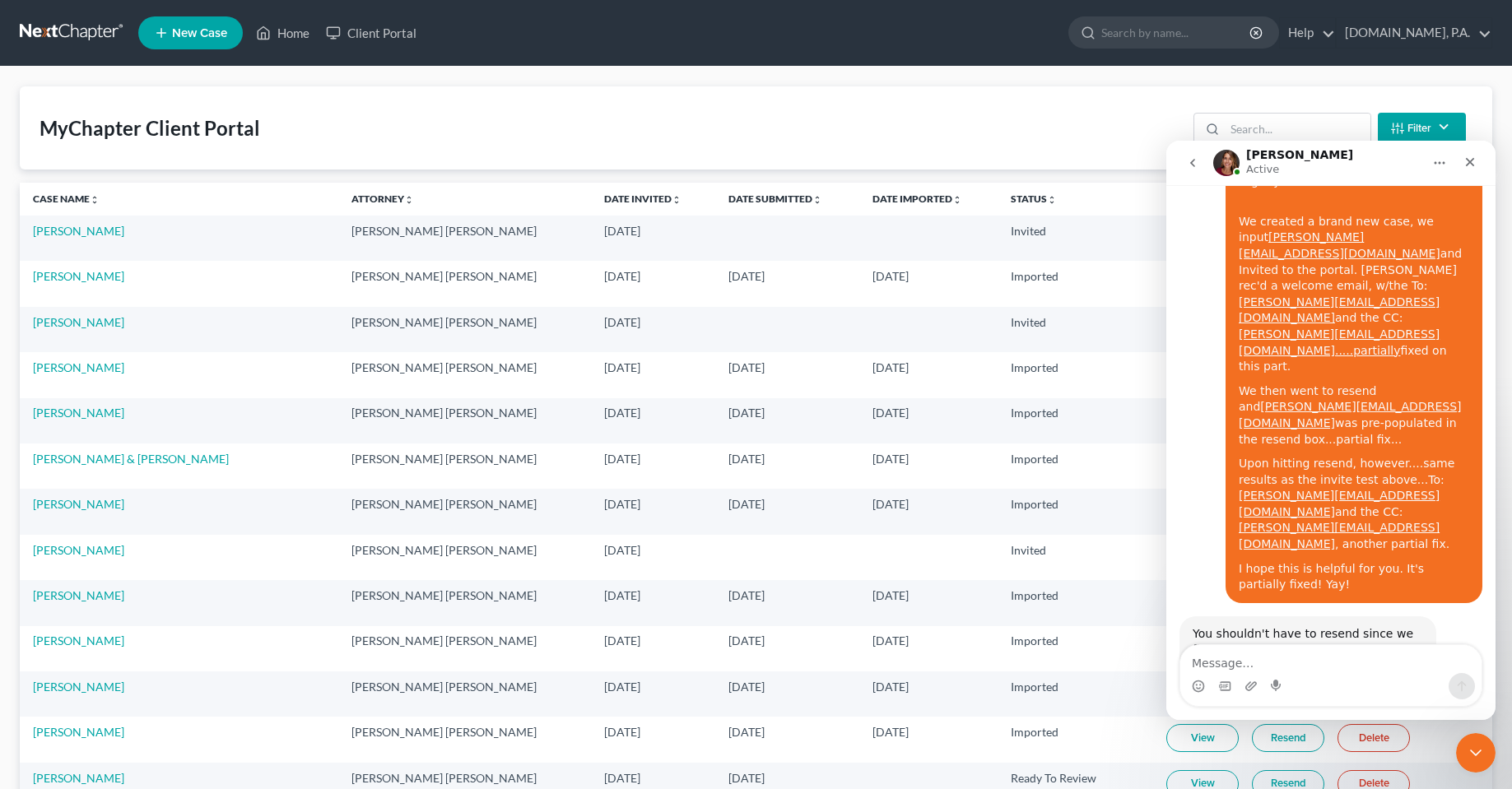
drag, startPoint x: 1316, startPoint y: 574, endPoint x: 2430, endPoint y: 874, distance: 1153.7
click at [1261, 661] on textarea "Message…" at bounding box center [1331, 658] width 301 height 28
click at [1365, 648] on textarea "Message…" at bounding box center [1331, 658] width 301 height 28
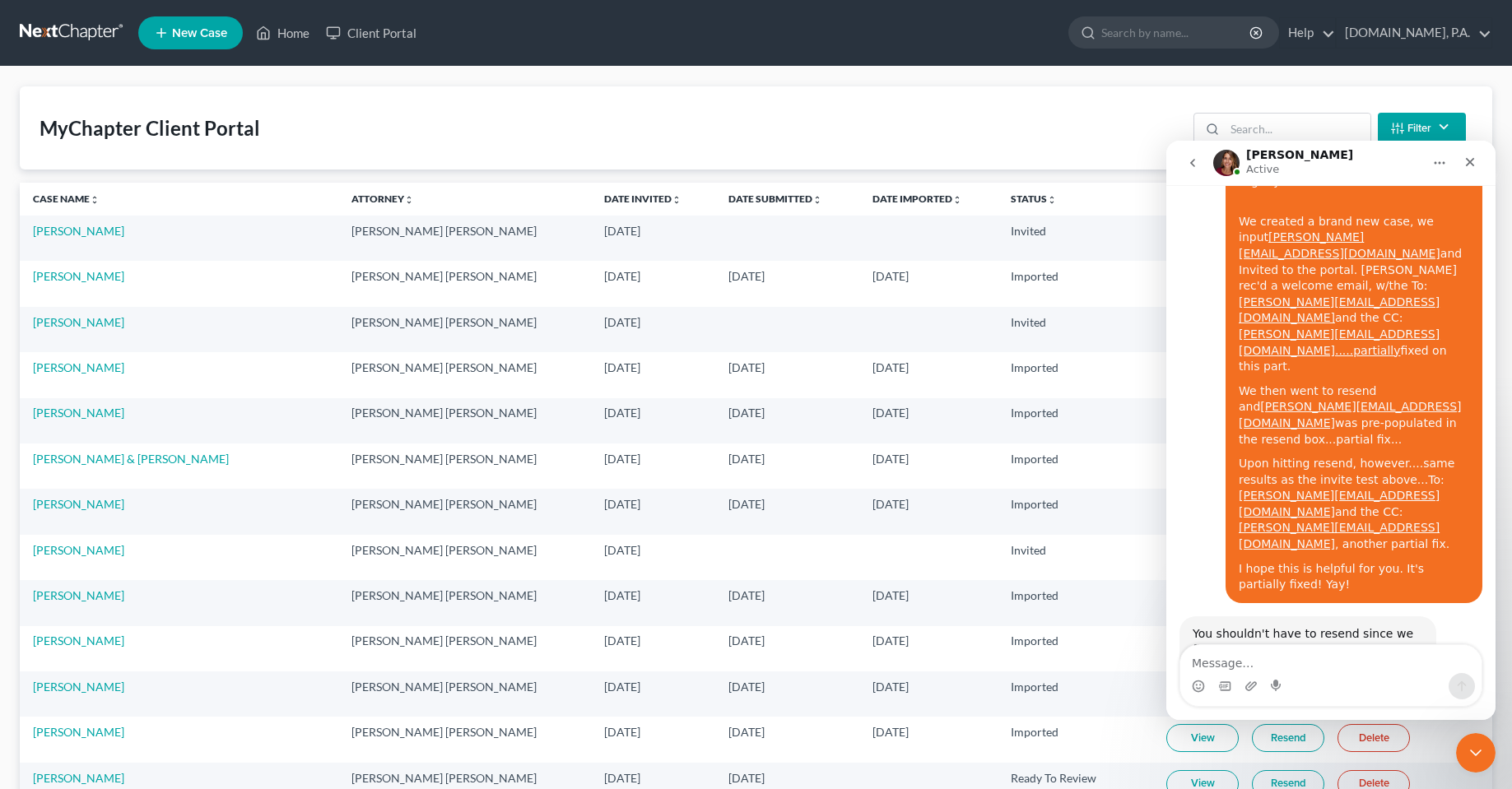
click at [1453, 758] on td "View Resend Delete" at bounding box center [1322, 739] width 339 height 46
click at [1459, 759] on div "Close Intercom Messenger" at bounding box center [1472, 750] width 39 height 39
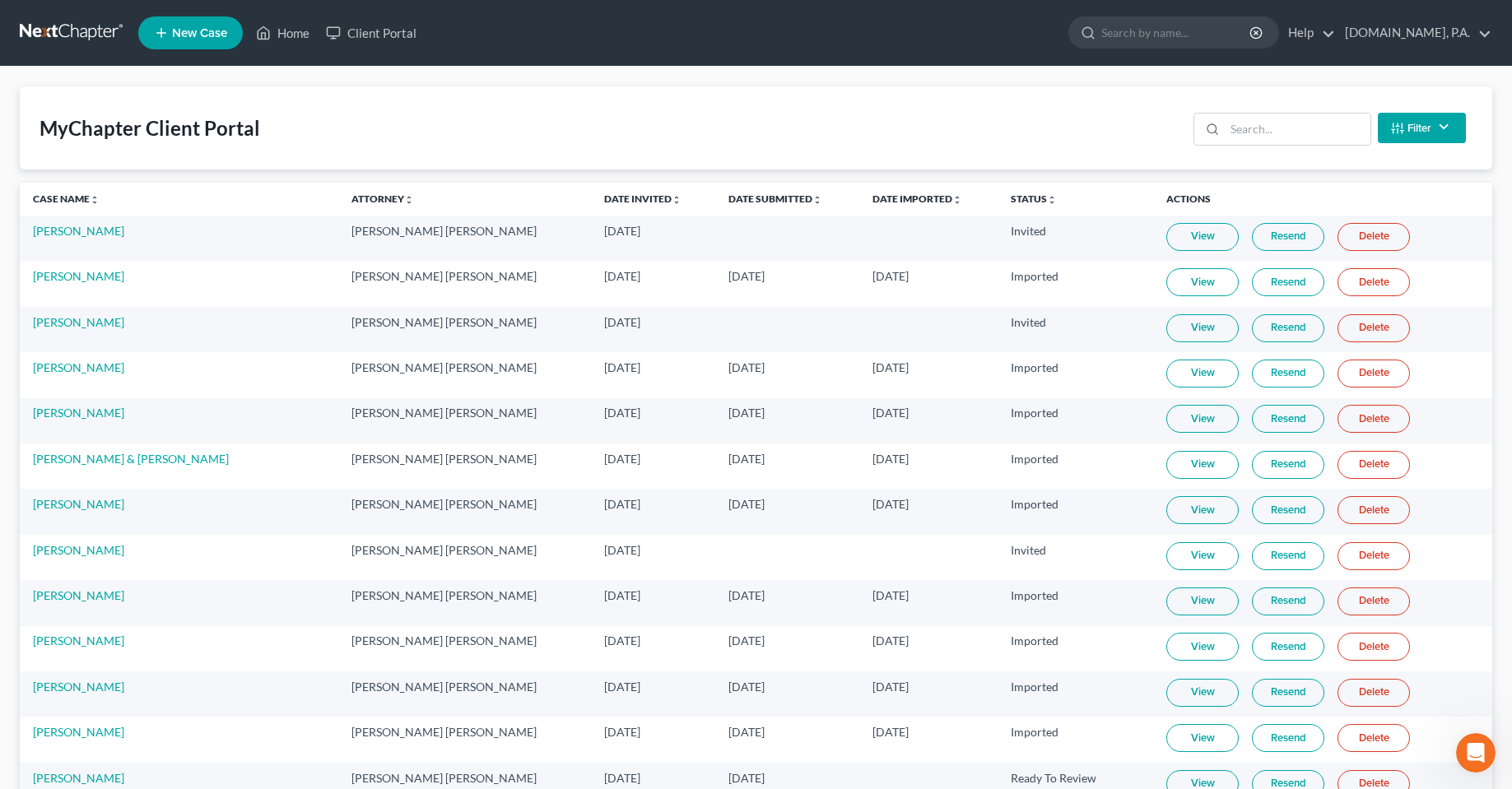
click at [1037, 130] on div "MyChapter Client Portal Filter Status Filter... Invited In Progress Ready To Re…" at bounding box center [756, 128] width 1472 height 83
